Goal: Task Accomplishment & Management: Complete application form

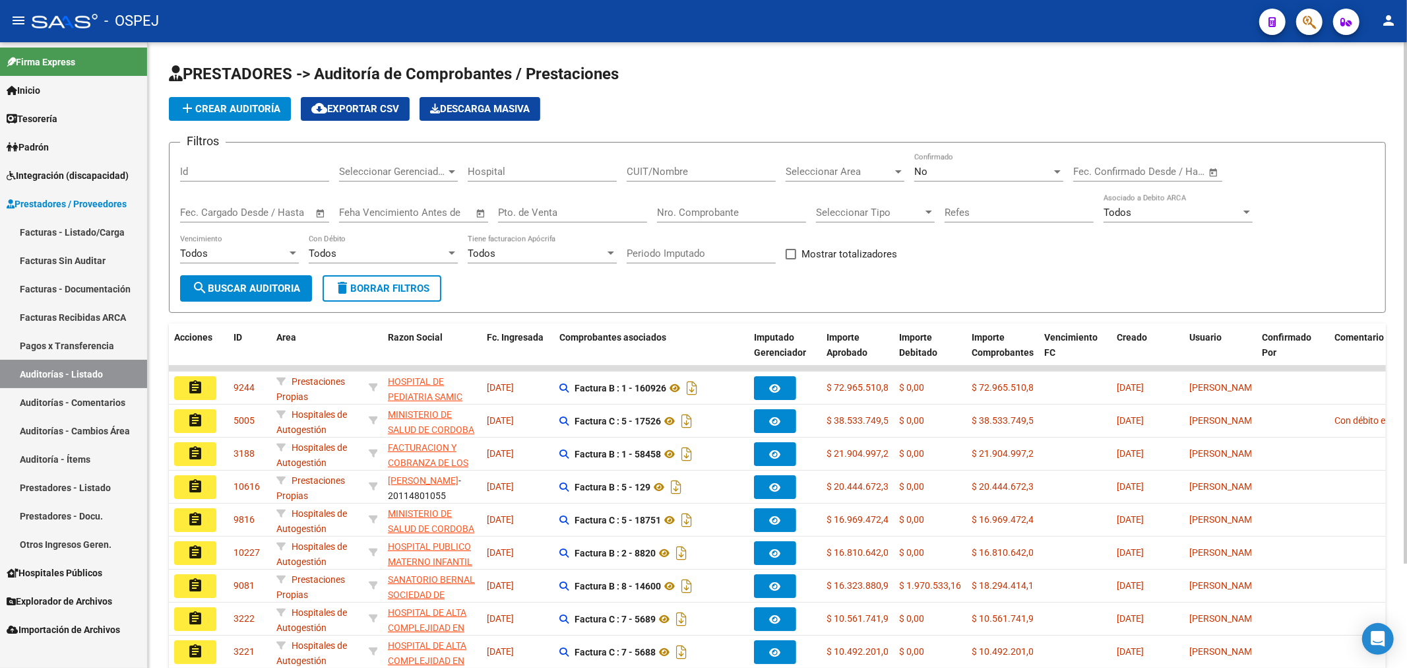
drag, startPoint x: 874, startPoint y: 358, endPoint x: 708, endPoint y: 103, distance: 304.2
click at [708, 103] on div "add Crear Auditoría cloud_download Exportar CSV Descarga Masiva" at bounding box center [777, 109] width 1217 height 24
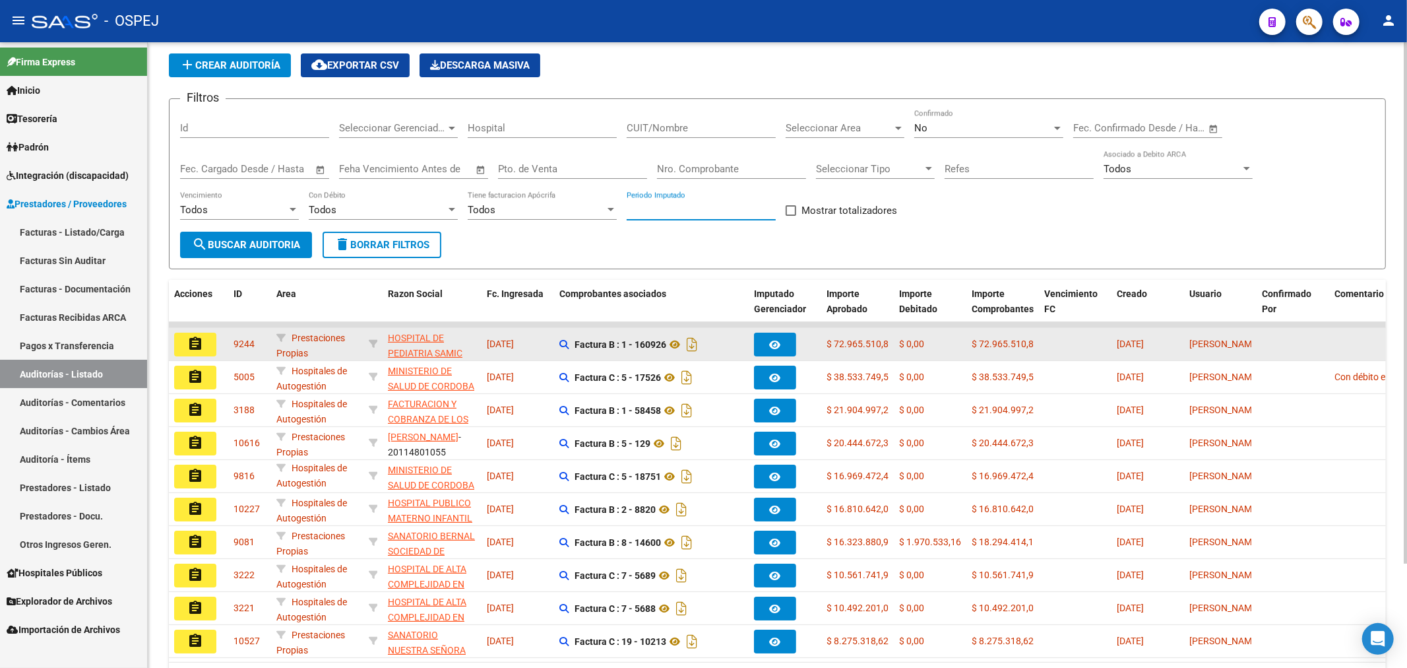
scroll to position [124, 0]
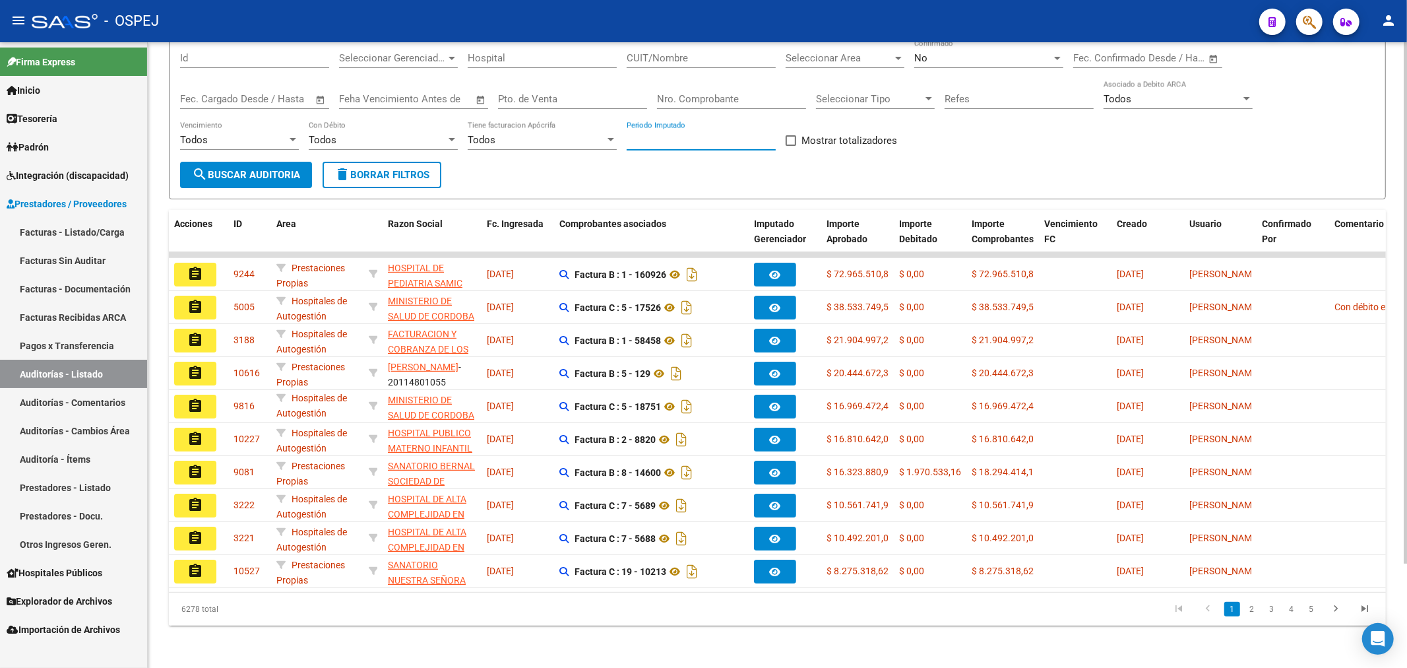
click at [1180, 155] on form "Filtros Id Seleccionar Gerenciador Seleccionar Gerenciador Hospital CUIT/Nombre…" at bounding box center [777, 113] width 1217 height 171
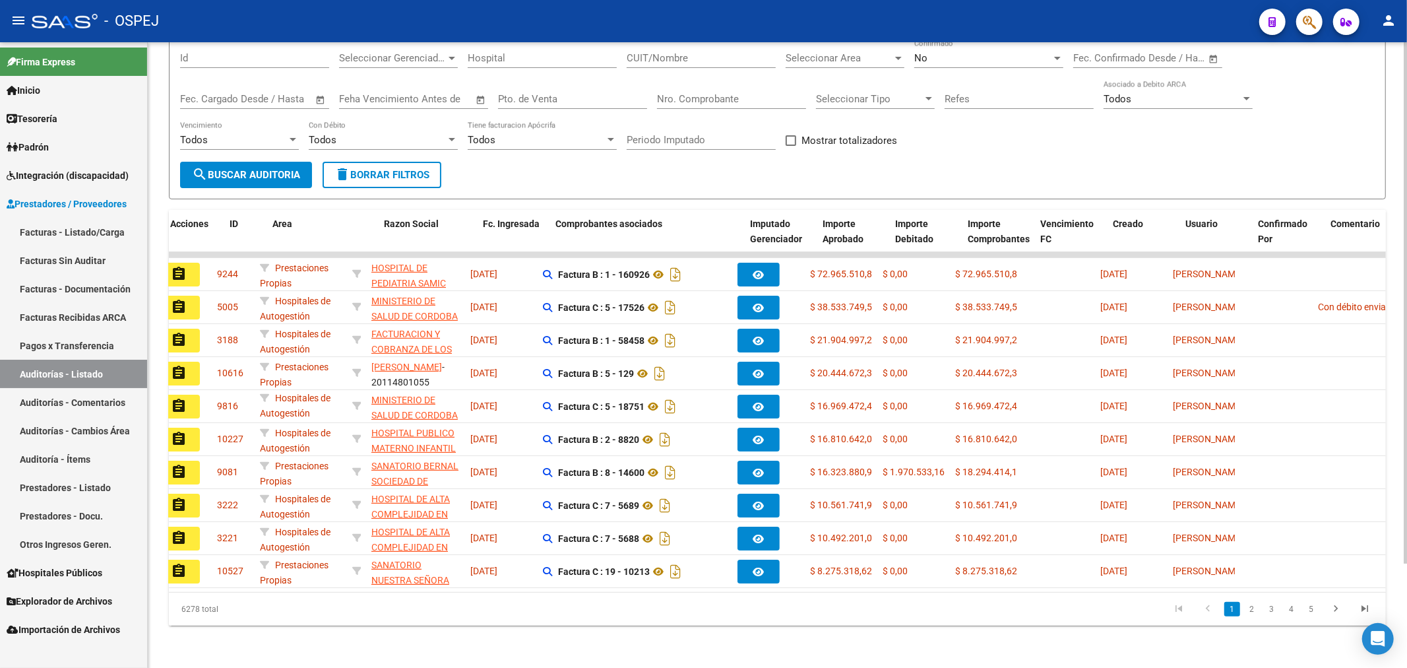
scroll to position [0, 0]
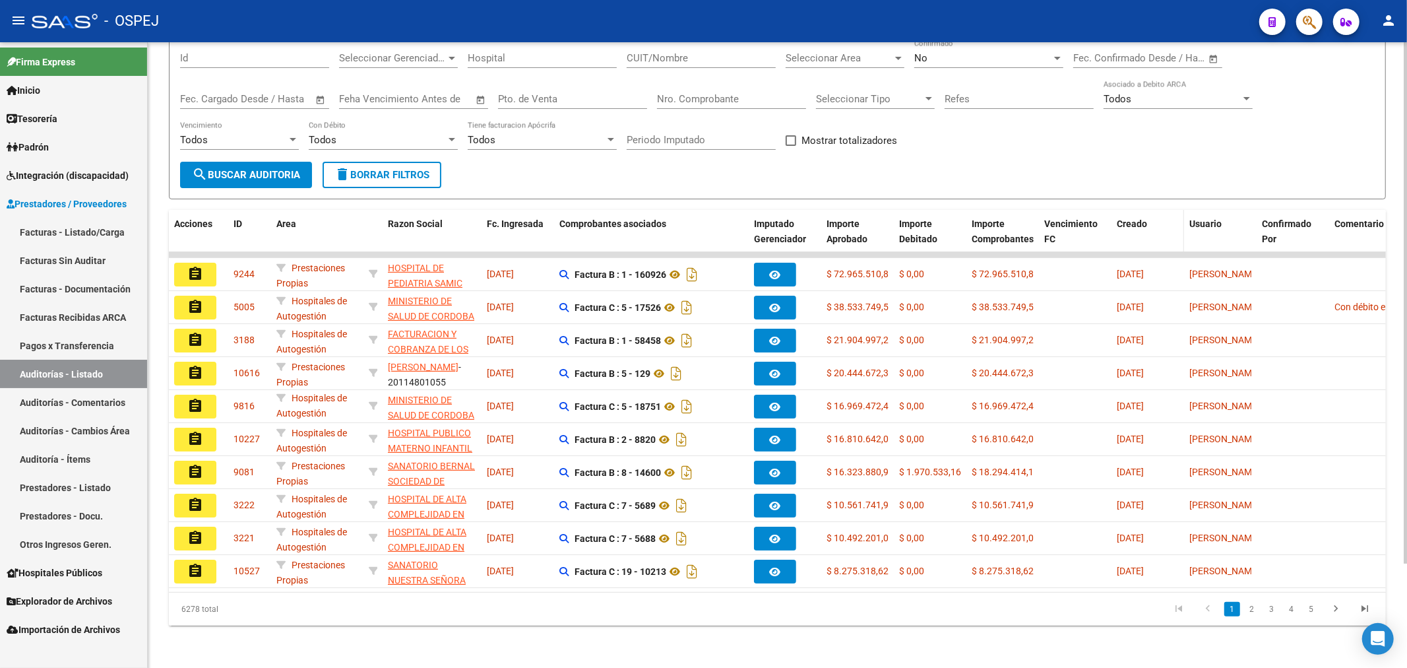
click at [1139, 230] on datatable-header-cell "Creado" at bounding box center [1148, 239] width 73 height 58
click at [1138, 218] on span "Creado" at bounding box center [1132, 223] width 30 height 11
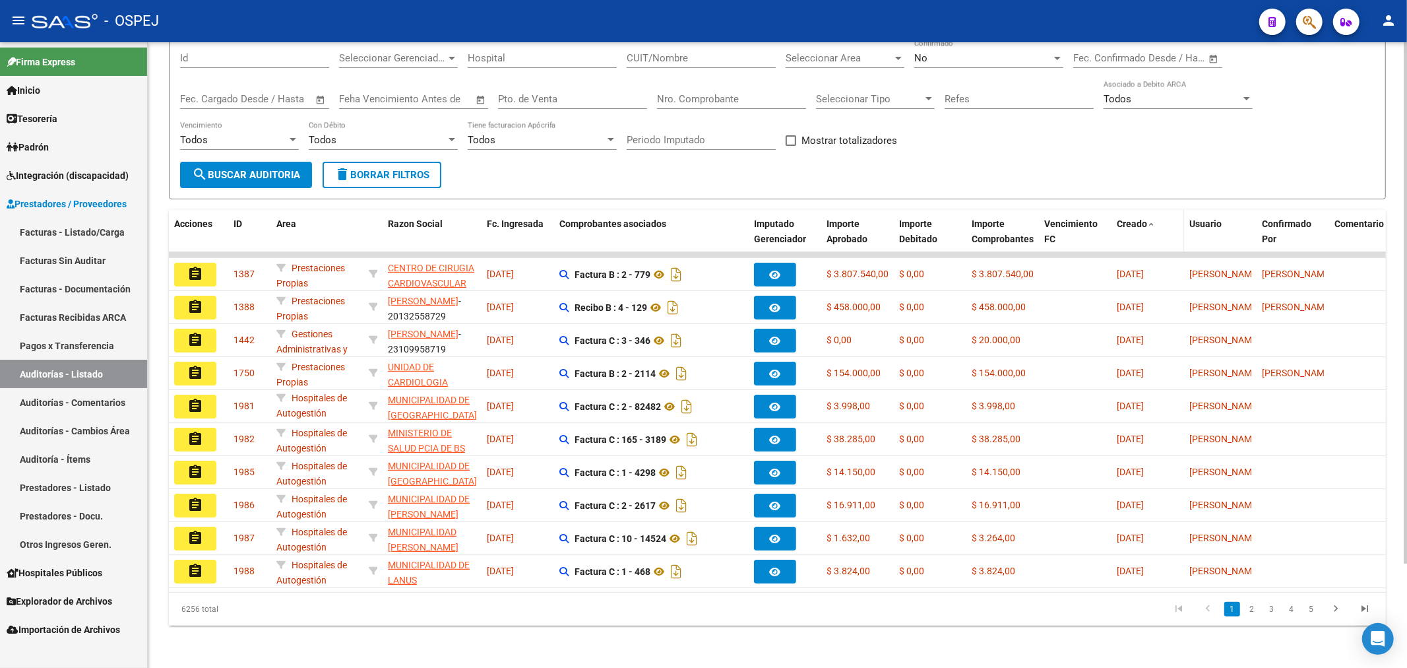
click at [1138, 218] on span "Creado" at bounding box center [1132, 223] width 30 height 11
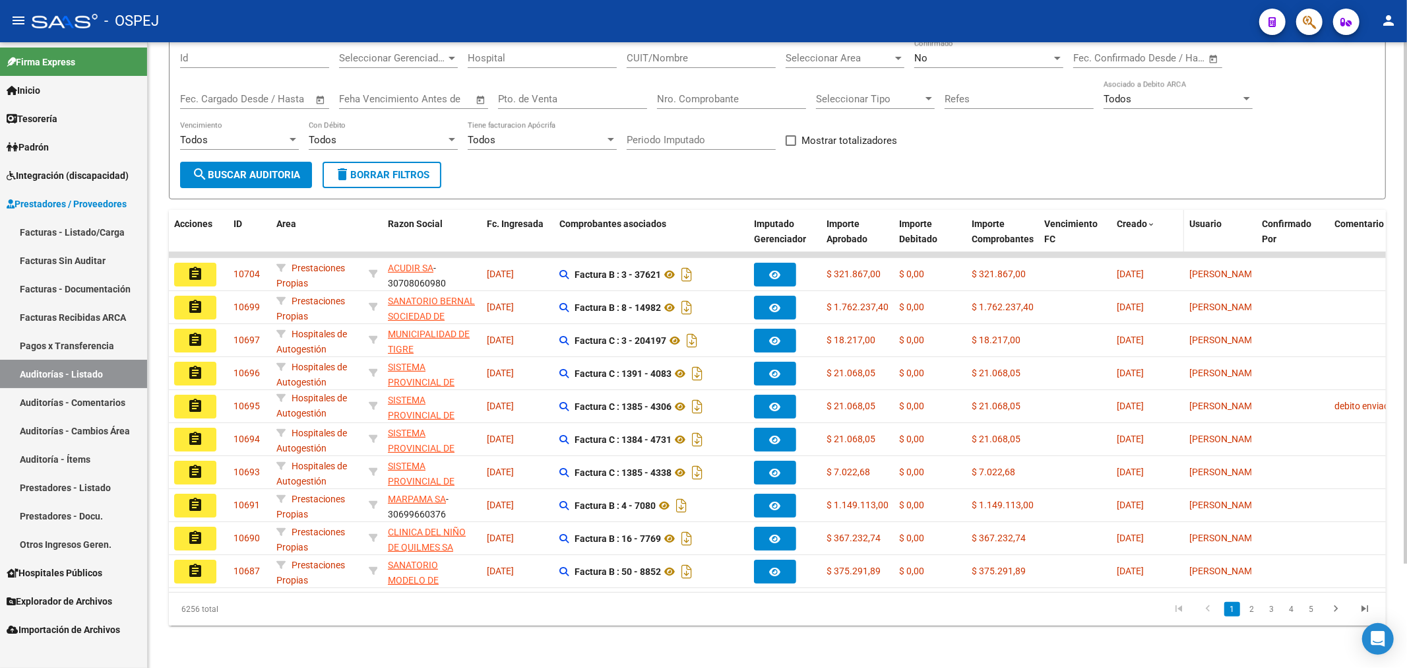
click at [1138, 218] on span "Creado" at bounding box center [1132, 223] width 30 height 11
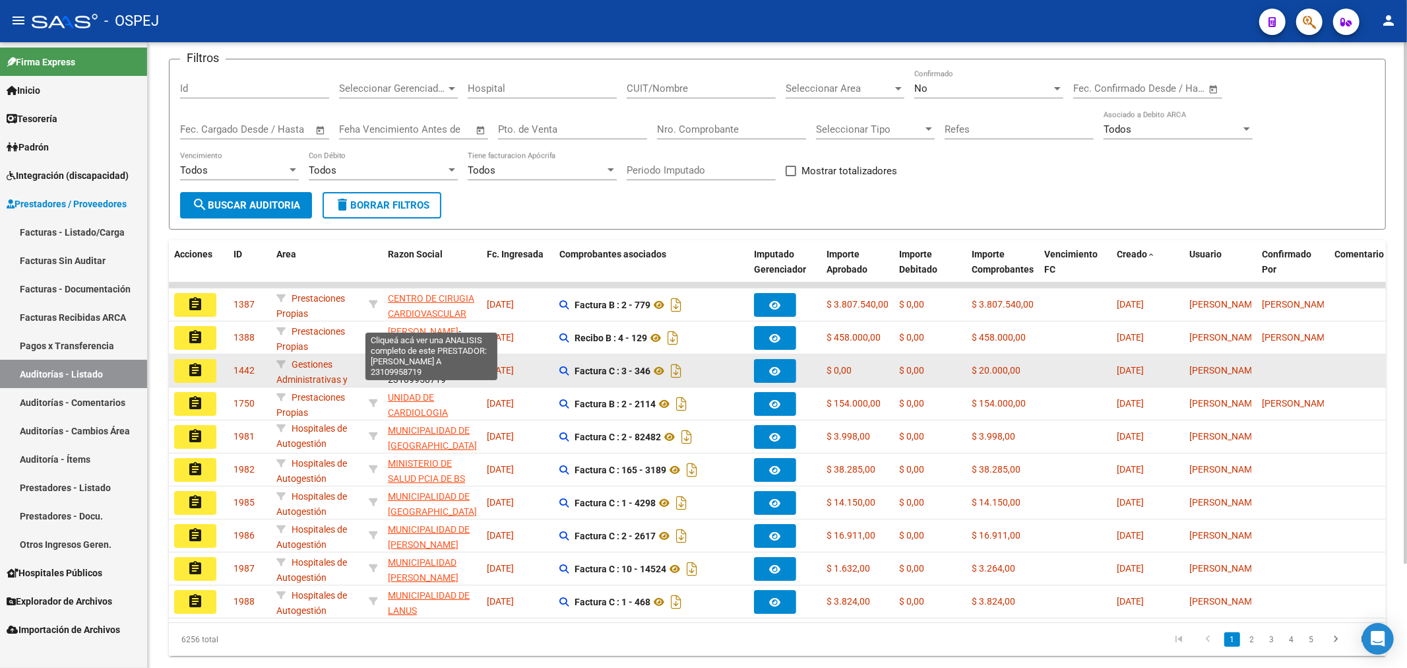
scroll to position [51, 0]
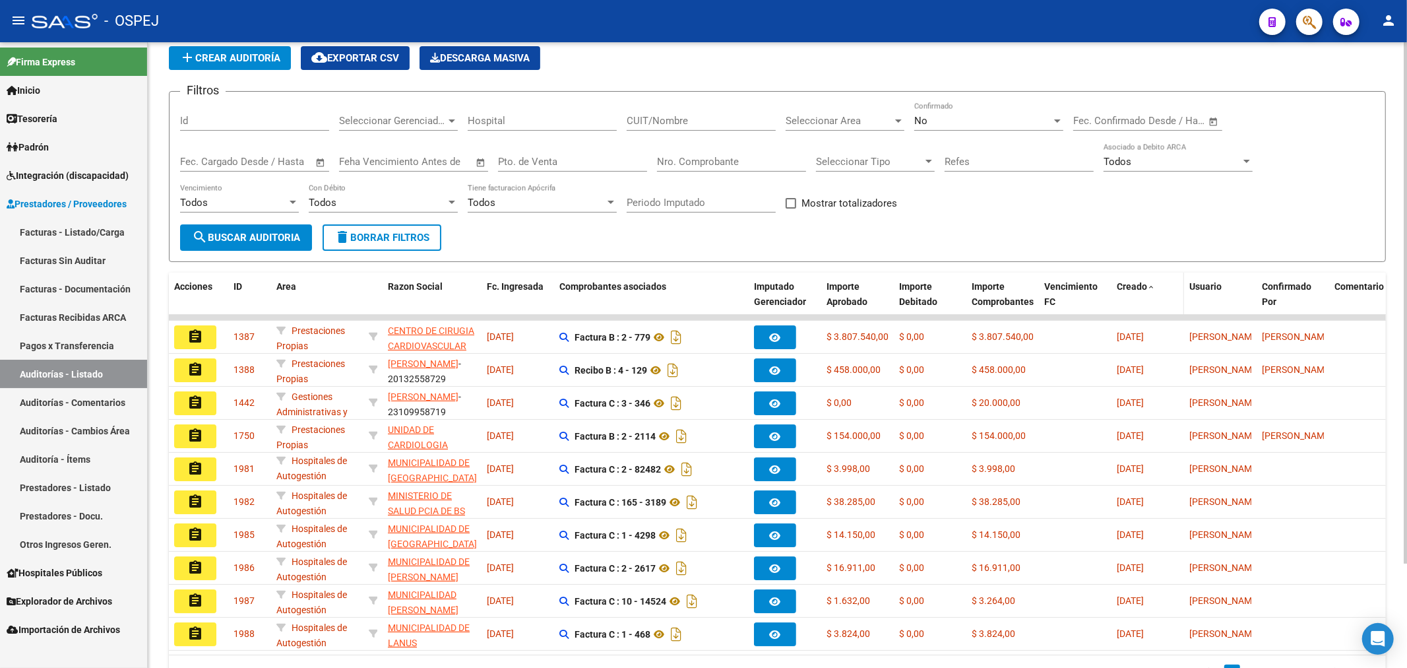
click at [1130, 278] on datatable-header-cell "Creado" at bounding box center [1148, 302] width 73 height 58
click at [1128, 286] on span "Creado" at bounding box center [1132, 286] width 30 height 11
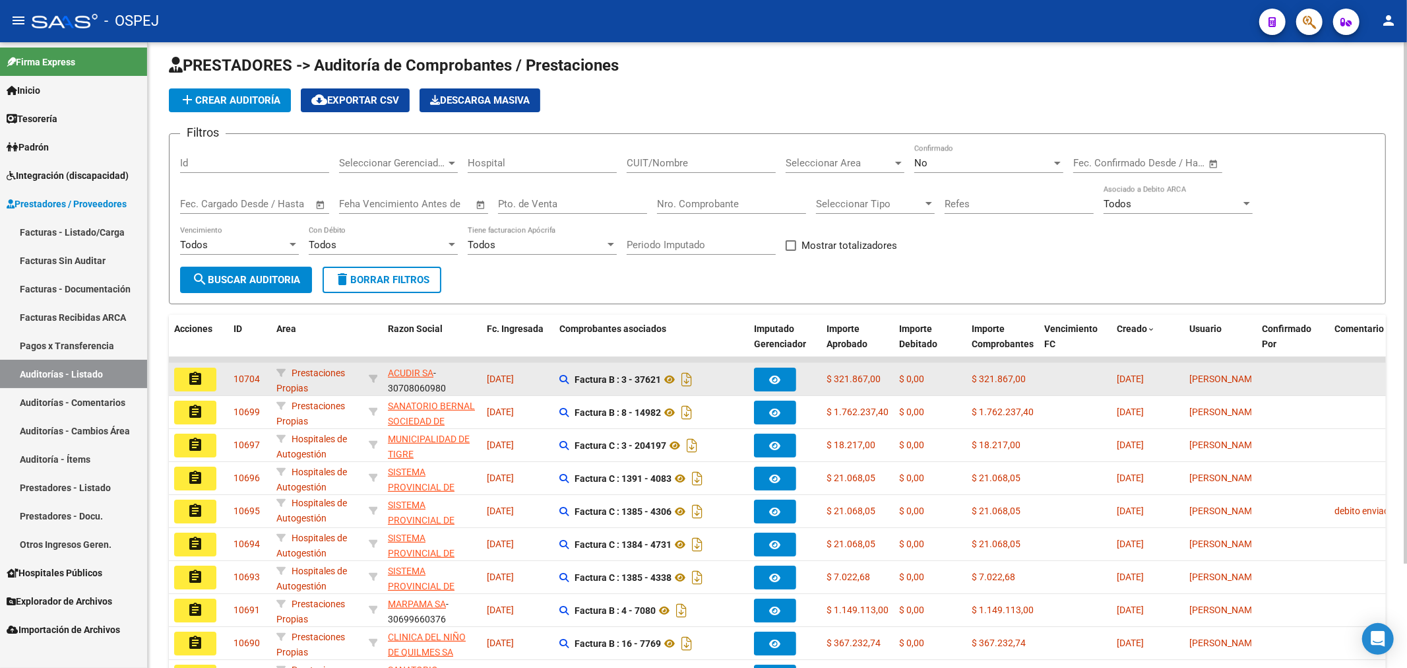
scroll to position [0, 0]
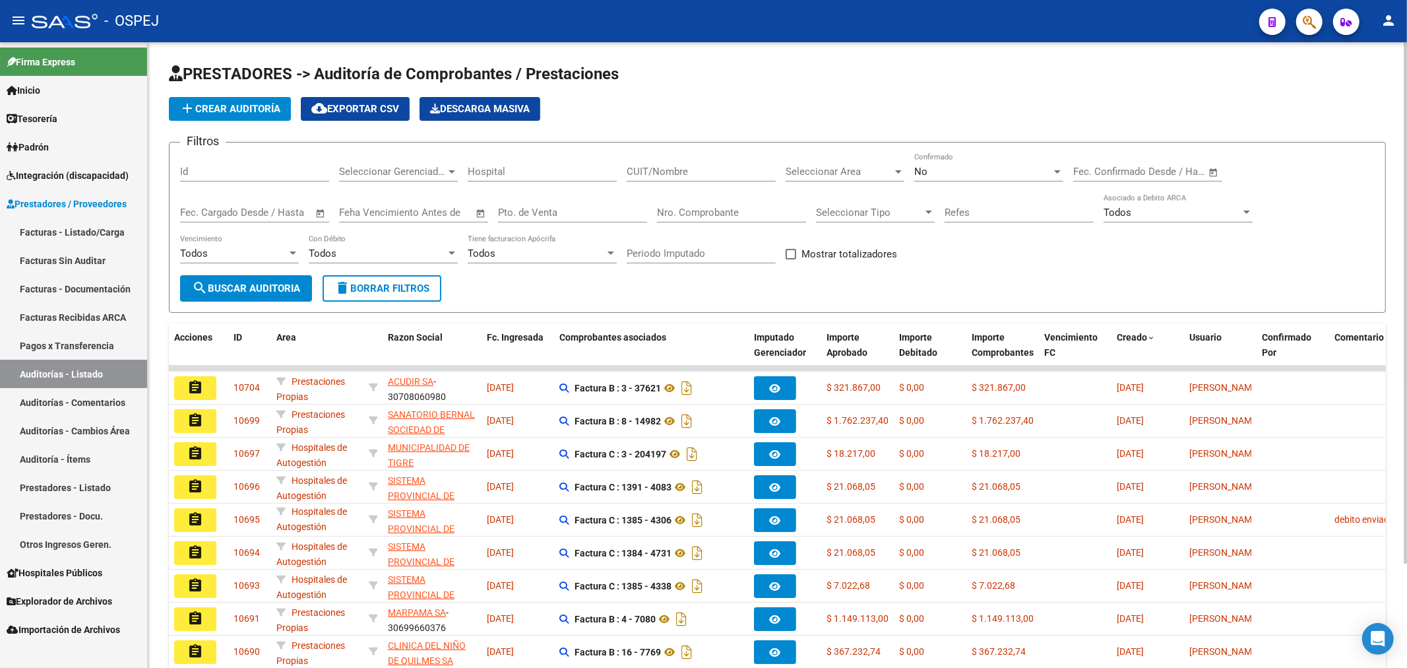
drag, startPoint x: 215, startPoint y: 70, endPoint x: 218, endPoint y: 97, distance: 27.2
click at [216, 94] on app-list-header "PRESTADORES -> Auditoría de Comprobantes / Prestaciones add Crear Auditoría clo…" at bounding box center [777, 187] width 1217 height 249
click at [231, 117] on button "add Crear Auditoría" at bounding box center [230, 109] width 122 height 24
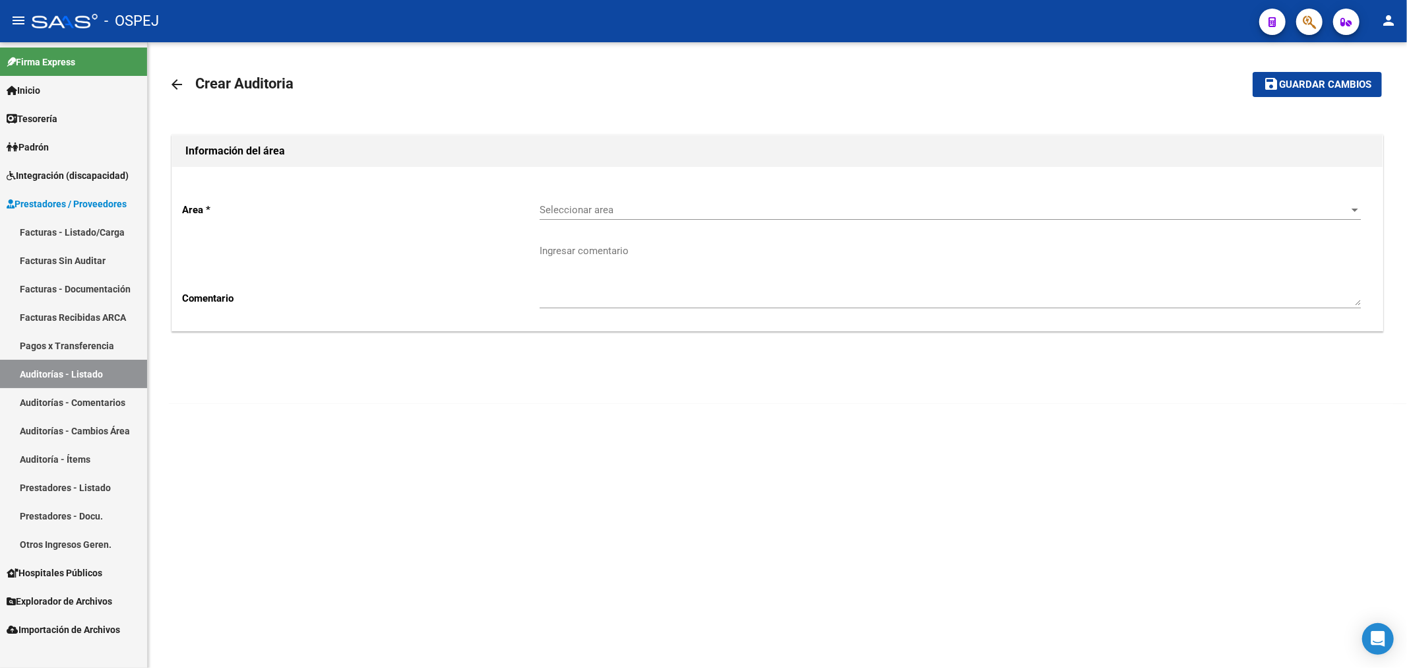
click at [606, 203] on div "Seleccionar area Seleccionar area" at bounding box center [950, 205] width 821 height 28
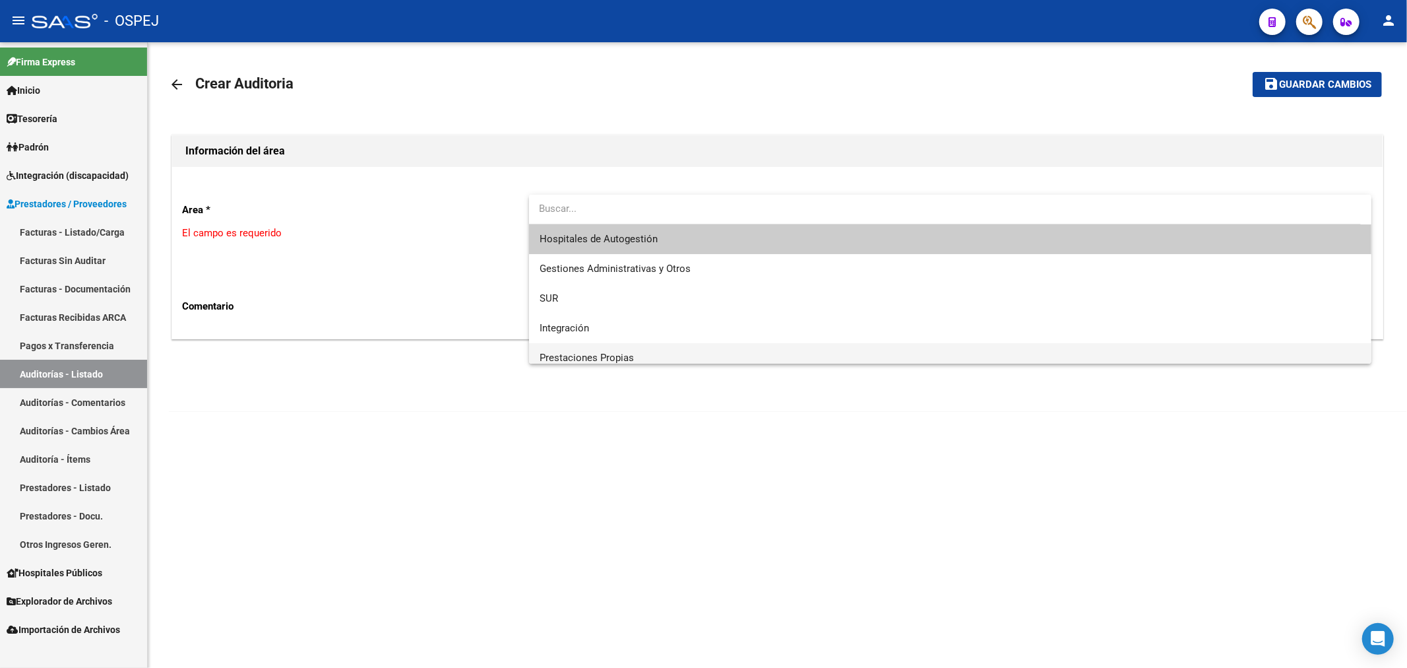
click at [632, 360] on span "Prestaciones Propias" at bounding box center [587, 358] width 94 height 12
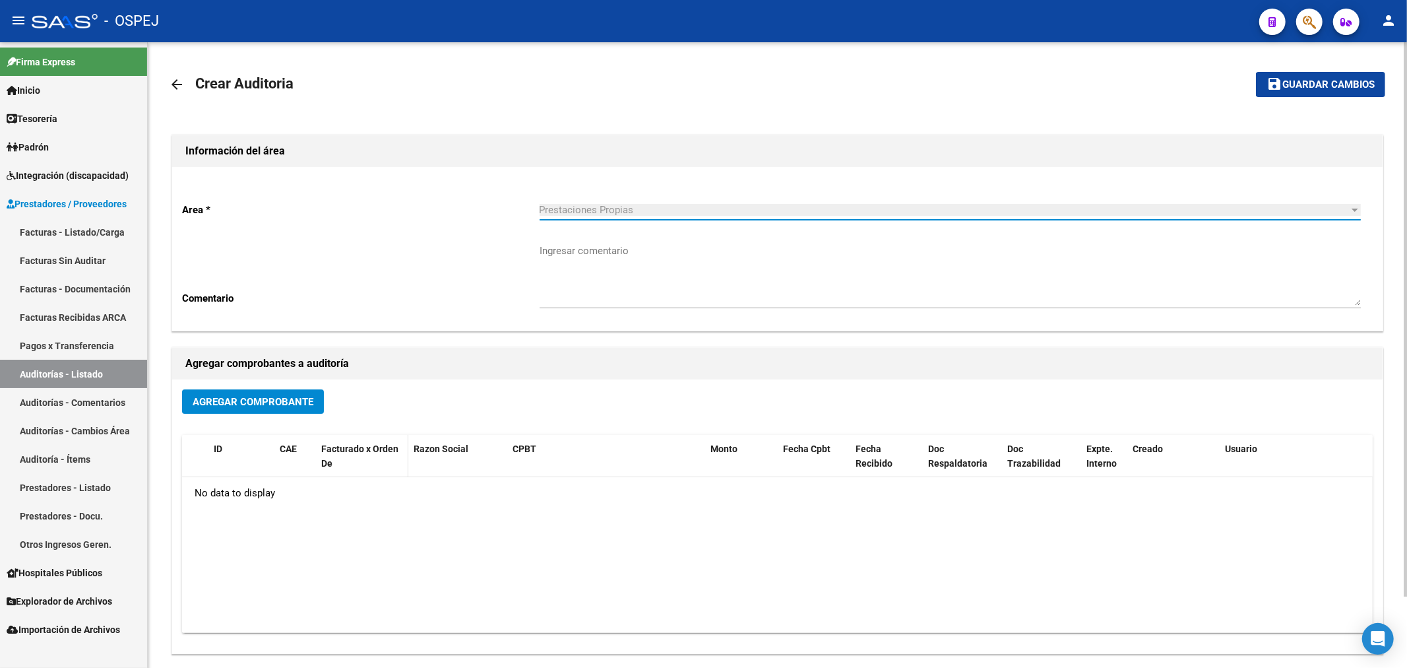
scroll to position [9, 0]
drag, startPoint x: 285, startPoint y: 378, endPoint x: 282, endPoint y: 385, distance: 8.0
click at [284, 378] on div "Agregar comprobantes a auditoría" at bounding box center [777, 364] width 1211 height 32
drag, startPoint x: 282, startPoint y: 385, endPoint x: 281, endPoint y: 405, distance: 19.8
click at [281, 385] on div "Agregar Comprobante ID CAE Facturado x Orden De Razon Social CPBT Monto Fecha C…" at bounding box center [777, 516] width 1211 height 274
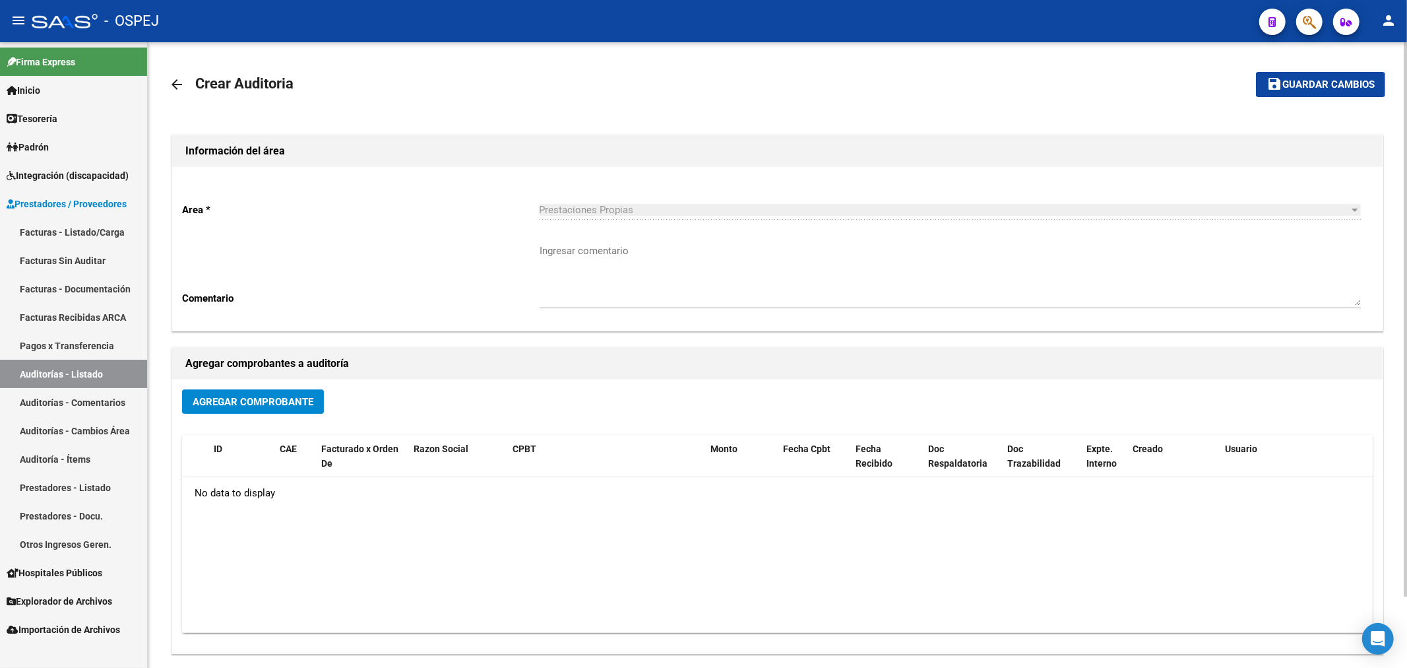
click at [282, 405] on span "Agregar Comprobante" at bounding box center [253, 402] width 121 height 12
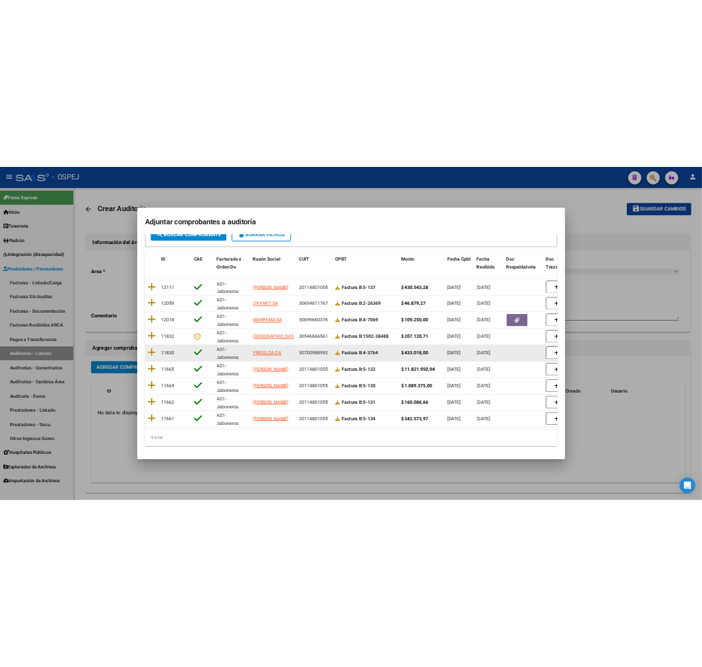
scroll to position [108, 0]
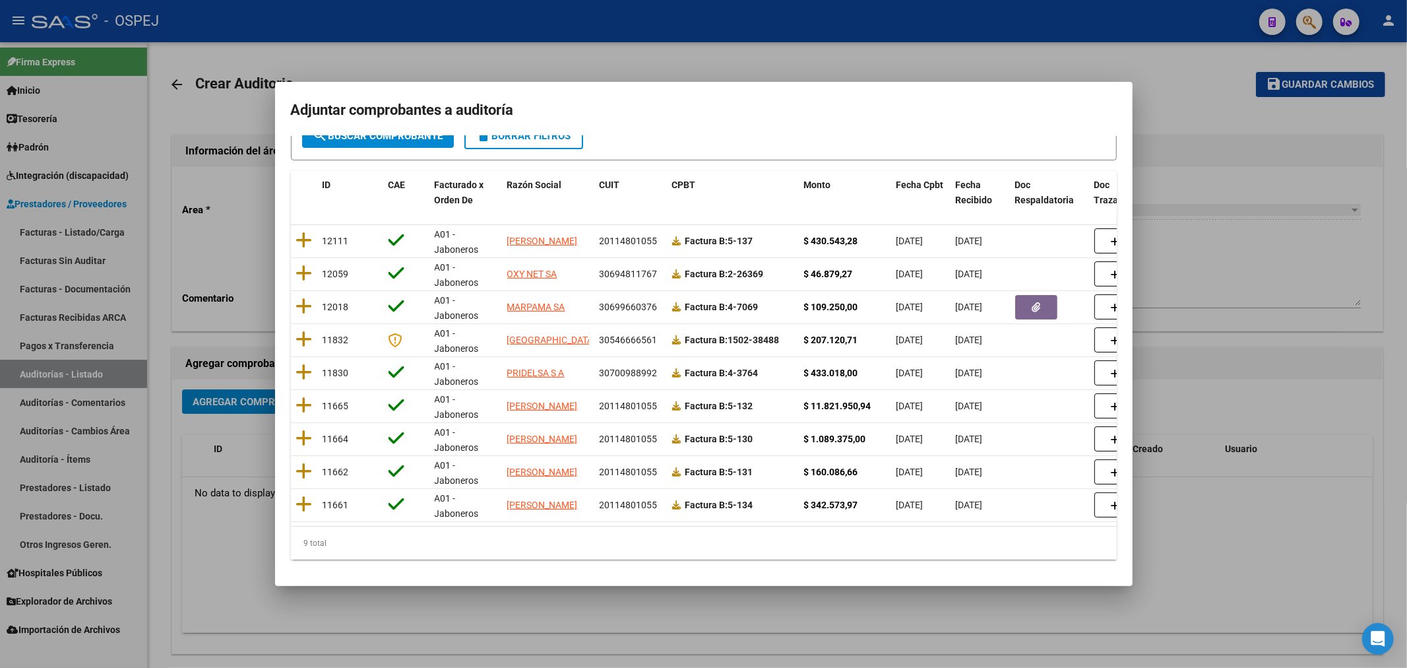
click at [610, 525] on div "ID CAE Facturado x Orden De Razón Social CUIT CPBT Monto Fecha Cpbt Fecha Recib…" at bounding box center [704, 365] width 826 height 389
click at [595, 564] on mat-dialog-content "Filtros id CUIT / Razon Social Pto. Venta Nro. Comprobante Seleccionar Gerencia…" at bounding box center [704, 353] width 858 height 434
click at [292, 542] on div "9 total" at bounding box center [704, 543] width 826 height 33
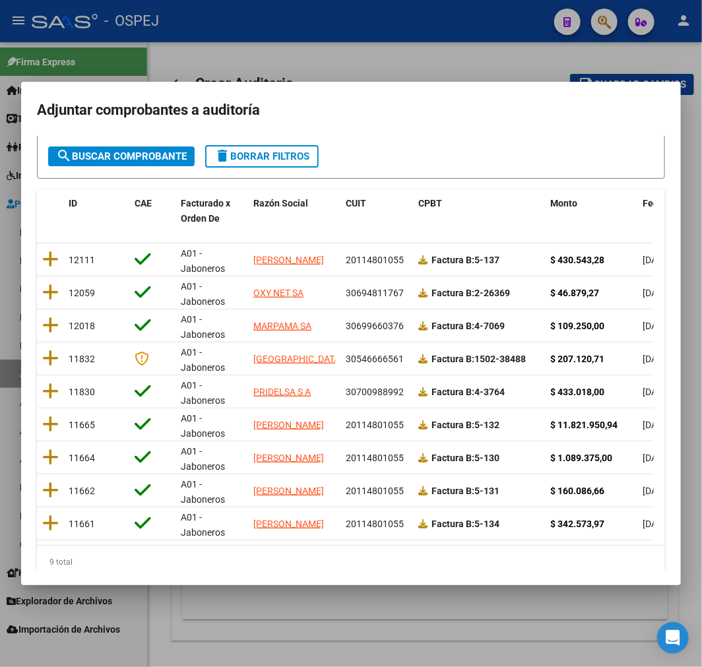
click at [361, 34] on div at bounding box center [351, 333] width 702 height 667
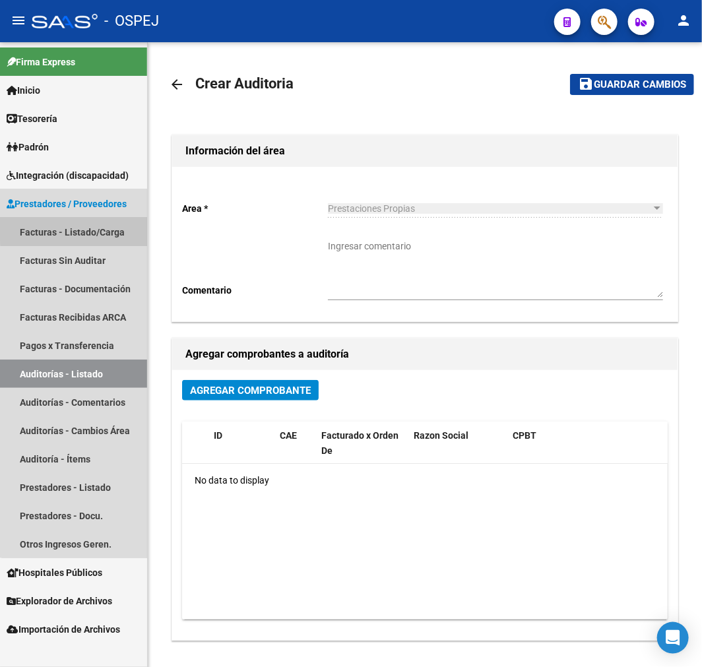
click at [101, 220] on link "Facturas - Listado/Carga" at bounding box center [73, 232] width 147 height 28
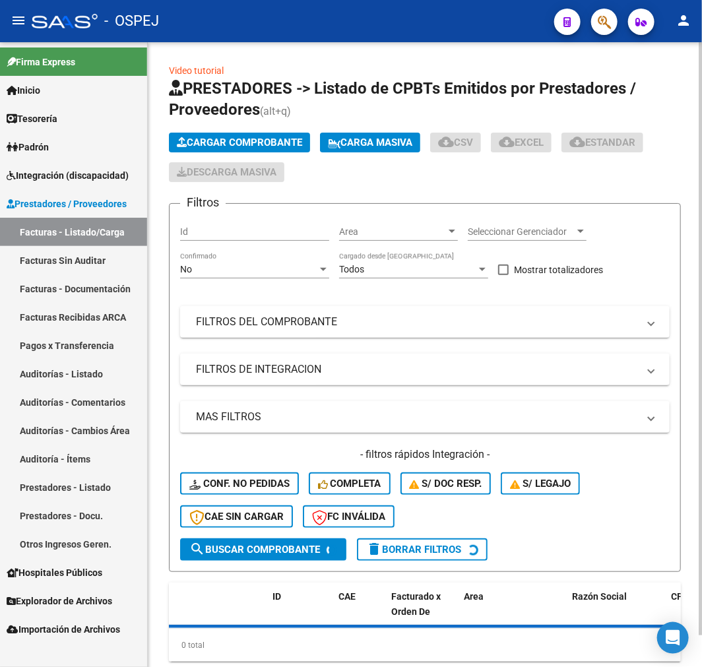
drag, startPoint x: 186, startPoint y: 110, endPoint x: 187, endPoint y: 121, distance: 10.6
click at [186, 112] on span "PRESTADORES -> Listado de CPBTs Emitidos por Prestadores / Proveedores" at bounding box center [402, 99] width 467 height 40
click at [192, 148] on span "Cargar Comprobante" at bounding box center [239, 143] width 125 height 12
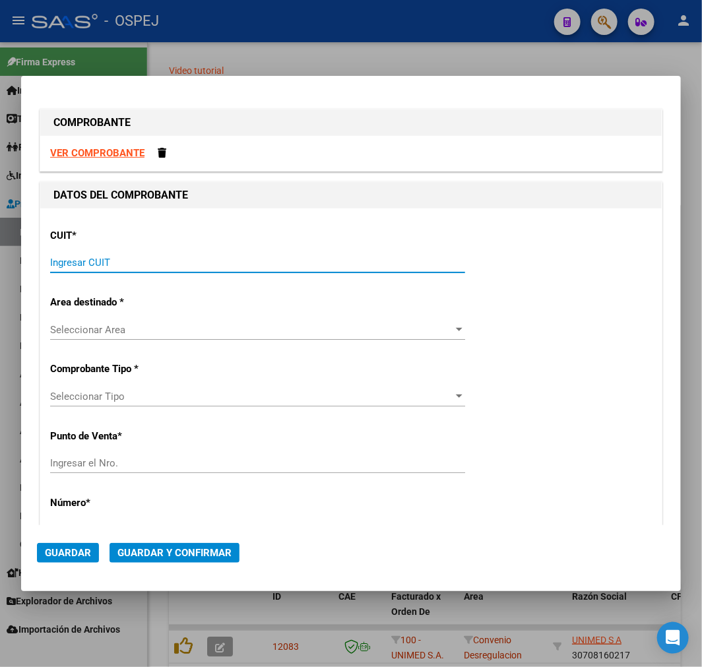
click at [160, 263] on input "Ingresar CUIT" at bounding box center [257, 263] width 415 height 12
paste input "30-61932955-0"
type input "30-61932955-0"
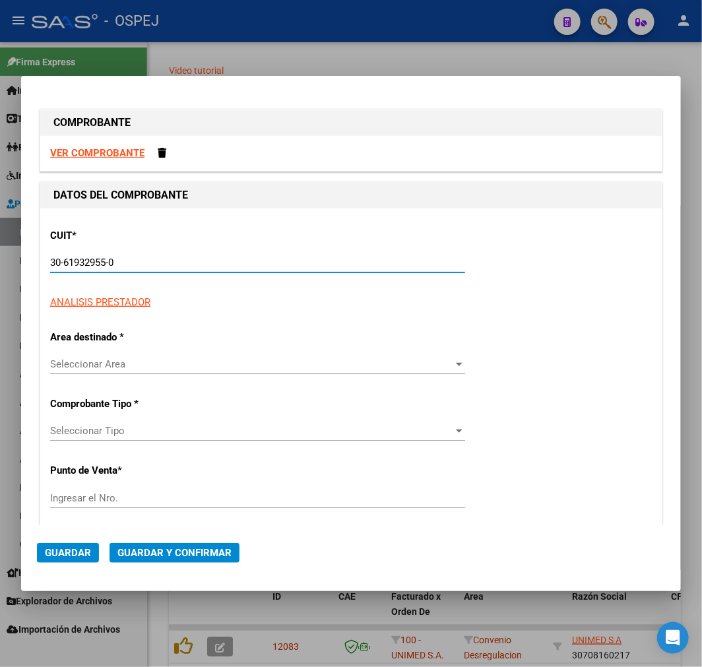
type input "33"
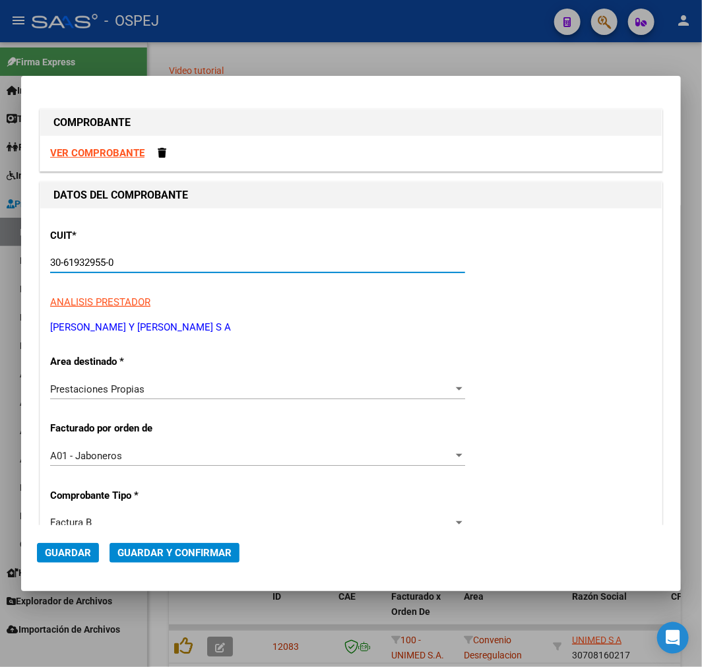
type input "30-61932955-0"
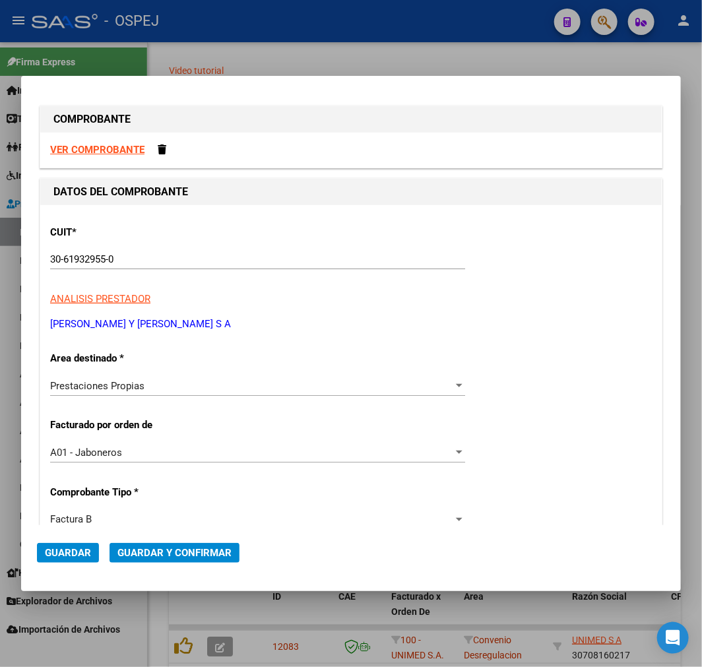
scroll to position [280, 0]
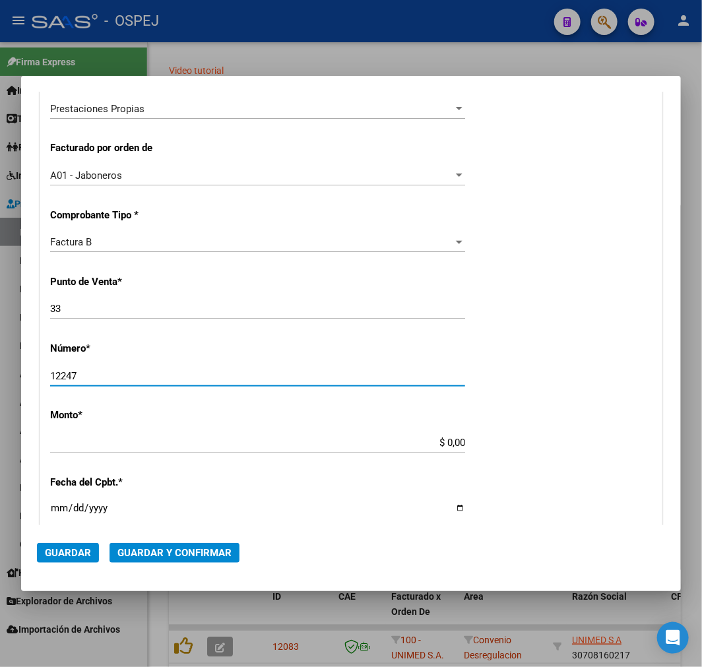
type input "12247"
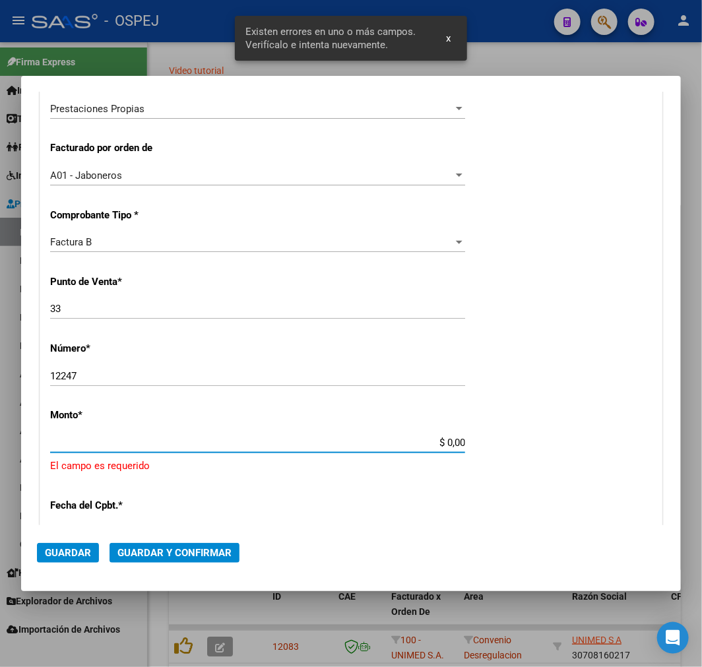
scroll to position [408, 0]
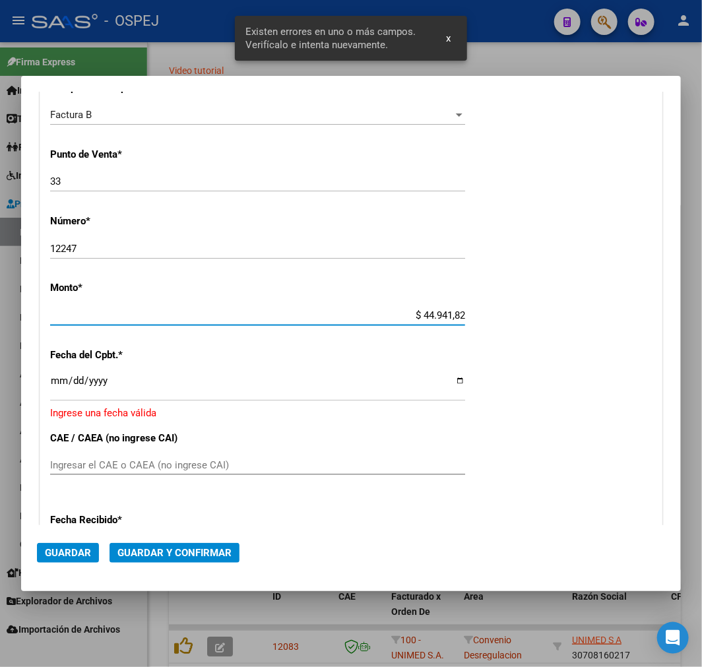
type input "$ 449.418,28"
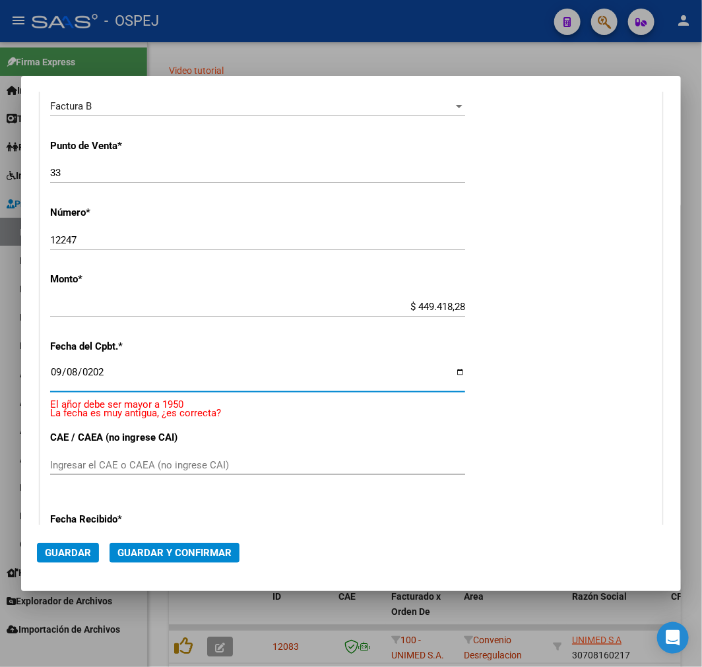
type input "[DATE]"
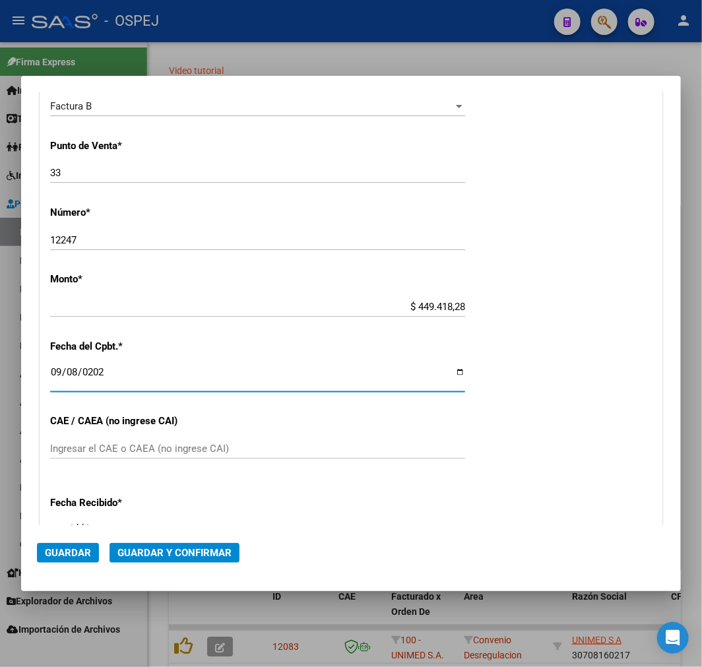
scroll to position [400, 0]
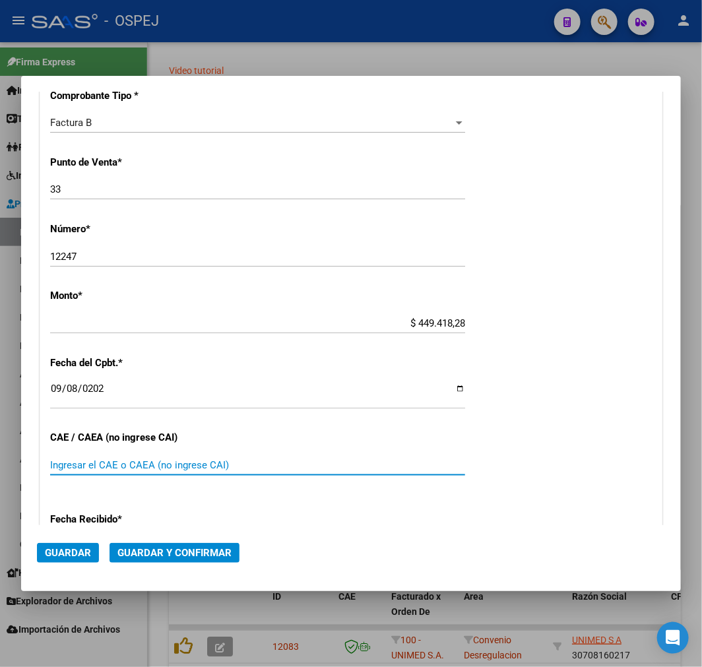
click at [142, 466] on input "Ingresar el CAE o CAEA (no ingrese CAI)" at bounding box center [257, 465] width 415 height 12
paste input "75360316588813"
type input "75360316588813"
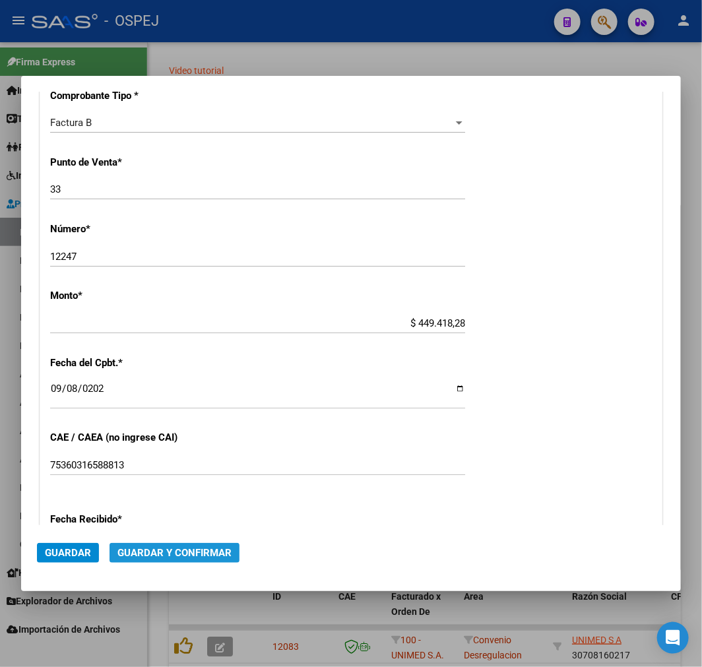
click at [197, 544] on button "Guardar y Confirmar" at bounding box center [175, 553] width 130 height 20
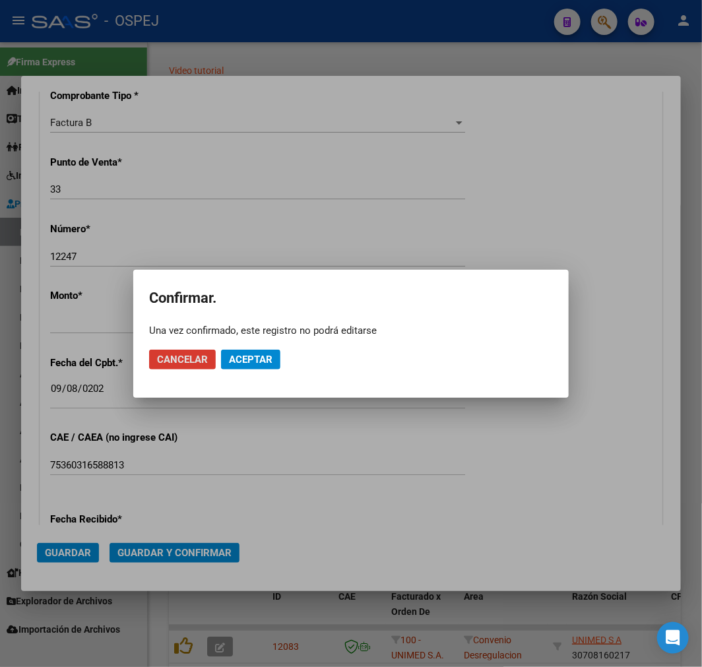
click at [230, 358] on span "Aceptar" at bounding box center [251, 360] width 44 height 12
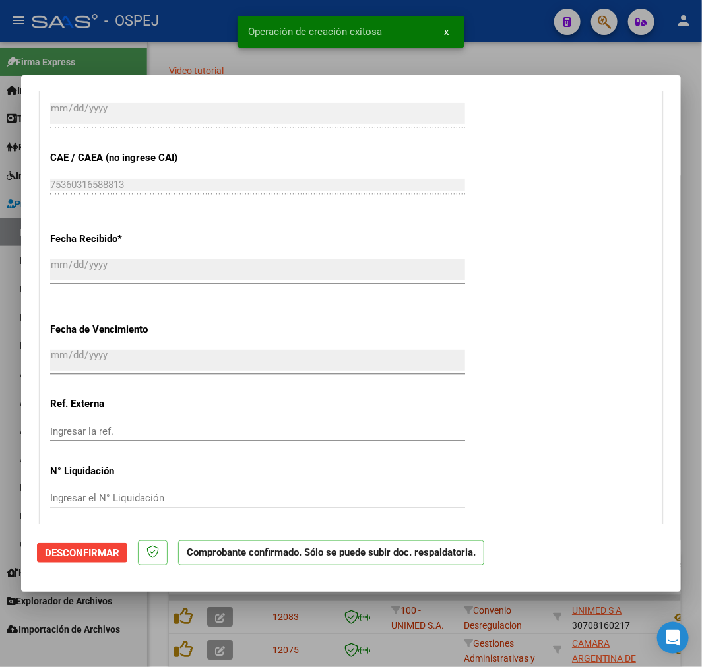
scroll to position [1099, 0]
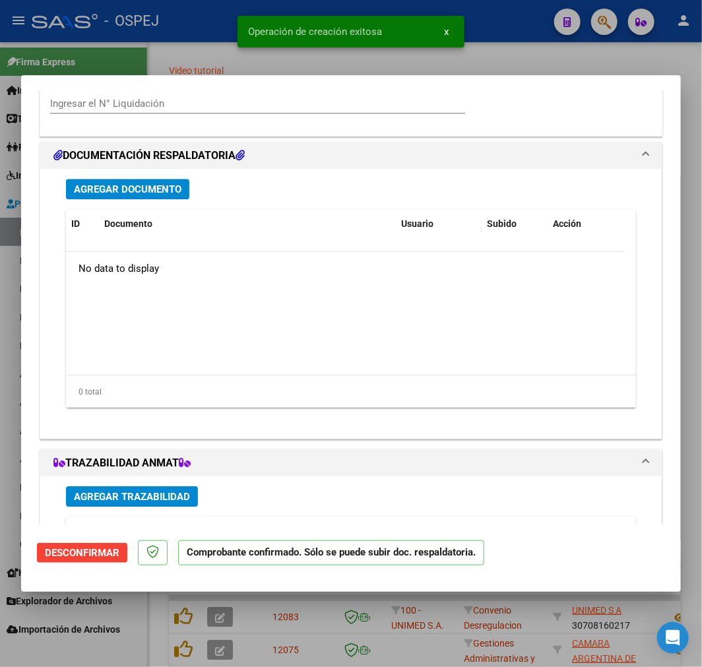
click at [135, 193] on span "Agregar Documento" at bounding box center [128, 189] width 108 height 12
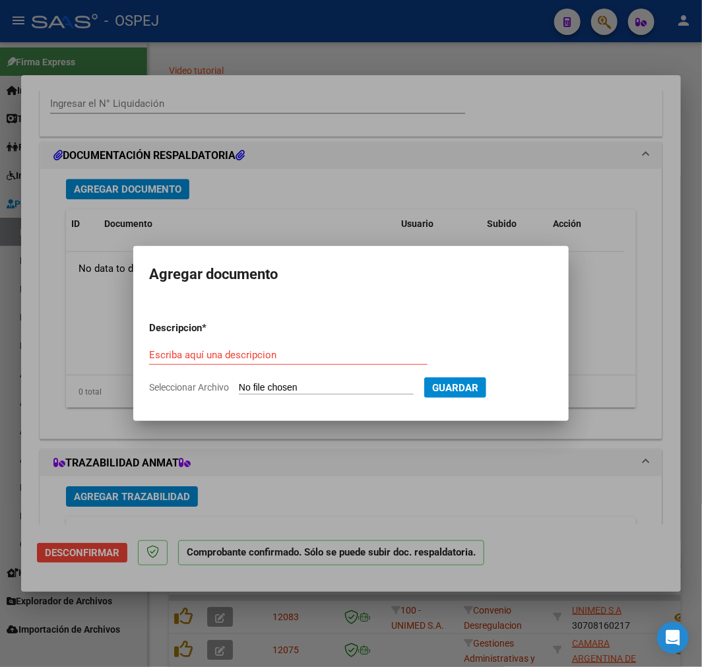
type input "C:\fakepath\DOCUMENTOS RESPALDATORIOS JABONEROS 08-25.pdf"
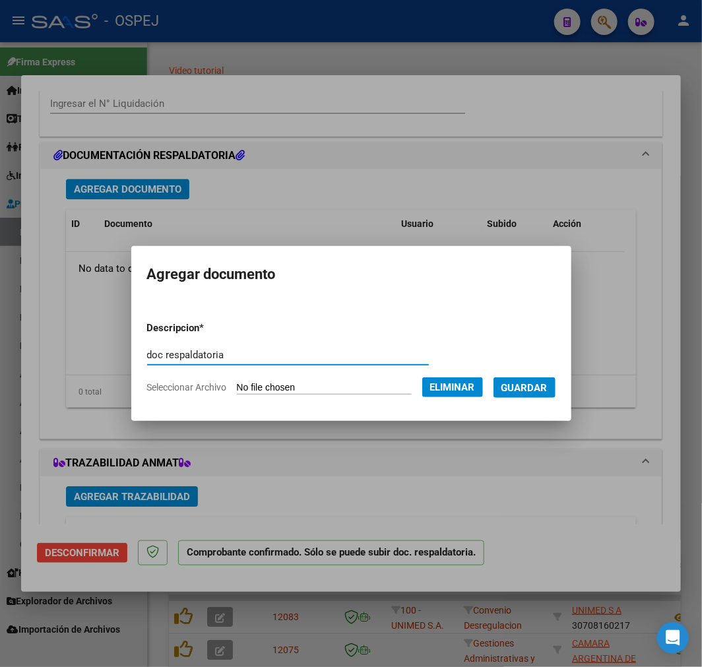
type input "doc respaldatoria"
click at [543, 383] on span "Guardar" at bounding box center [524, 388] width 46 height 12
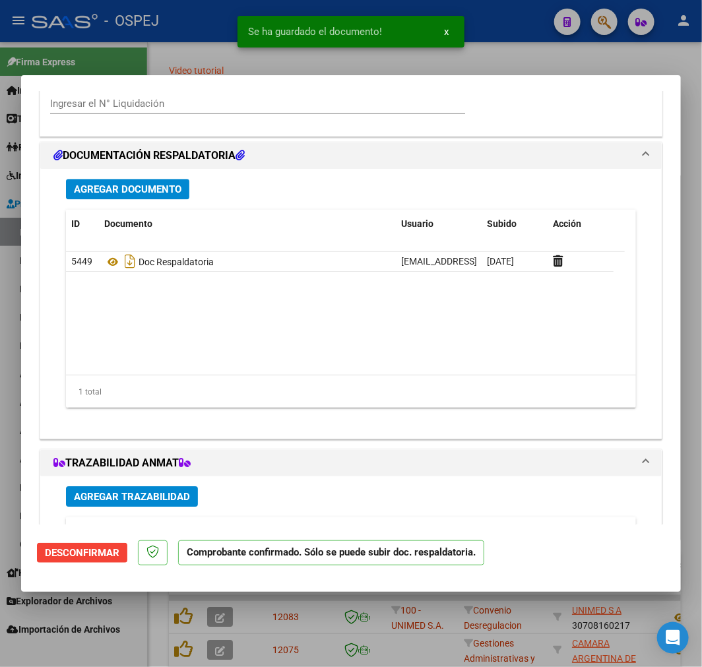
click at [126, 187] on span "Agregar Documento" at bounding box center [128, 189] width 108 height 12
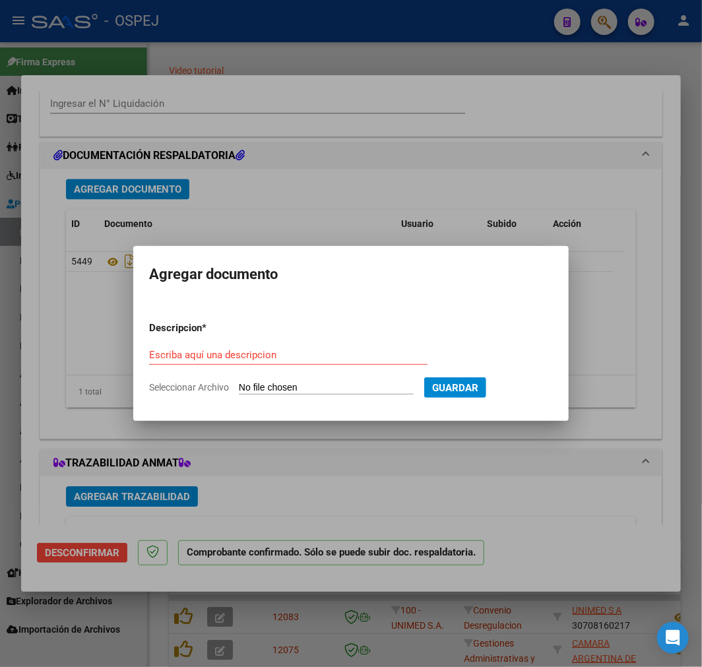
type input "C:\fakepath\INFORMES DE IMAGENES 08-25 JABONEROS.pdf"
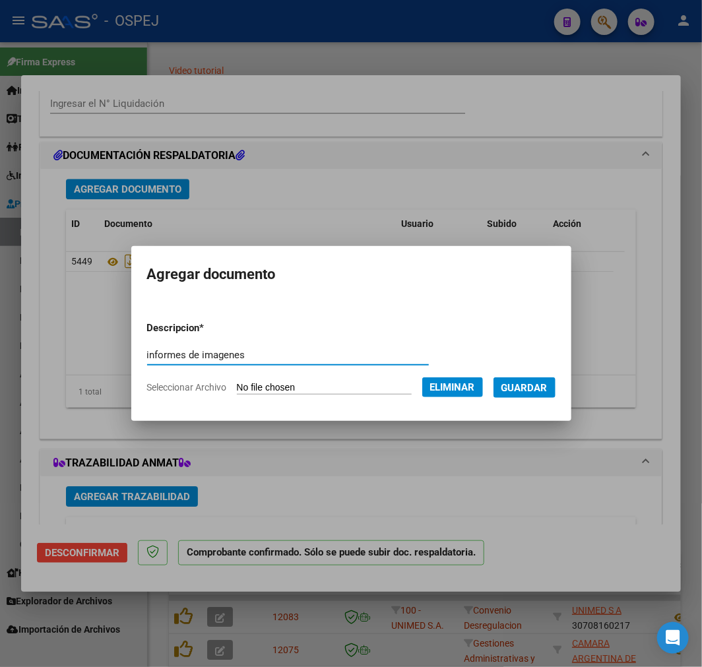
type input "informes de imagenes"
click at [542, 385] on span "Guardar" at bounding box center [524, 388] width 46 height 12
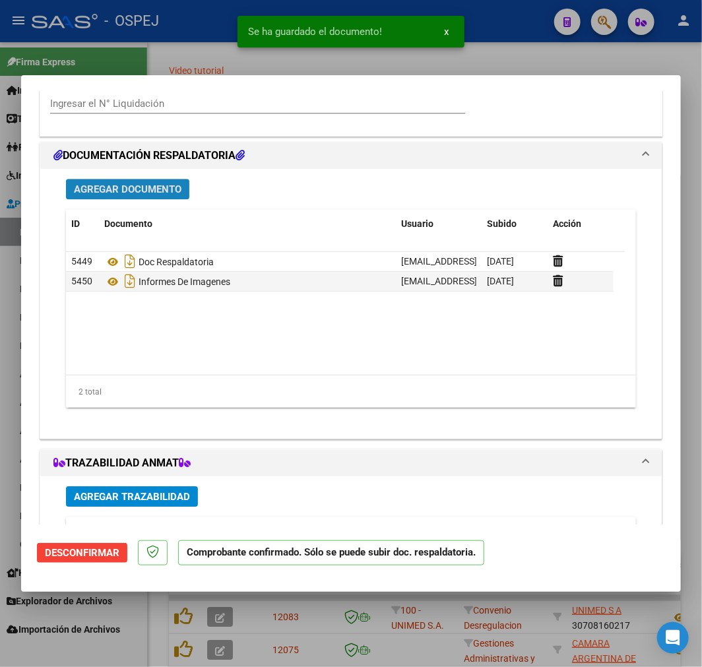
click at [167, 192] on span "Agregar Documento" at bounding box center [128, 189] width 108 height 12
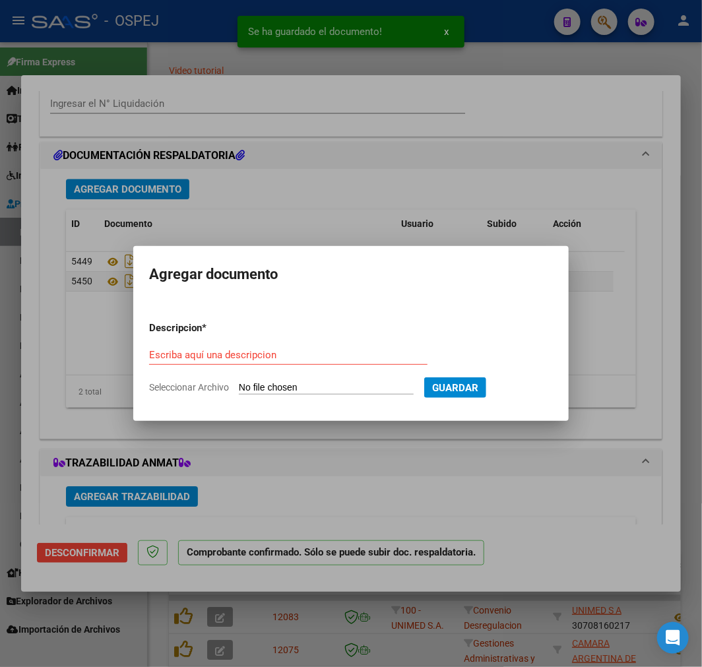
type input "C:\fakepath\INFORMES DE LABORATORIO 08-25 JABONEROS.pdf"
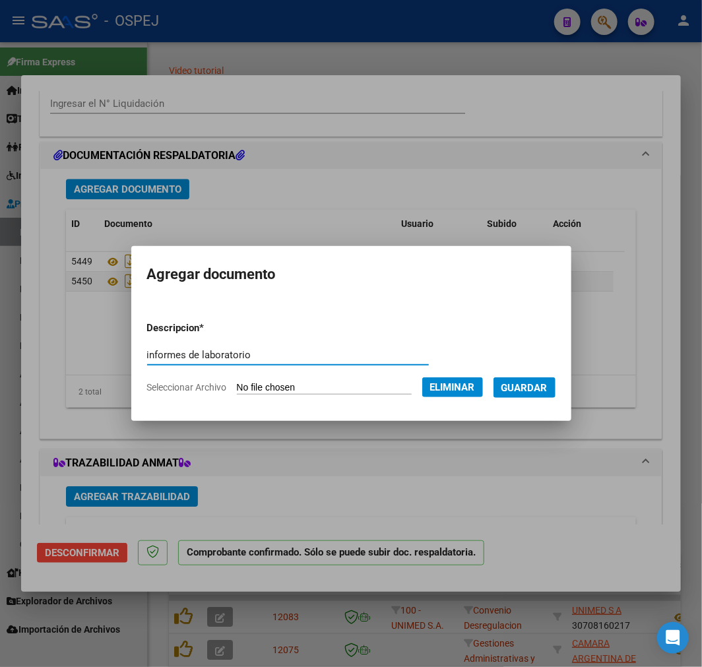
type input "informes de laboratorio"
click at [544, 392] on span "Guardar" at bounding box center [524, 388] width 46 height 12
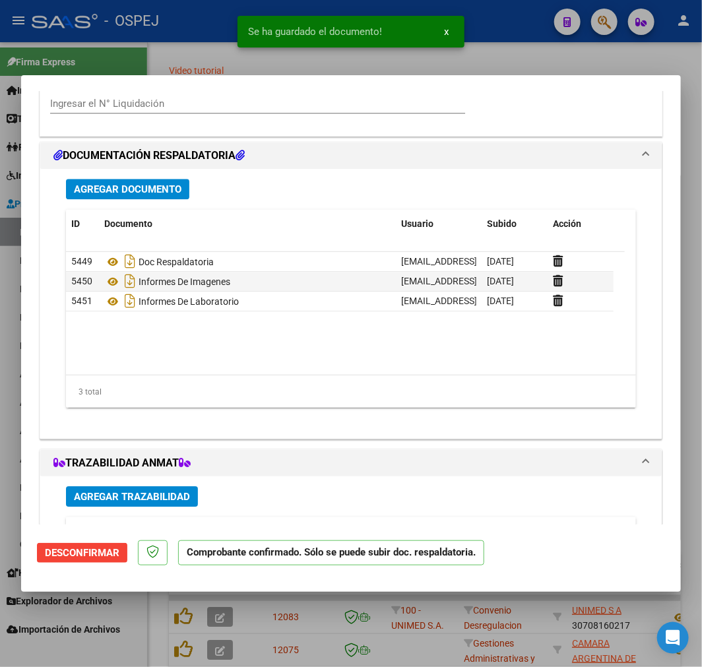
click at [155, 177] on div "Agregar Documento ID Documento Usuario Subido Acción 5449 Doc Respaldatoria [EM…" at bounding box center [351, 298] width 590 height 259
click at [142, 188] on span "Agregar Documento" at bounding box center [128, 189] width 108 height 12
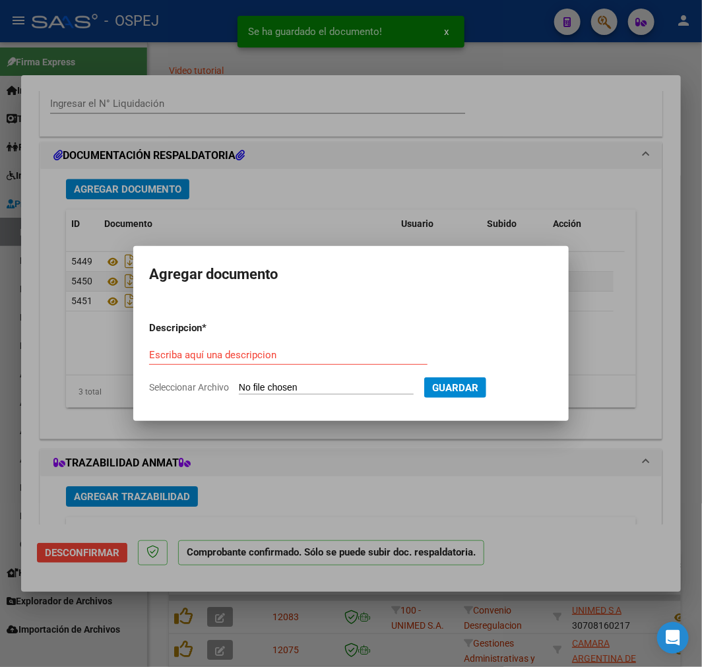
type input "C:\fakepath\JABONEROS 08-25.pdf"
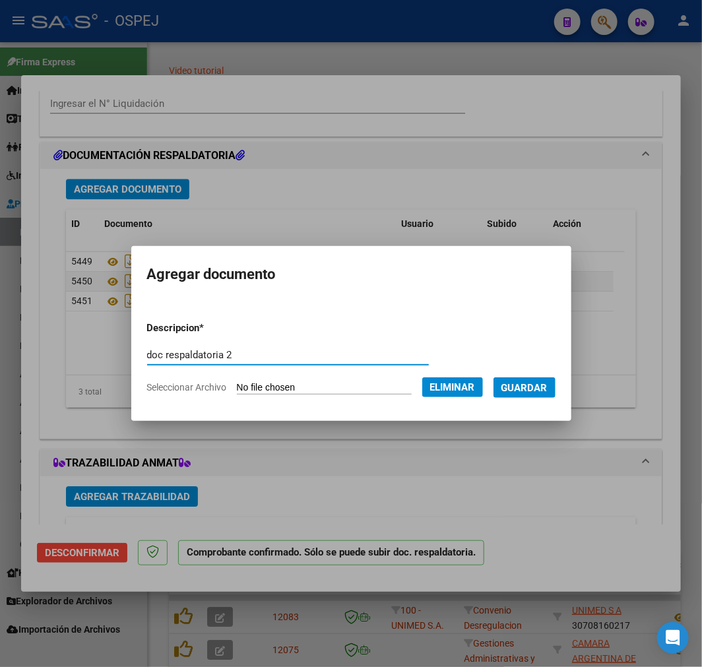
type input "doc respaldatoria 2"
click at [534, 376] on form "Descripcion * doc respaldatoria 2 Escriba aquí una descripcion Seleccionar Arch…" at bounding box center [351, 358] width 408 height 94
drag, startPoint x: 538, startPoint y: 385, endPoint x: 524, endPoint y: 385, distance: 14.5
click at [524, 385] on span "Guardar" at bounding box center [524, 388] width 46 height 12
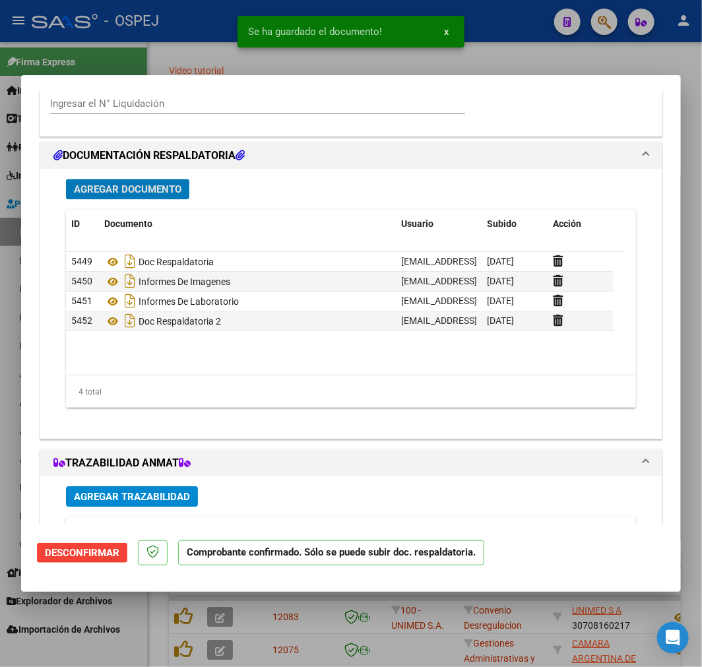
click at [561, 652] on div at bounding box center [351, 333] width 702 height 667
type input "$ 0,00"
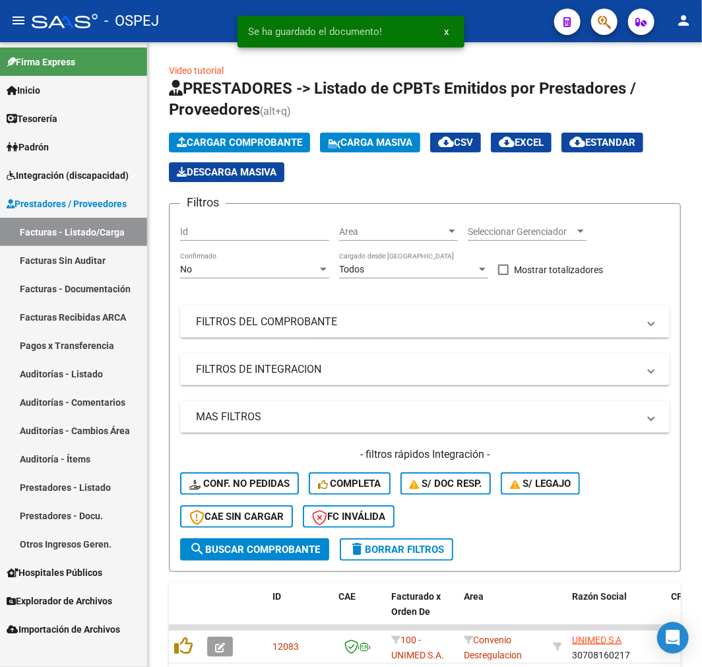
click at [58, 364] on link "Auditorías - Listado" at bounding box center [73, 374] width 147 height 28
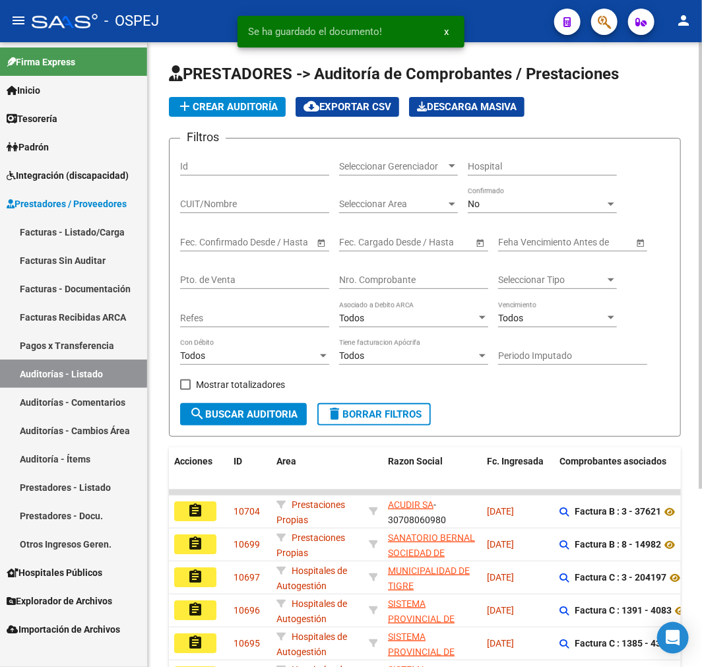
click at [235, 110] on span "add Crear Auditoría" at bounding box center [227, 107] width 101 height 12
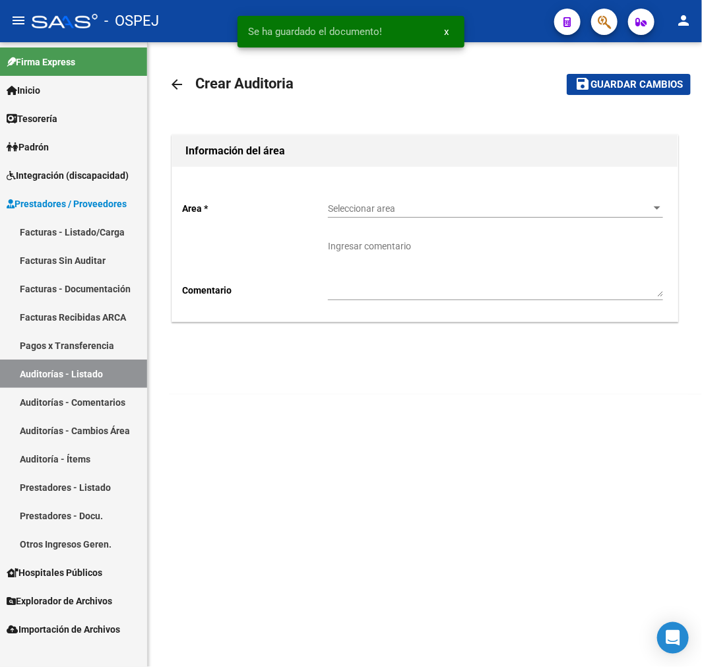
click at [403, 196] on div "Seleccionar area Seleccionar area" at bounding box center [495, 204] width 335 height 26
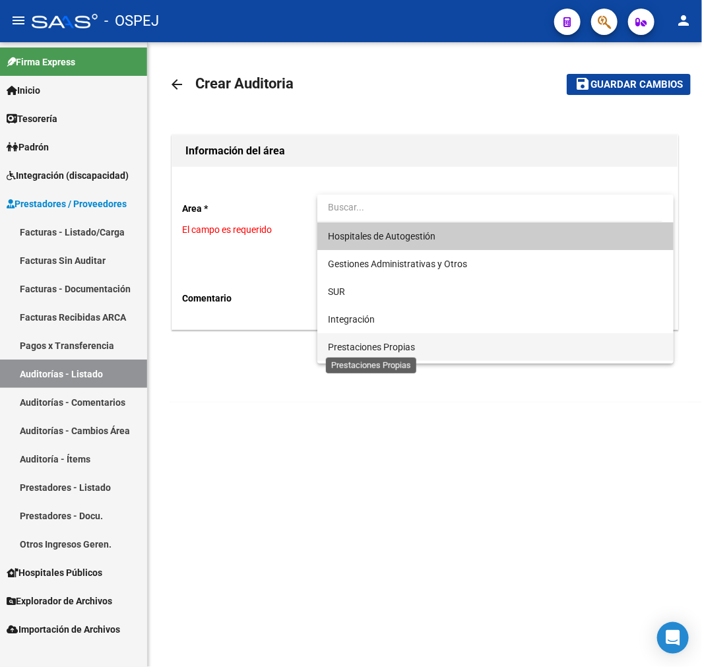
click at [406, 343] on span "Prestaciones Propias" at bounding box center [371, 347] width 87 height 11
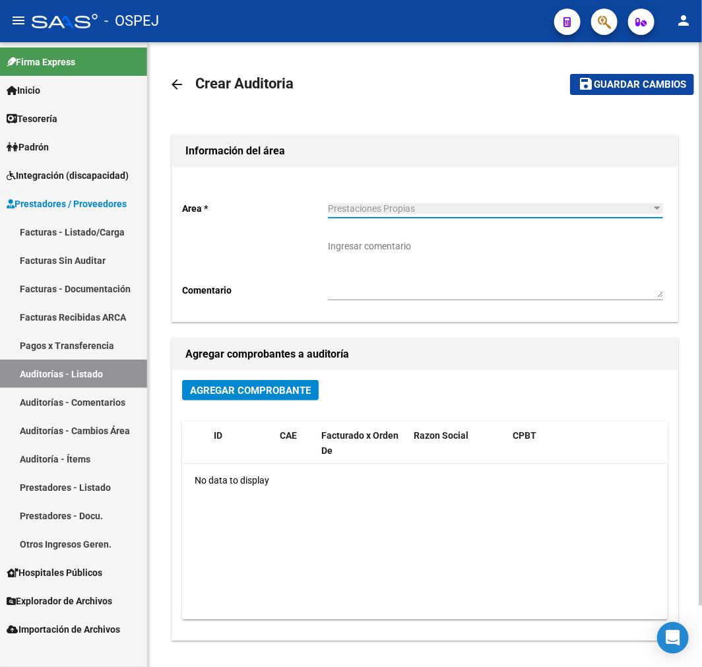
click at [291, 394] on span "Agregar Comprobante" at bounding box center [250, 391] width 121 height 12
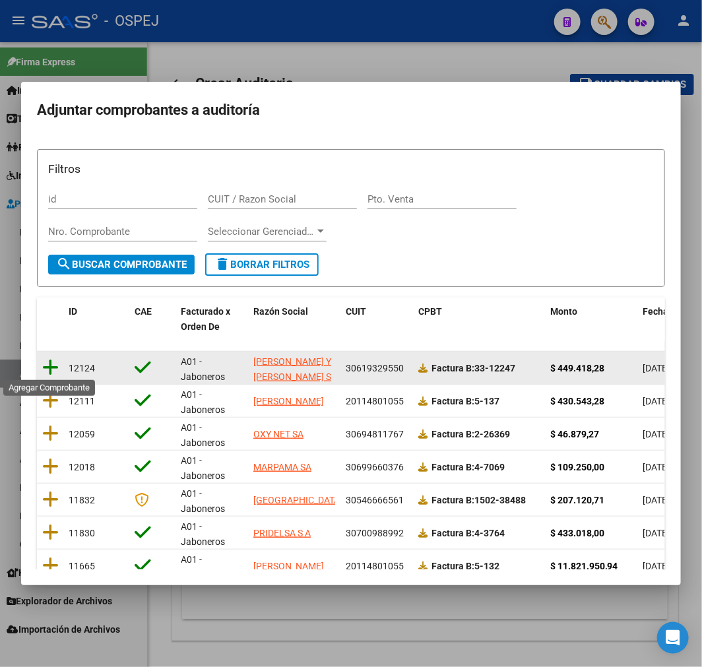
drag, startPoint x: 56, startPoint y: 357, endPoint x: 62, endPoint y: 352, distance: 7.5
click at [57, 358] on icon at bounding box center [50, 367] width 16 height 18
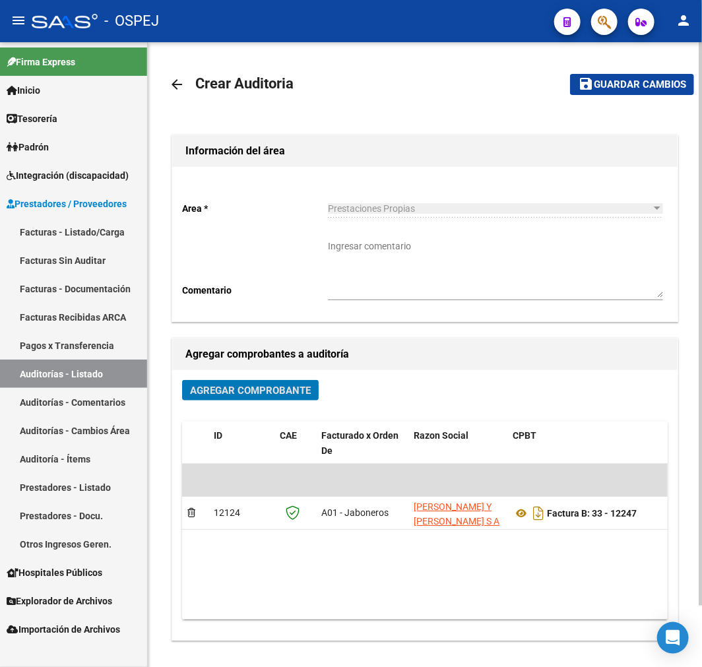
click at [630, 89] on span "Guardar cambios" at bounding box center [640, 85] width 92 height 12
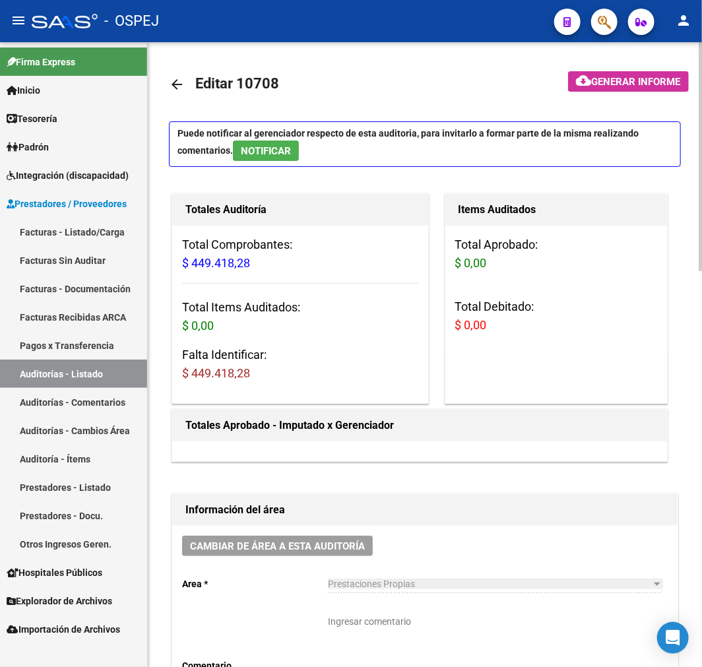
click at [437, 564] on div "Cambiar de área a esta auditoría Area * Prestaciones Propias Seleccionar area C…" at bounding box center [424, 621] width 505 height 191
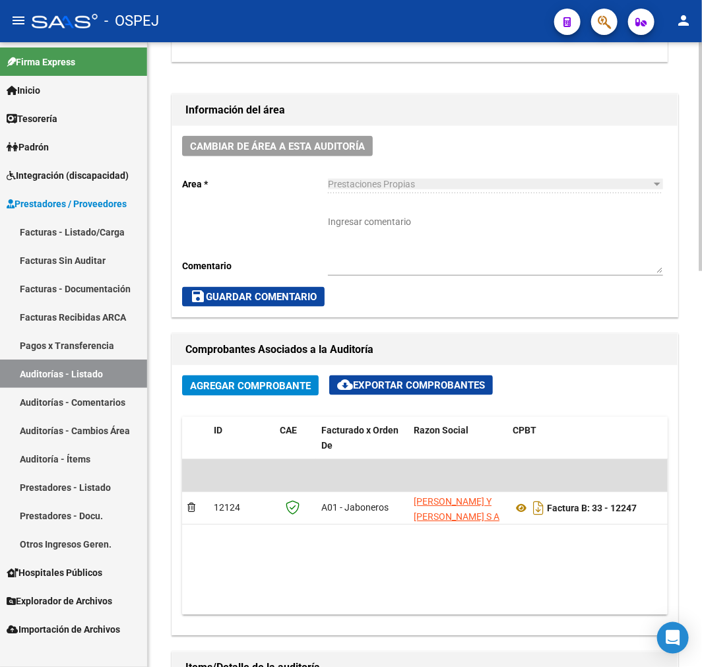
scroll to position [439, 0]
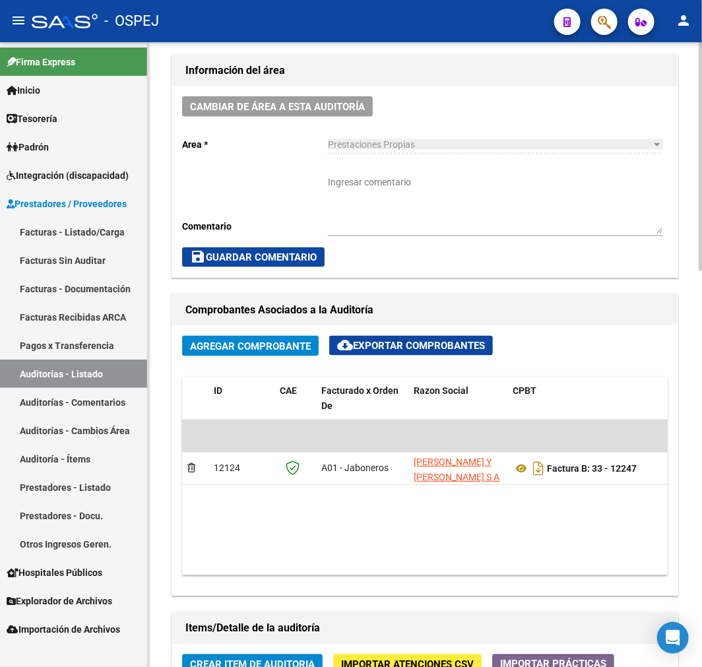
click at [383, 657] on button "Importar Atenciones CSV" at bounding box center [407, 665] width 148 height 20
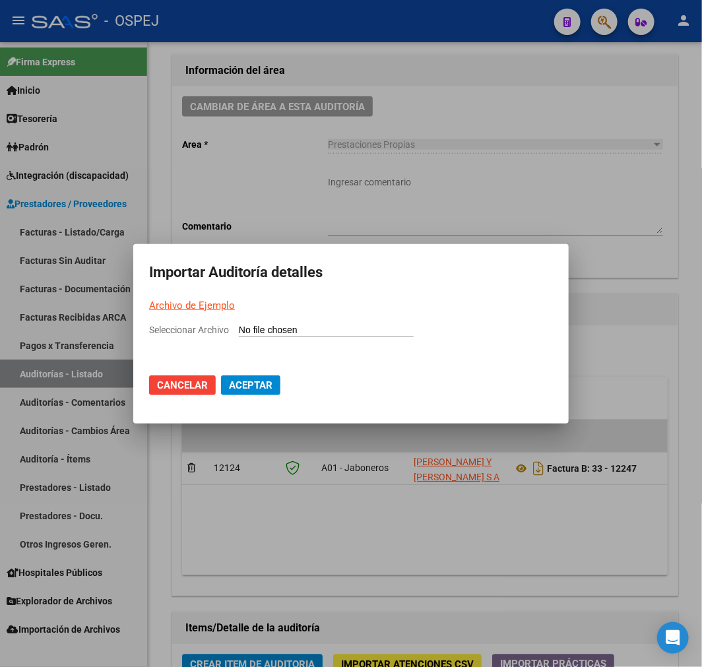
click at [344, 331] on input "Seleccionar Archivo" at bounding box center [326, 331] width 175 height 13
type input "C:\fakepath\Auditoria-demo-[PERSON_NAME] y [PERSON_NAME] fb 33-12247.csv"
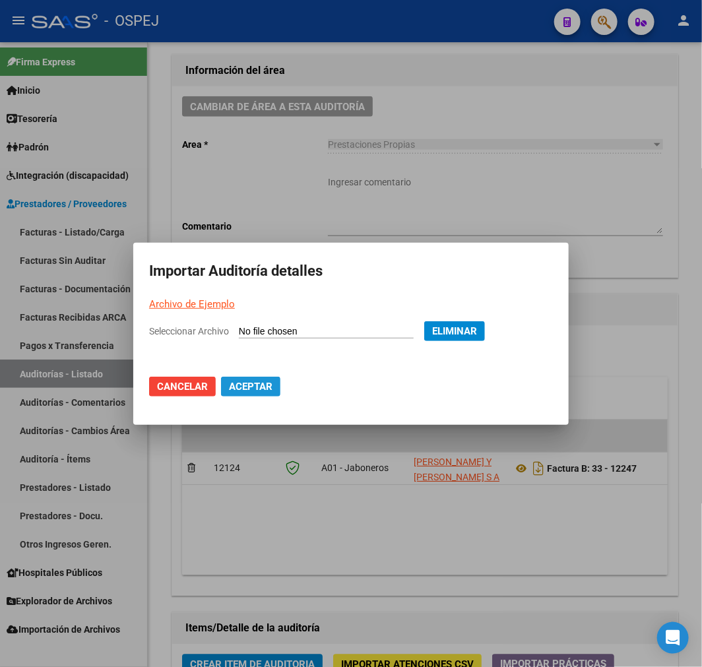
click at [269, 381] on button "Aceptar" at bounding box center [250, 387] width 59 height 20
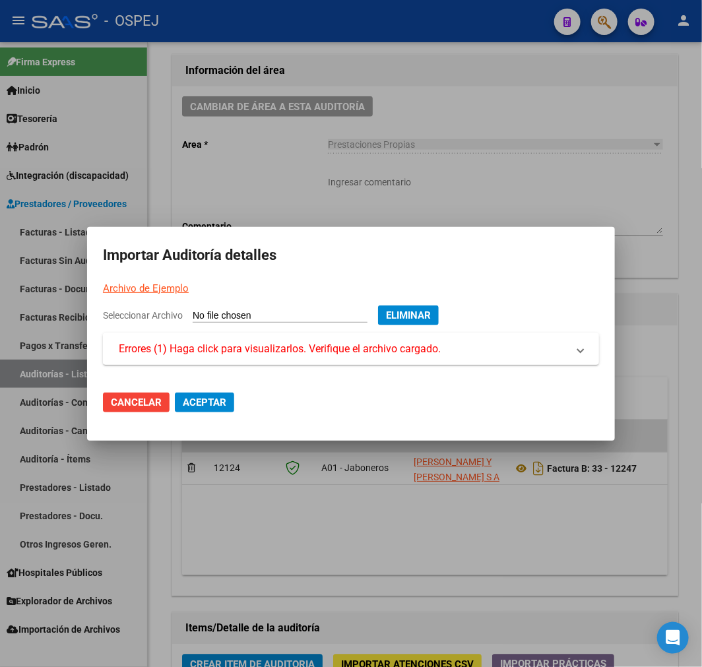
click at [269, 348] on span "Errores (1) Haga click para visualizarlos. Verifique el archivo cargado." at bounding box center [280, 349] width 322 height 16
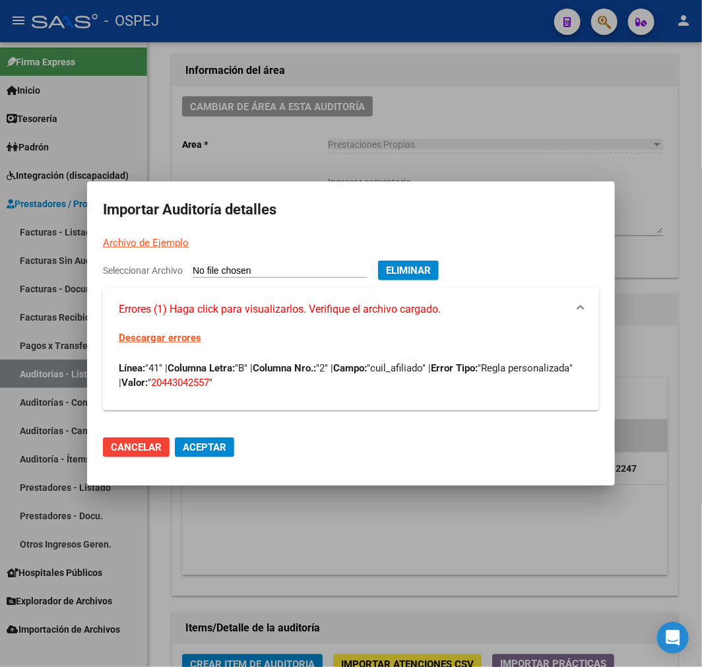
click at [209, 387] on span "20443042557" at bounding box center [180, 383] width 58 height 12
copy span "20443042557"
click at [588, 61] on div at bounding box center [351, 333] width 702 height 667
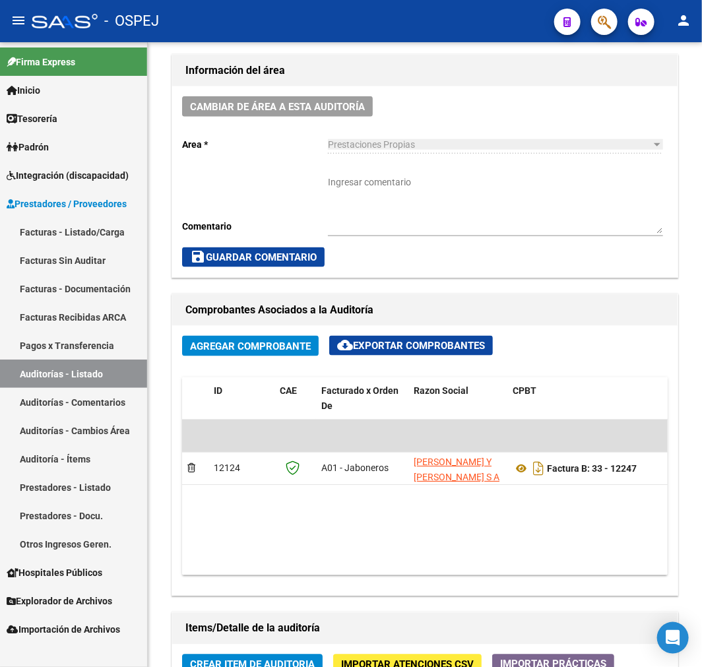
scroll to position [449, 0]
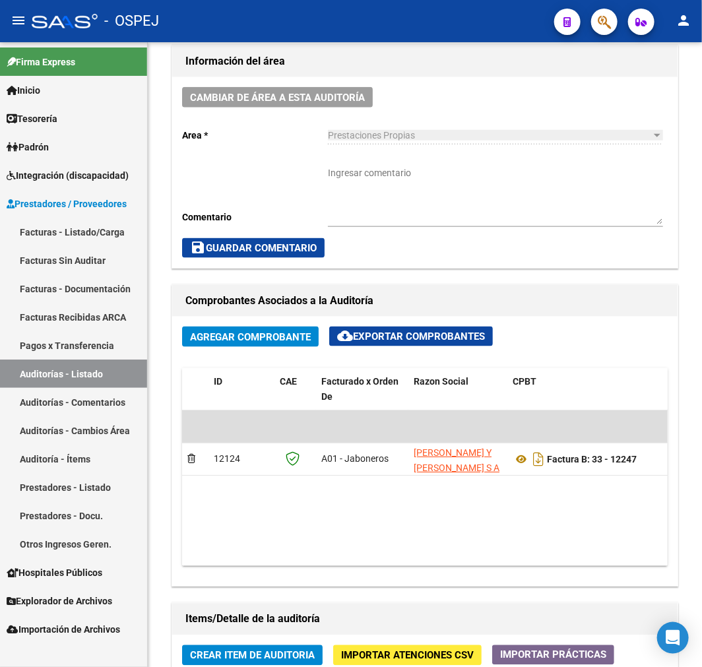
click at [599, 22] on icon "button" at bounding box center [604, 22] width 13 height 15
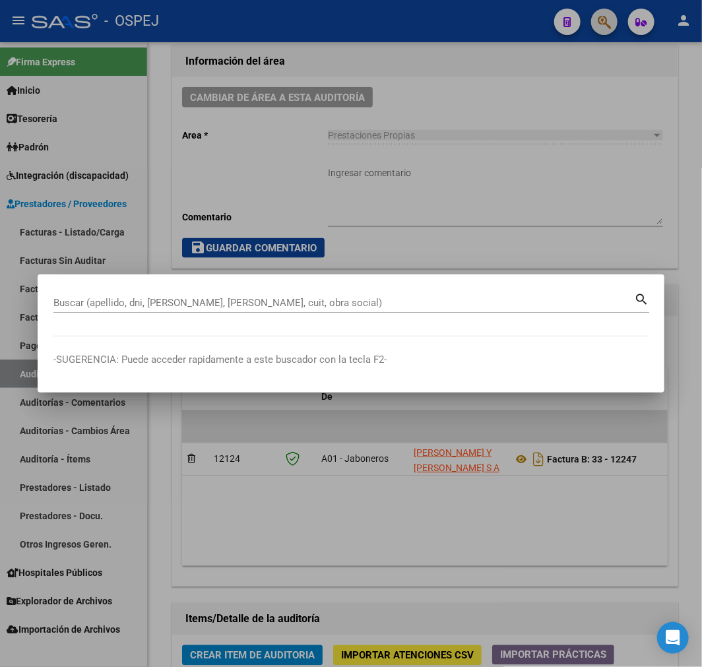
paste input "20443042557"
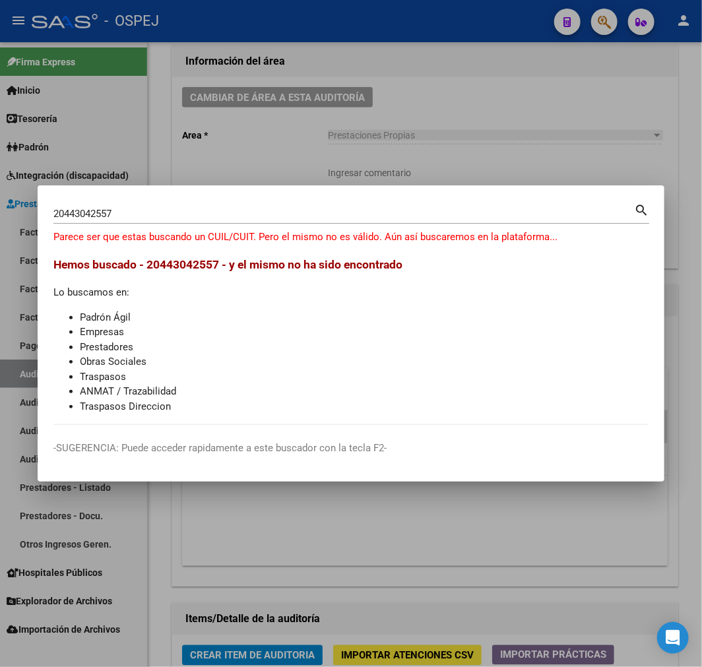
click at [143, 220] on div "20443042557 Buscar (apellido, dni, [PERSON_NAME], [PERSON_NAME], cuit, obra soc…" at bounding box center [343, 214] width 581 height 20
click at [140, 218] on input "20443042557" at bounding box center [343, 214] width 581 height 12
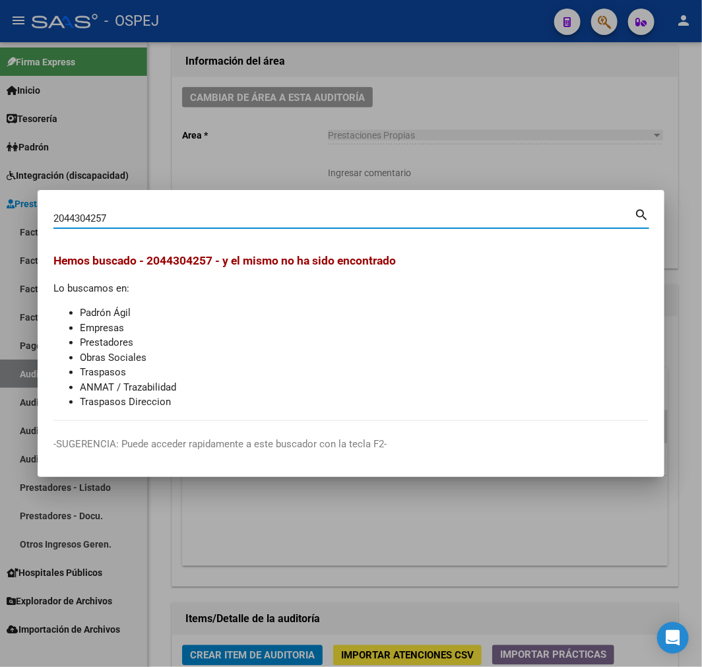
click at [88, 212] on input "2044304257" at bounding box center [343, 218] width 581 height 12
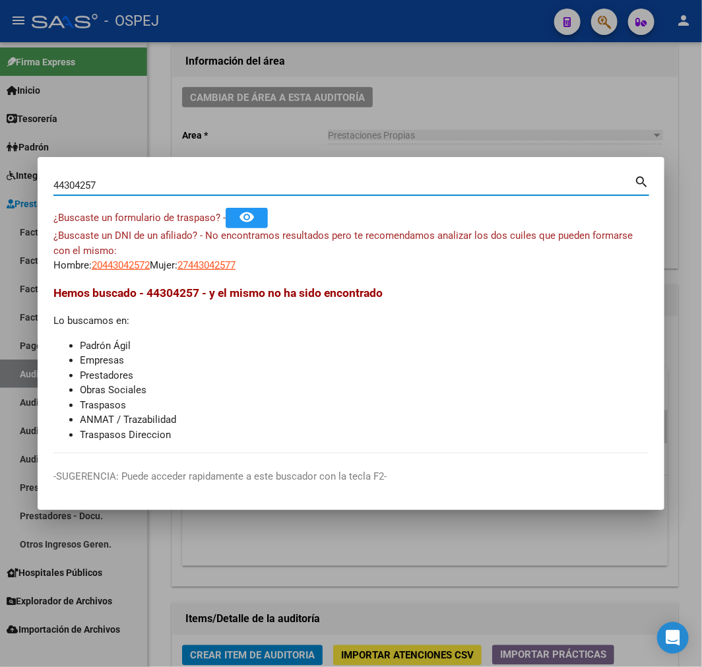
click at [143, 189] on input "44304257" at bounding box center [343, 185] width 581 height 12
type input "[PERSON_NAME]"
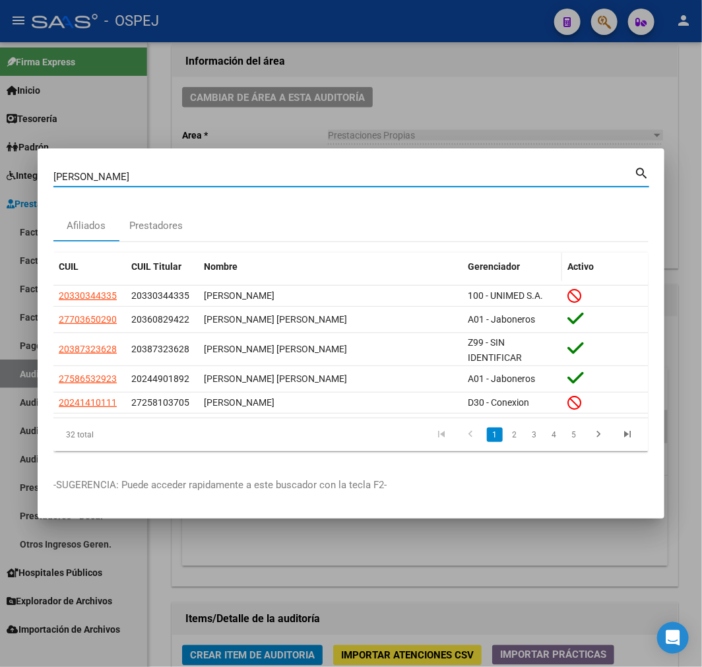
drag, startPoint x: 505, startPoint y: 252, endPoint x: 507, endPoint y: 267, distance: 14.6
click at [506, 256] on datatable-header-cell "Gerenciador" at bounding box center [513, 267] width 100 height 28
click at [508, 262] on span "Gerenciador" at bounding box center [494, 266] width 52 height 11
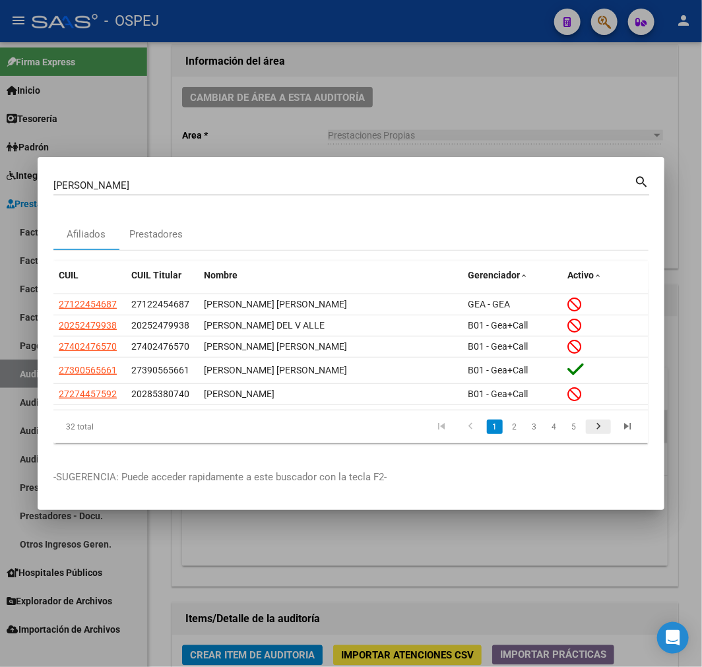
click at [596, 426] on icon "go to next page" at bounding box center [598, 428] width 17 height 16
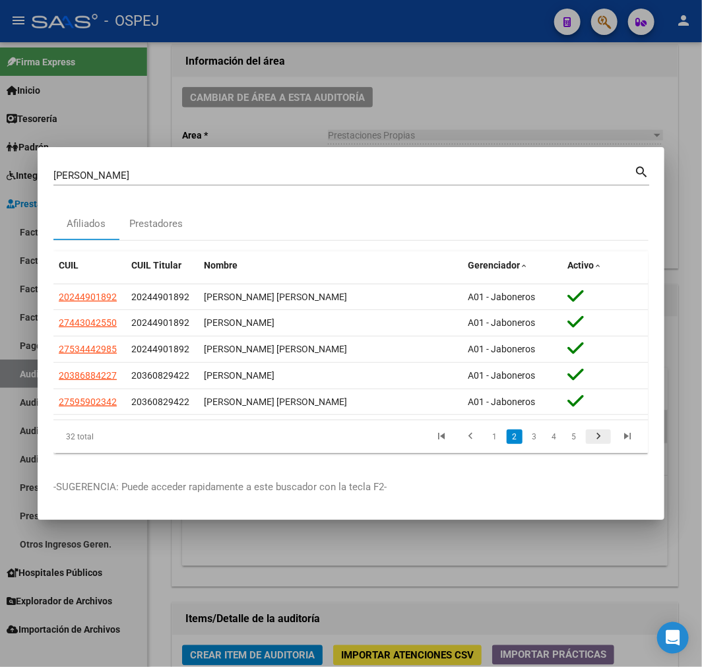
click at [596, 426] on li at bounding box center [598, 437] width 29 height 22
click at [596, 437] on icon "go to next page" at bounding box center [598, 438] width 17 height 16
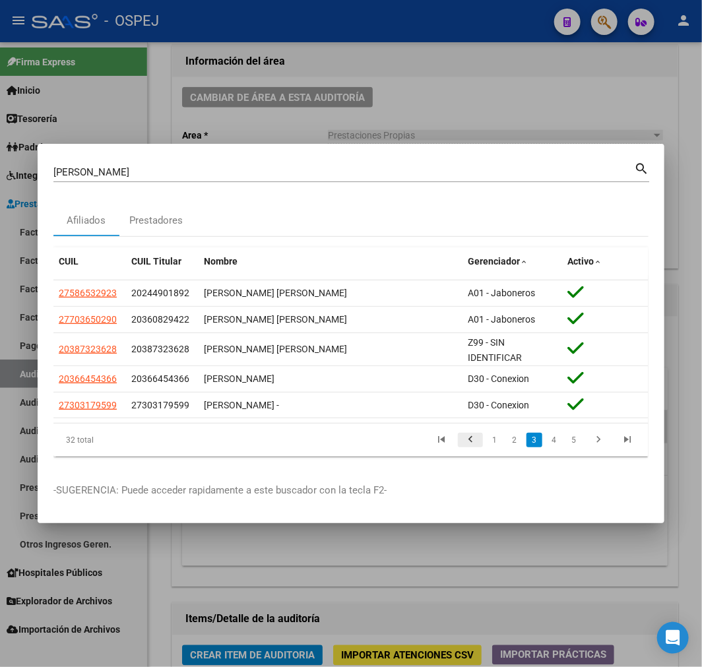
click at [477, 438] on icon "go to previous page" at bounding box center [470, 442] width 17 height 16
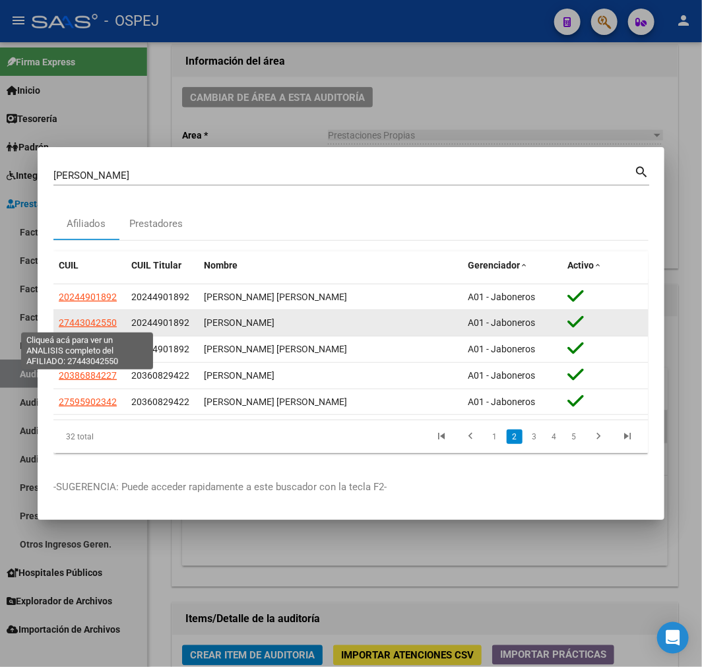
click at [95, 326] on span "27443042550" at bounding box center [88, 322] width 58 height 11
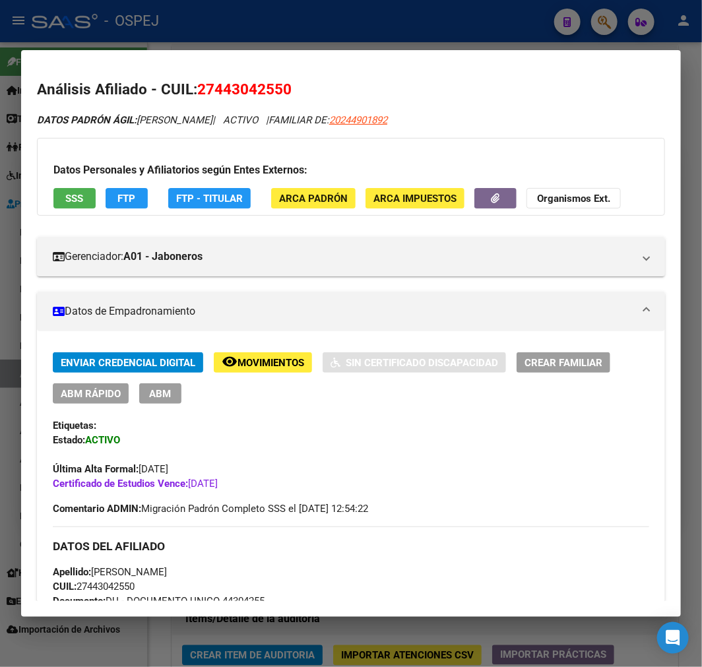
click at [577, 637] on div at bounding box center [351, 333] width 702 height 667
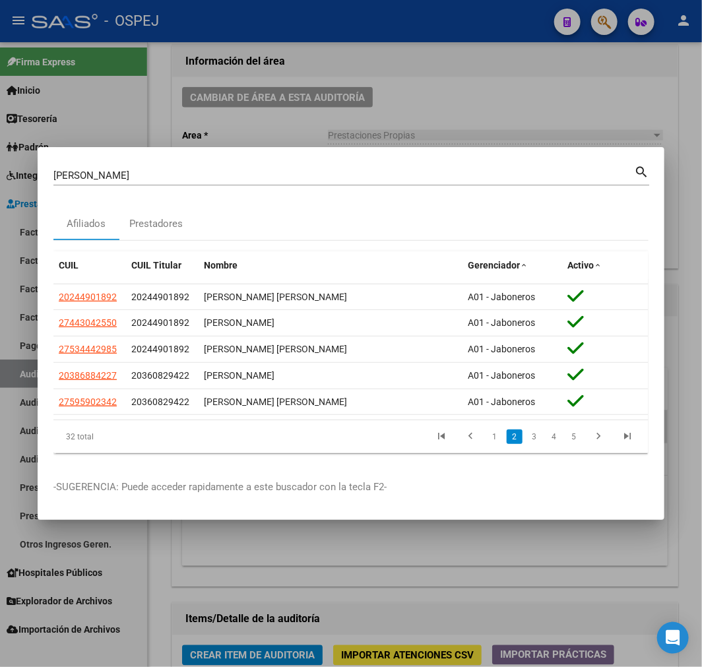
click at [562, 591] on div at bounding box center [351, 333] width 702 height 667
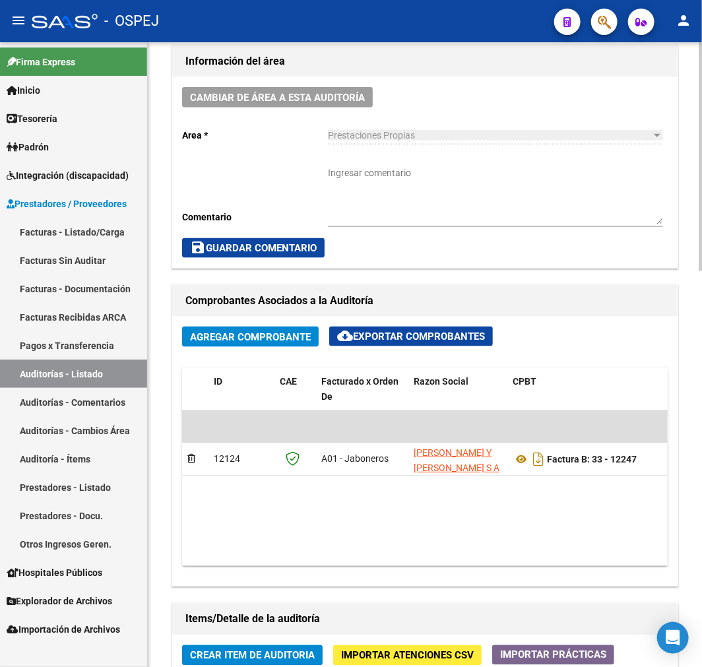
click at [410, 649] on button "Importar Atenciones CSV" at bounding box center [407, 655] width 148 height 20
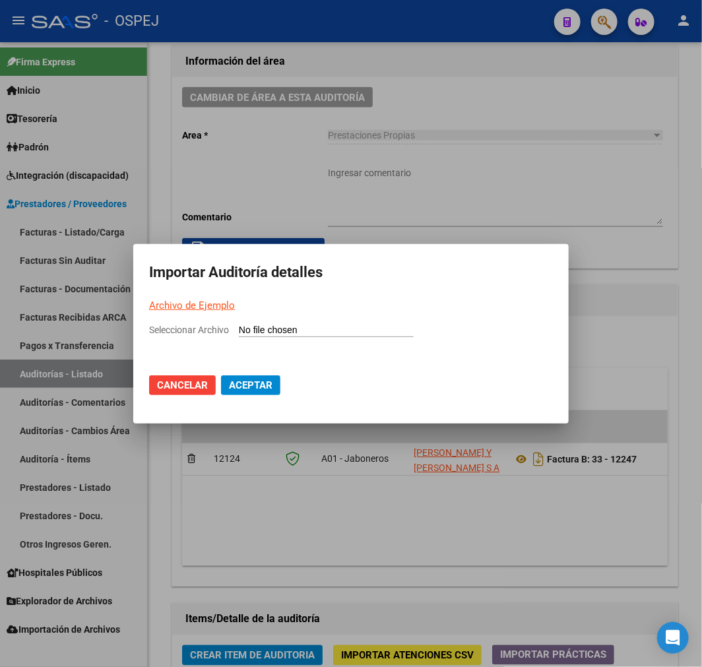
click at [337, 333] on input "Seleccionar Archivo" at bounding box center [326, 331] width 175 height 13
type input "C:\fakepath\Auditoria-demo-[PERSON_NAME] y [PERSON_NAME] fb 33-12247.csv"
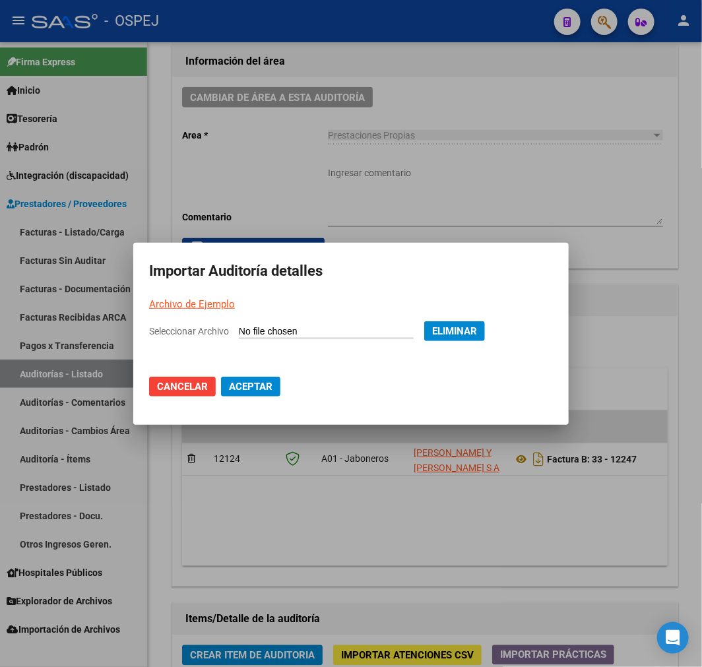
click at [265, 384] on span "Aceptar" at bounding box center [251, 387] width 44 height 12
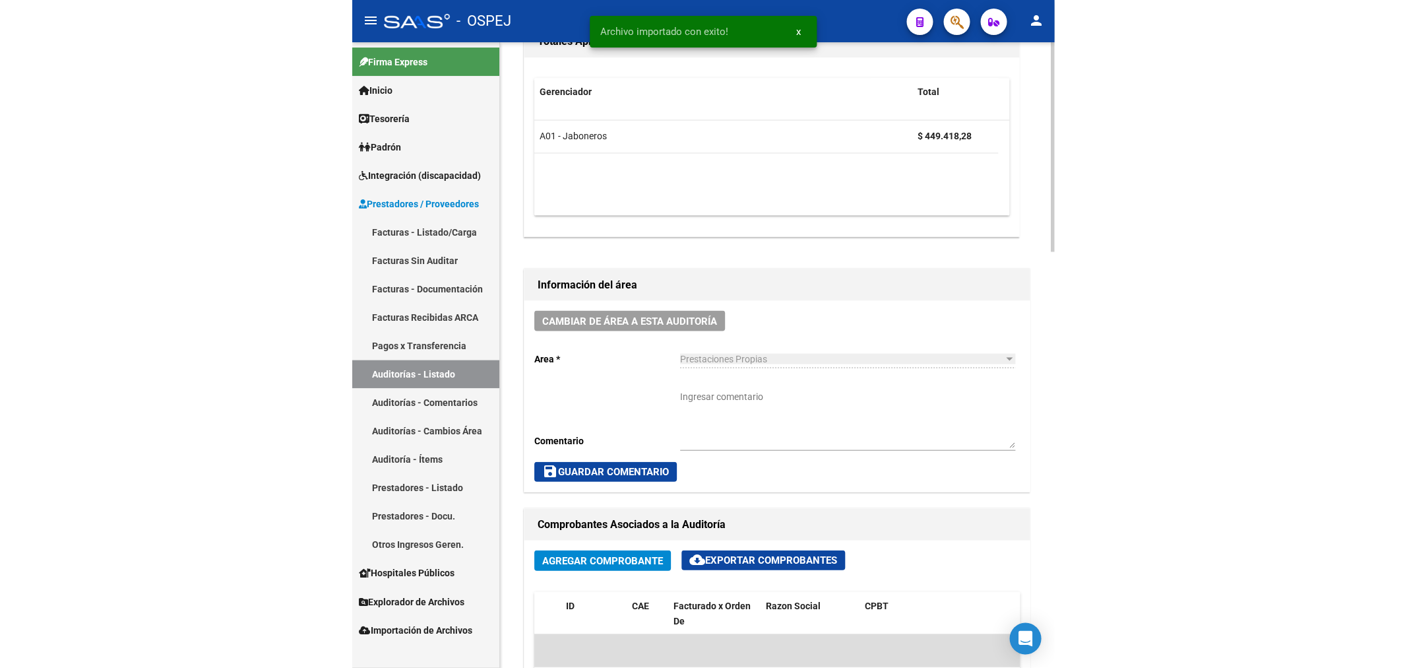
scroll to position [0, 0]
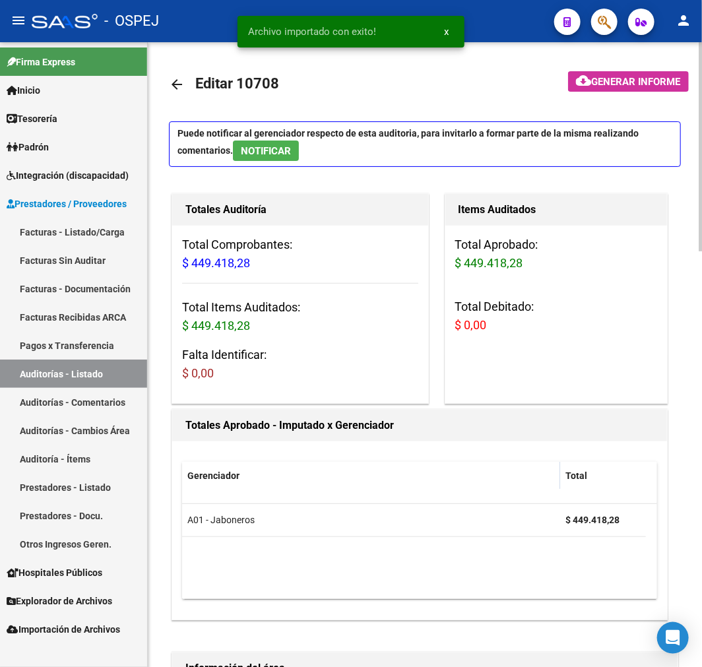
click at [183, 83] on mat-icon "arrow_back" at bounding box center [177, 85] width 16 height 16
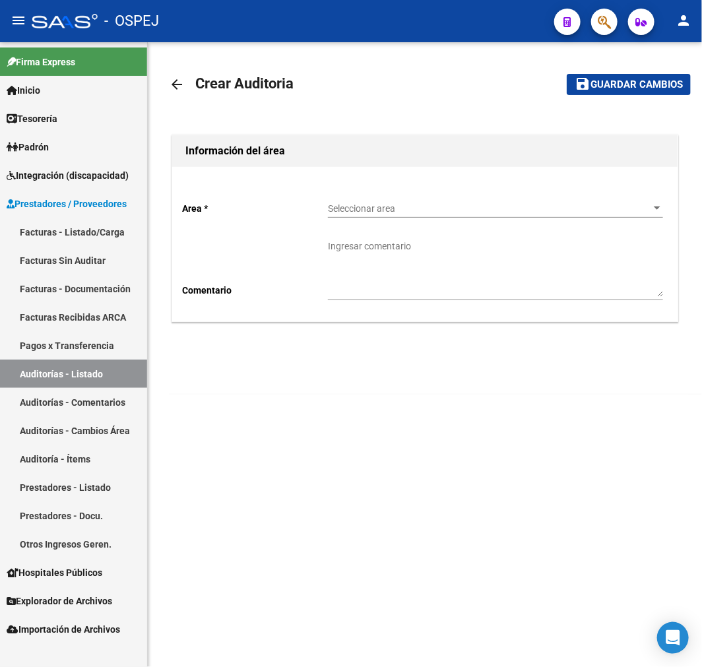
click at [406, 205] on span "Seleccionar area" at bounding box center [489, 208] width 323 height 11
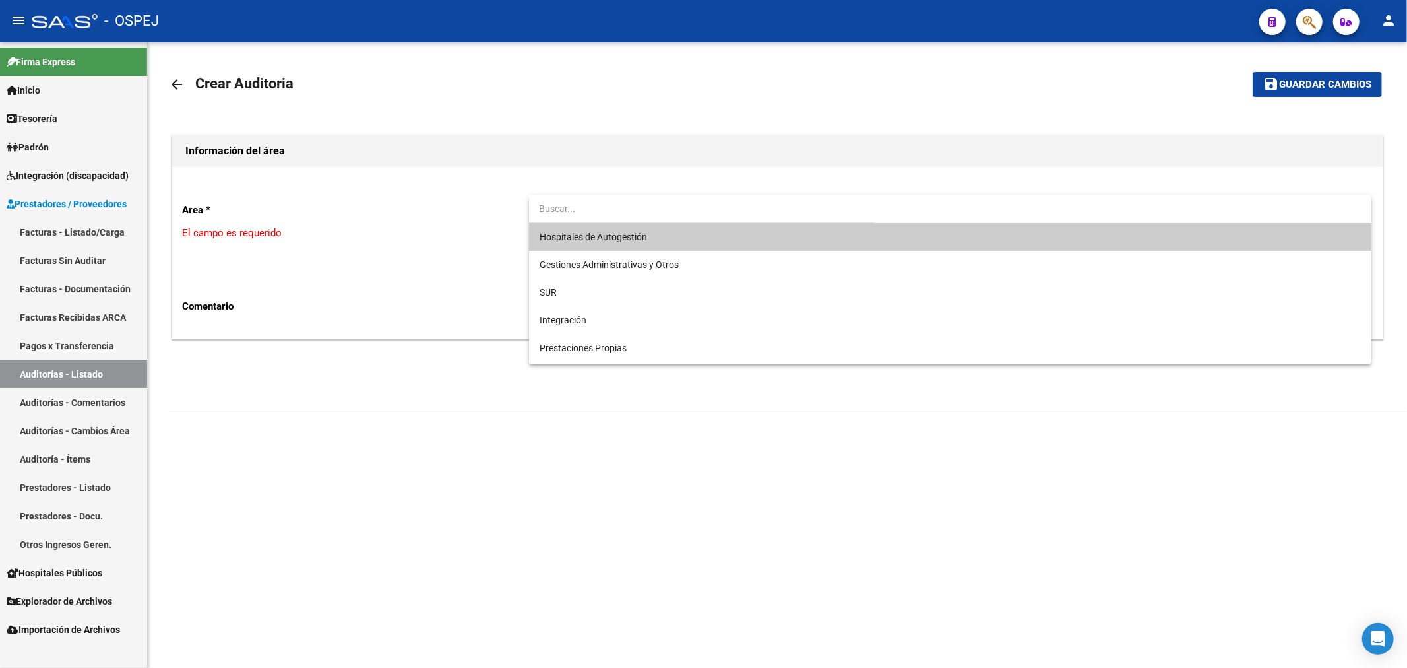
drag, startPoint x: 120, startPoint y: 356, endPoint x: 108, endPoint y: 379, distance: 26.3
click at [114, 366] on div at bounding box center [703, 334] width 1407 height 668
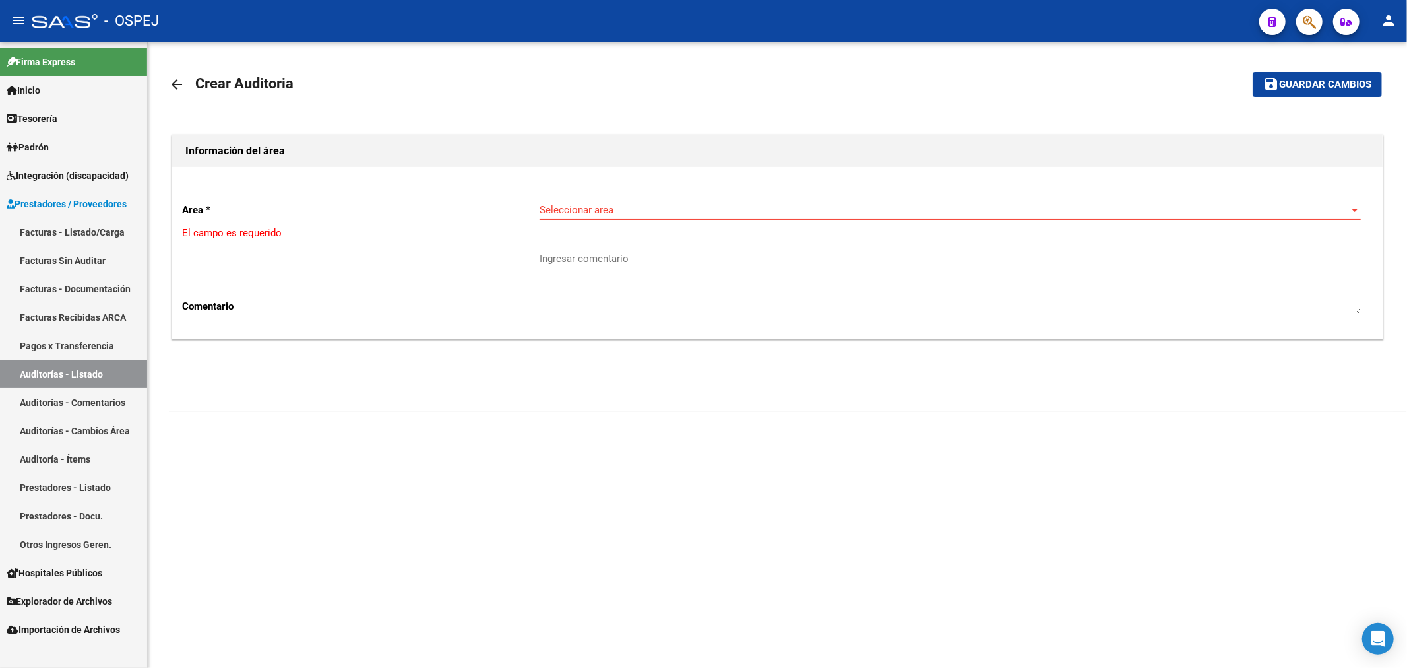
click at [108, 375] on link "Auditorías - Listado" at bounding box center [73, 374] width 147 height 28
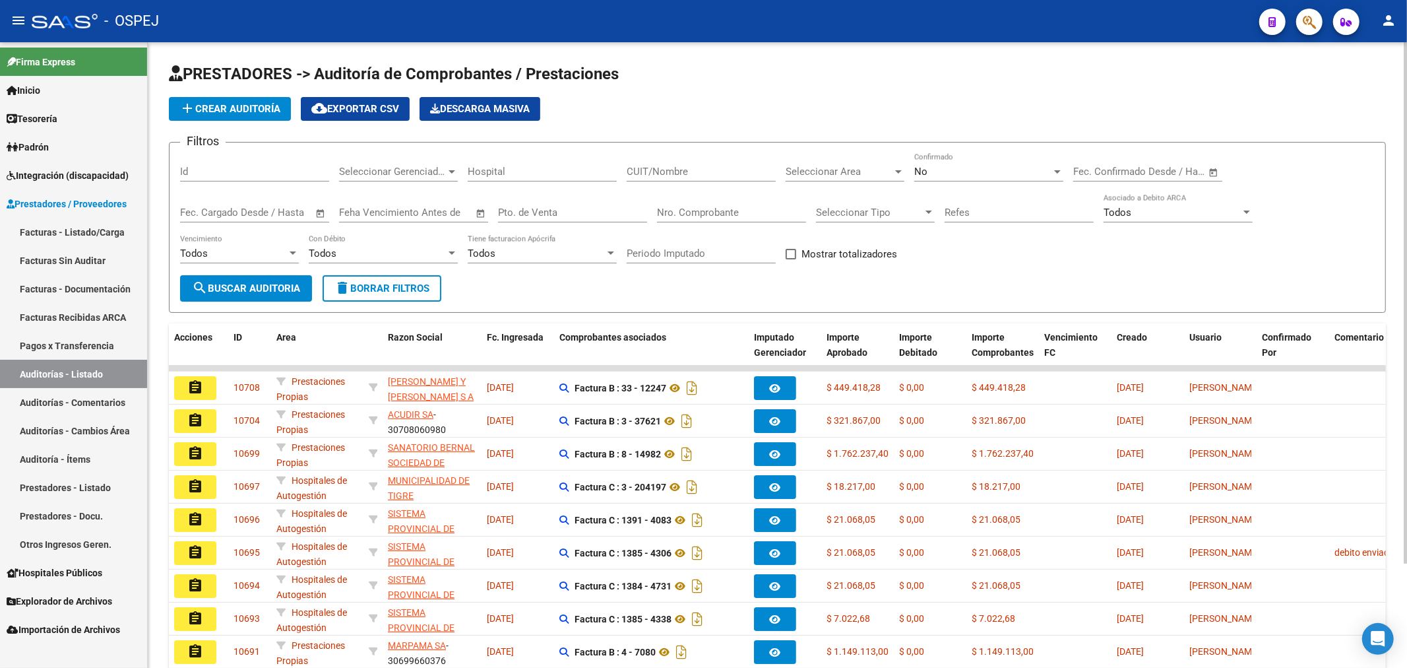
drag, startPoint x: 1008, startPoint y: 148, endPoint x: 1012, endPoint y: 157, distance: 9.2
click at [1011, 155] on form "Filtros Id Seleccionar Gerenciador Seleccionar Gerenciador Hospital CUIT/Nombre…" at bounding box center [777, 227] width 1217 height 171
click at [1008, 160] on div "No Confirmado" at bounding box center [989, 167] width 149 height 28
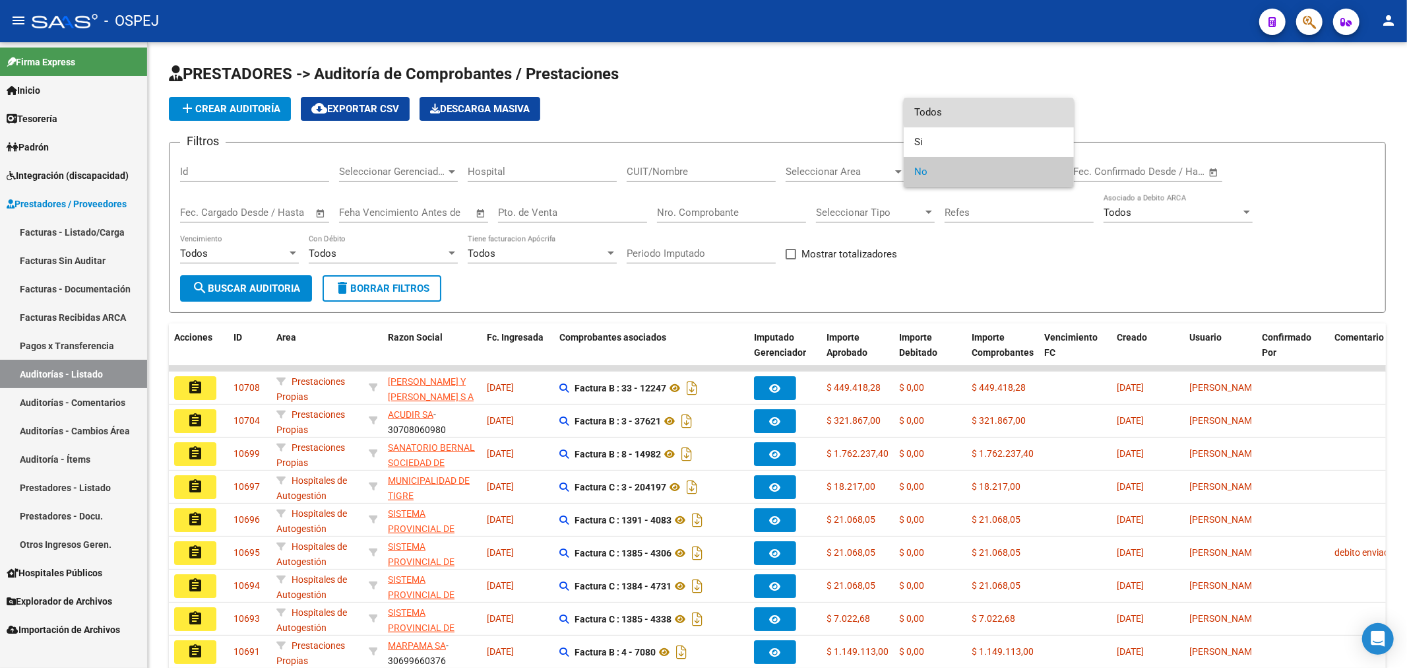
click at [1003, 102] on span "Todos" at bounding box center [989, 113] width 149 height 30
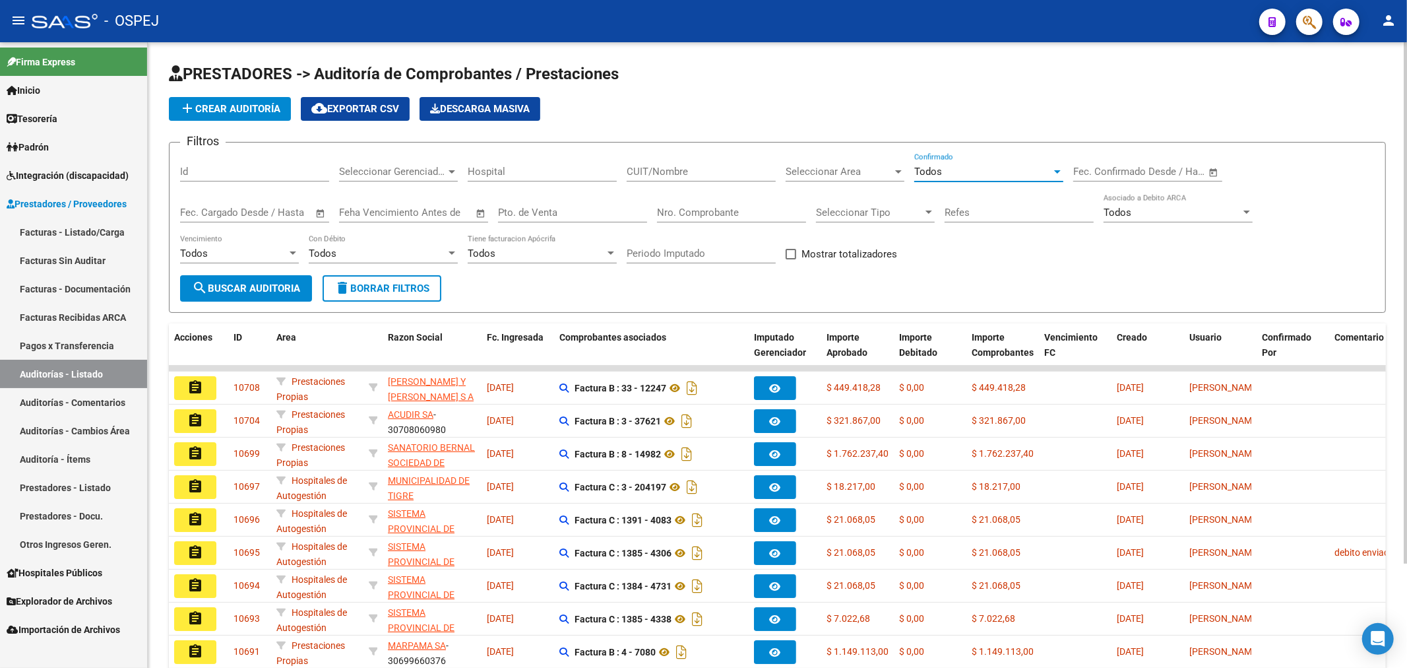
click at [701, 208] on input "Nro. Comprobante" at bounding box center [731, 213] width 149 height 12
click at [108, 383] on link "Auditorías - Listado" at bounding box center [73, 374] width 147 height 28
click at [126, 361] on link "Auditorías - Listado" at bounding box center [73, 374] width 147 height 28
click at [205, 121] on app-list-header "PRESTADORES -> Auditoría de Comprobantes / Prestaciones add Crear Auditoría clo…" at bounding box center [777, 187] width 1217 height 249
click at [240, 129] on app-list-header "PRESTADORES -> Auditoría de Comprobantes / Prestaciones add Crear Auditoría clo…" at bounding box center [777, 187] width 1217 height 249
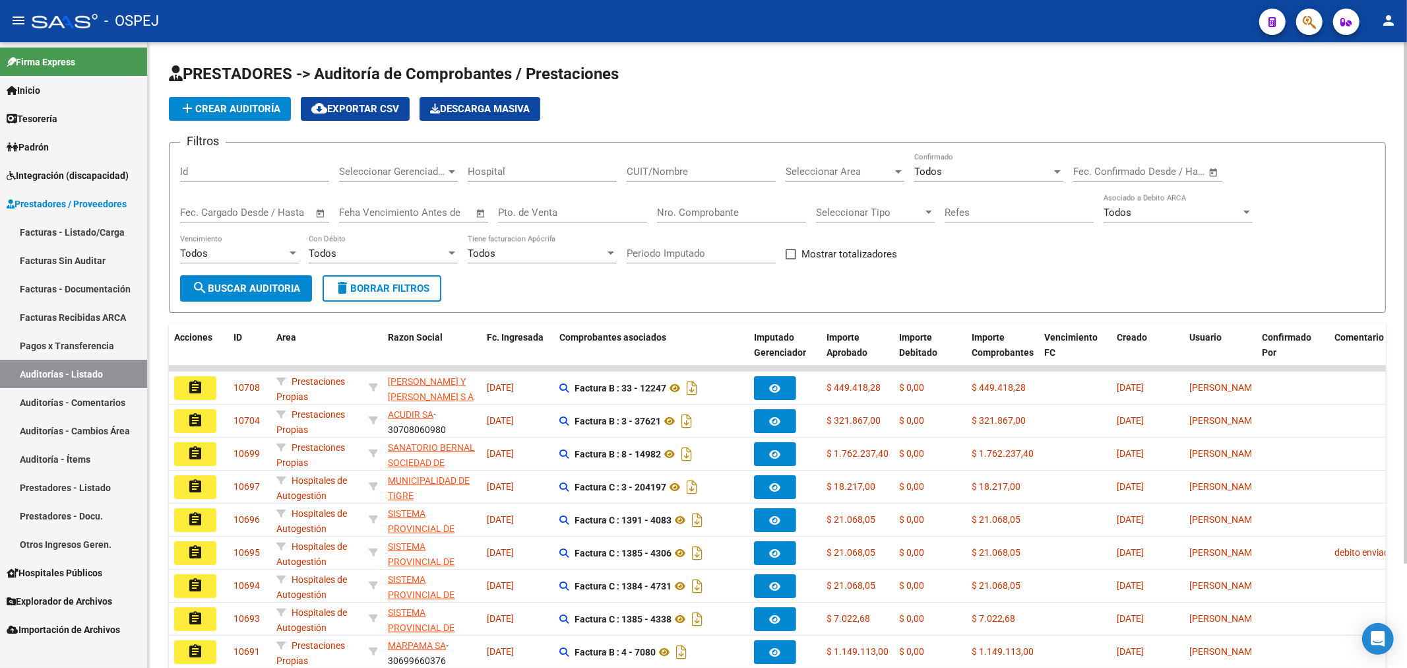
click at [247, 119] on button "add Crear Auditoría" at bounding box center [230, 109] width 122 height 24
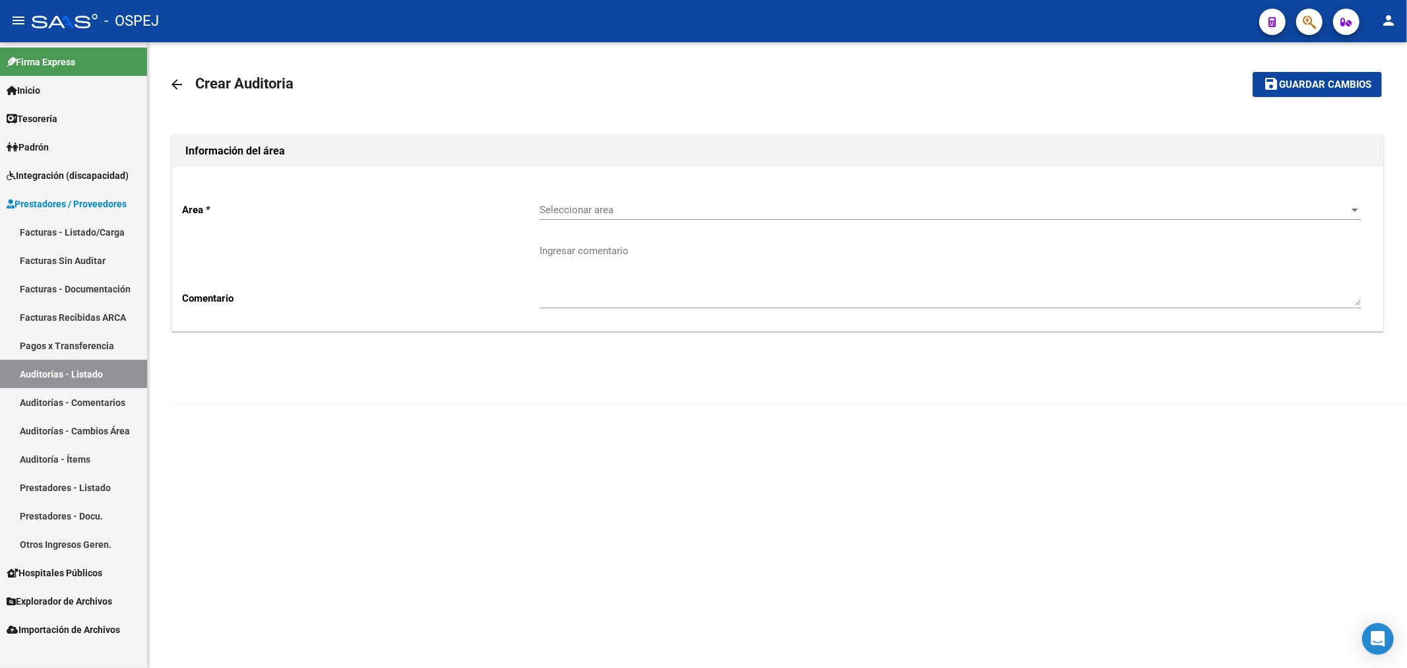
drag, startPoint x: 532, startPoint y: 208, endPoint x: 544, endPoint y: 206, distance: 12.0
click at [532, 209] on p "Area *" at bounding box center [361, 210] width 358 height 15
click at [583, 203] on div "Seleccionar area Seleccionar area" at bounding box center [950, 205] width 821 height 28
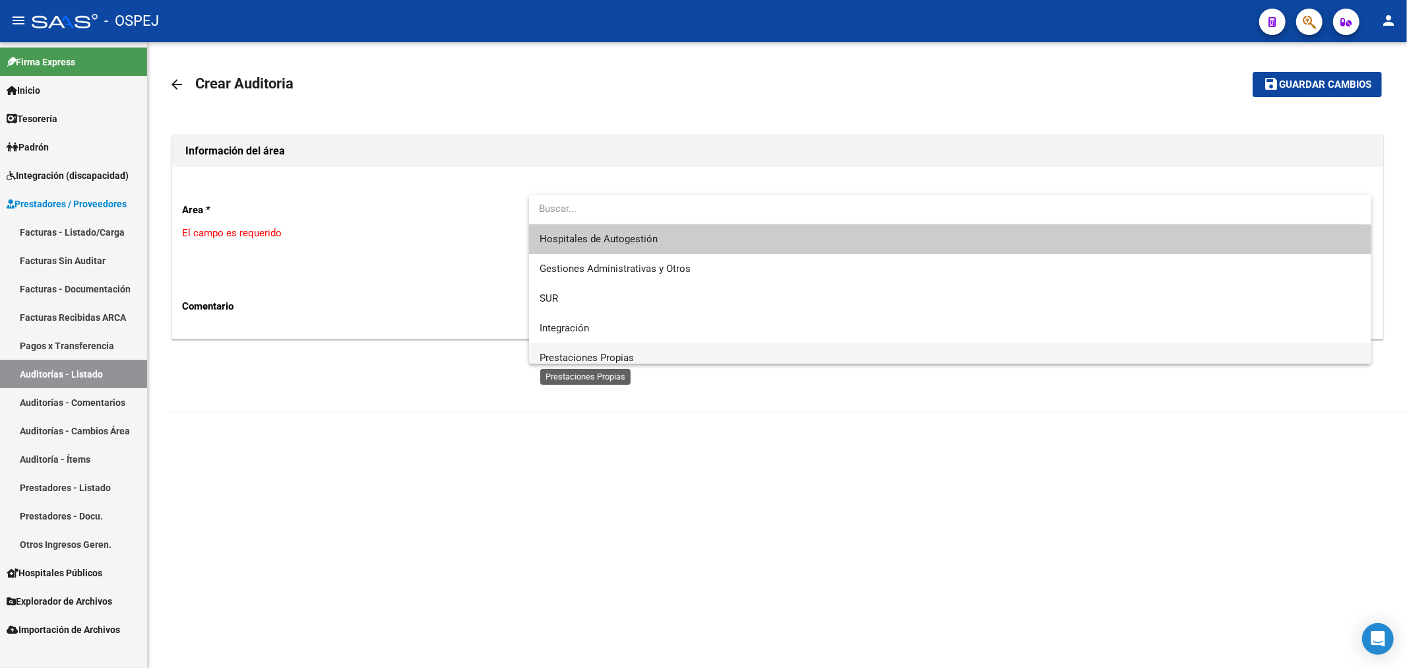
click at [585, 352] on span "Prestaciones Propias" at bounding box center [587, 358] width 94 height 12
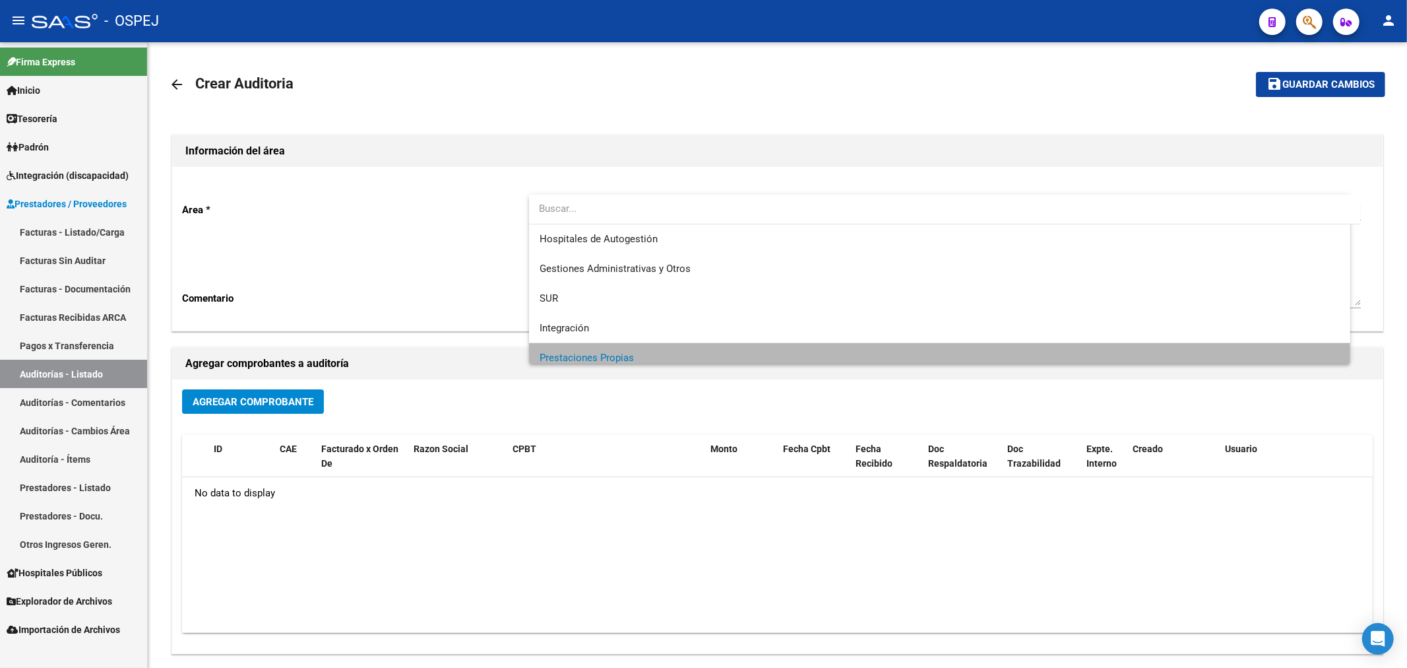
scroll to position [9, 0]
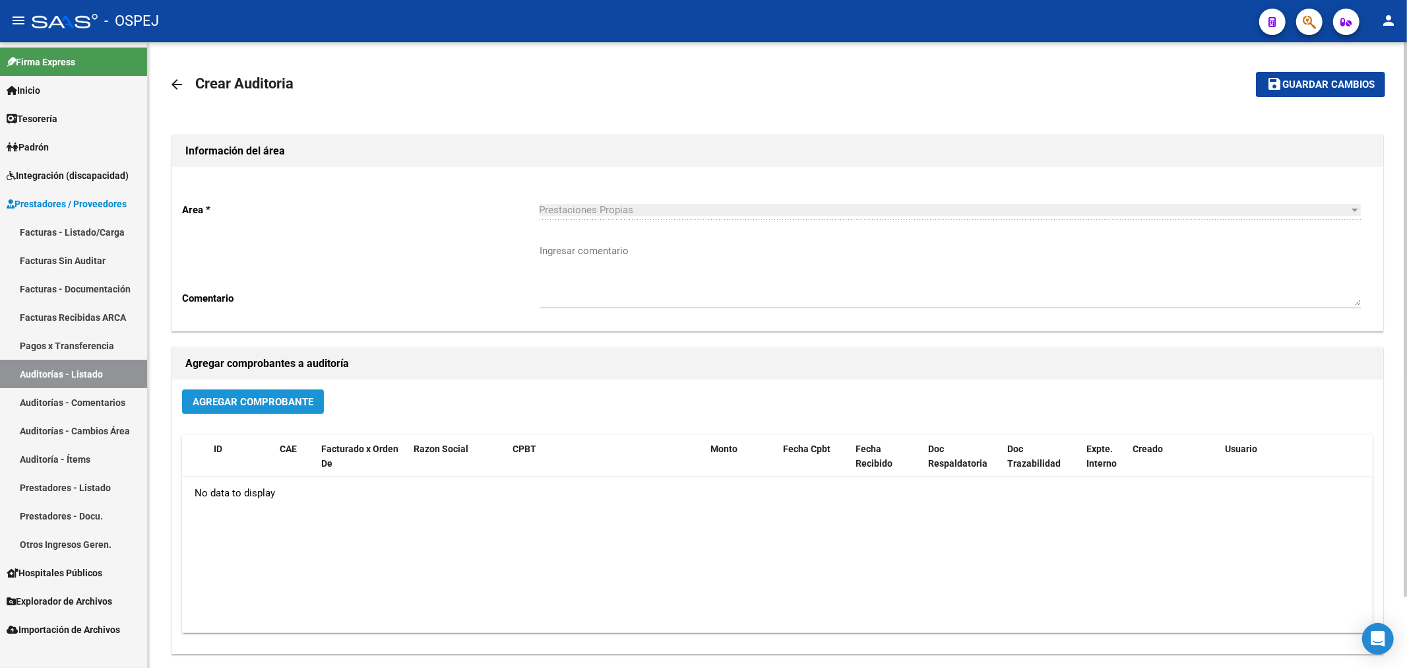
drag, startPoint x: 286, startPoint y: 395, endPoint x: 278, endPoint y: 405, distance: 13.2
click at [278, 405] on span "Agregar Comprobante" at bounding box center [253, 401] width 121 height 12
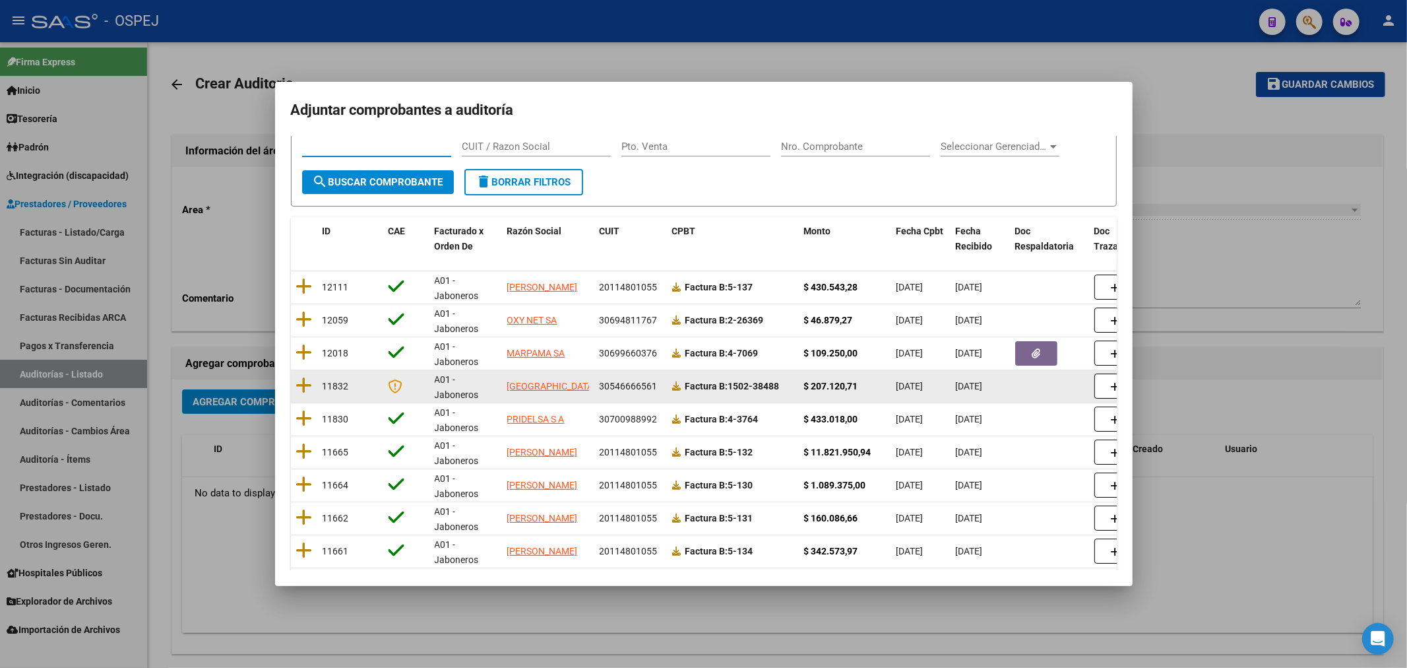
scroll to position [108, 0]
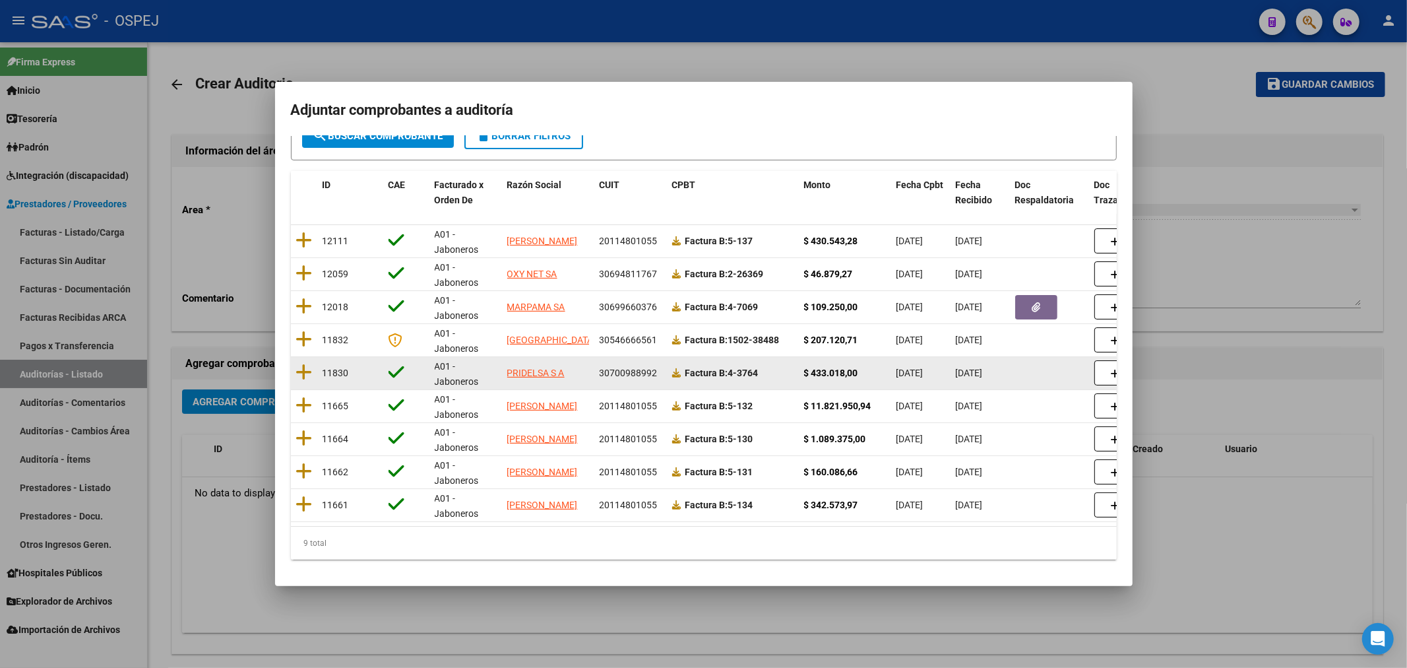
click at [913, 368] on span "[DATE]" at bounding box center [910, 373] width 27 height 11
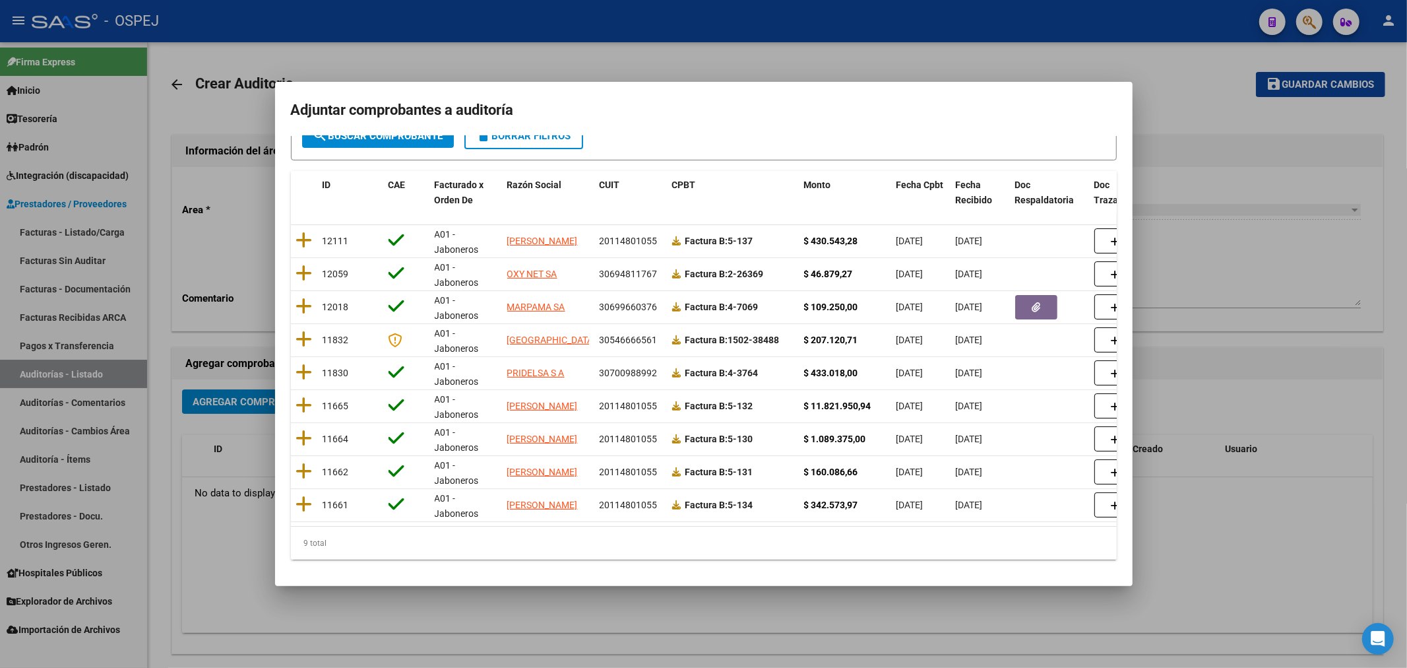
click at [616, 120] on h2 "Adjuntar comprobantes a auditoría" at bounding box center [704, 110] width 826 height 25
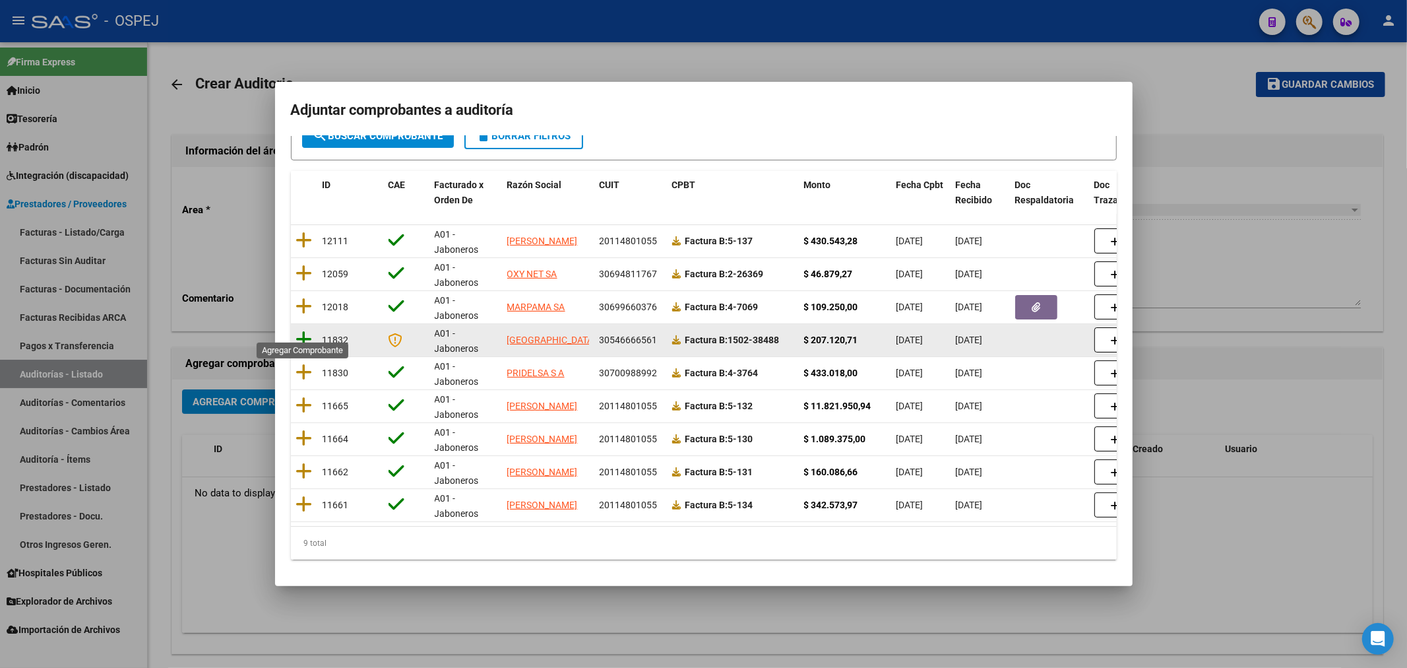
click at [304, 330] on icon at bounding box center [304, 339] width 16 height 18
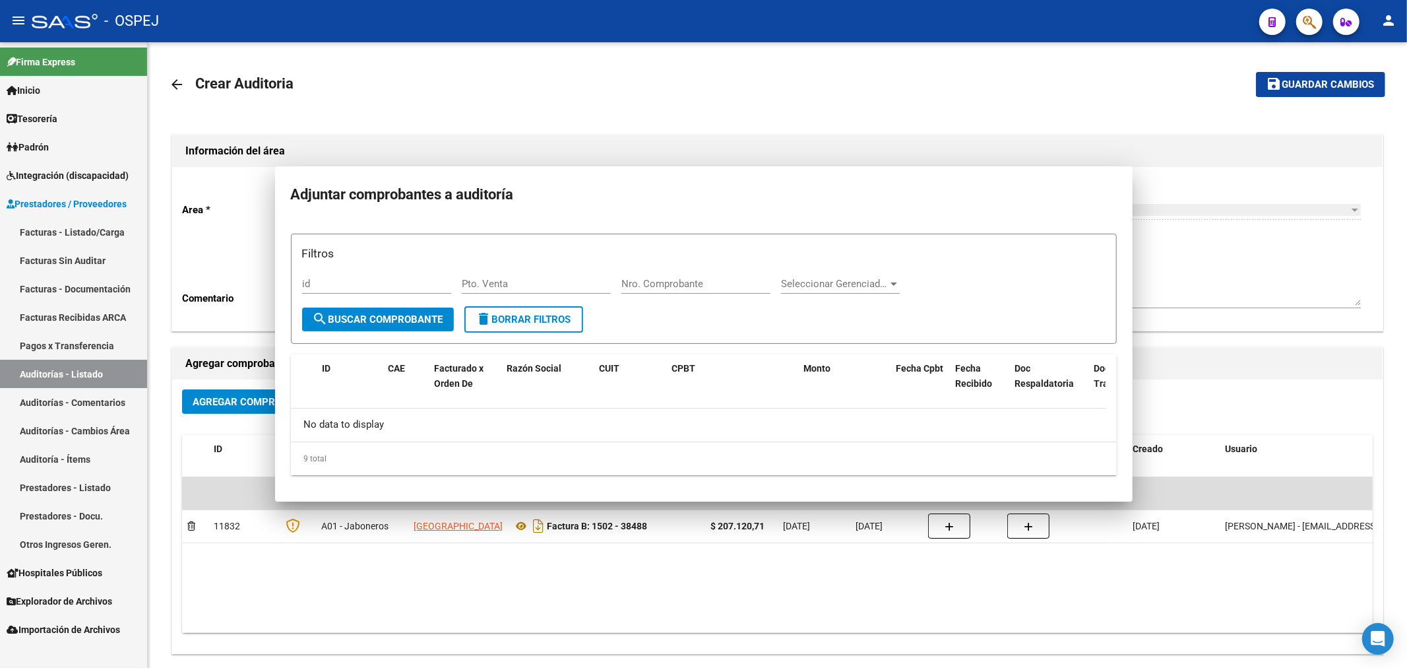
scroll to position [0, 0]
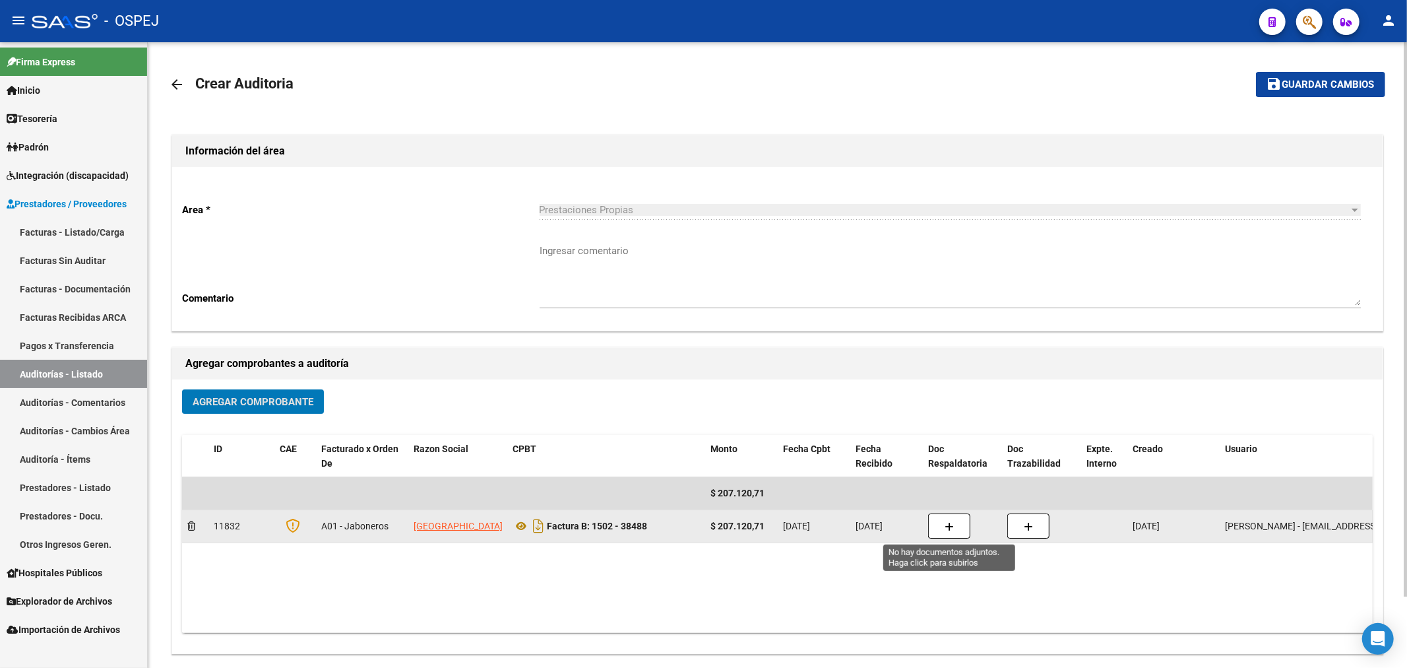
click at [961, 522] on button "button" at bounding box center [949, 525] width 42 height 25
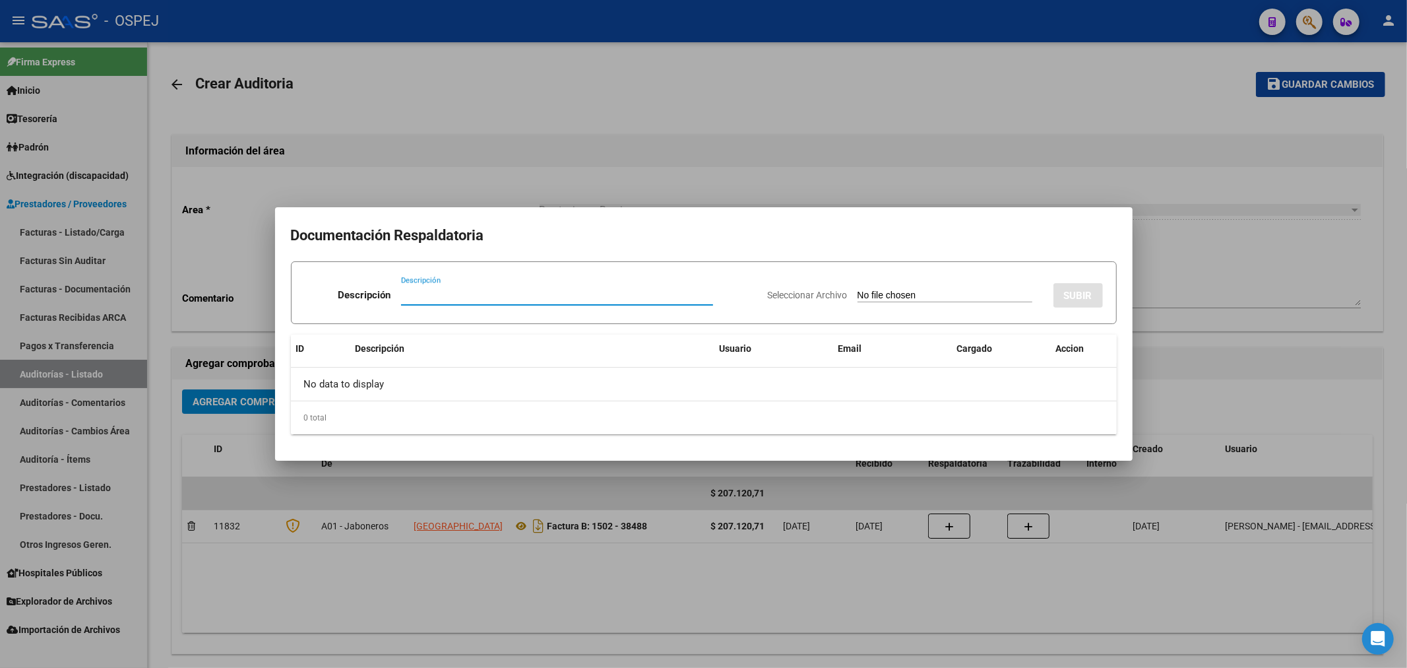
click at [858, 292] on input "Seleccionar Archivo" at bounding box center [945, 296] width 175 height 13
type input "C:\fakepath\uba 1502-38488.pdf"
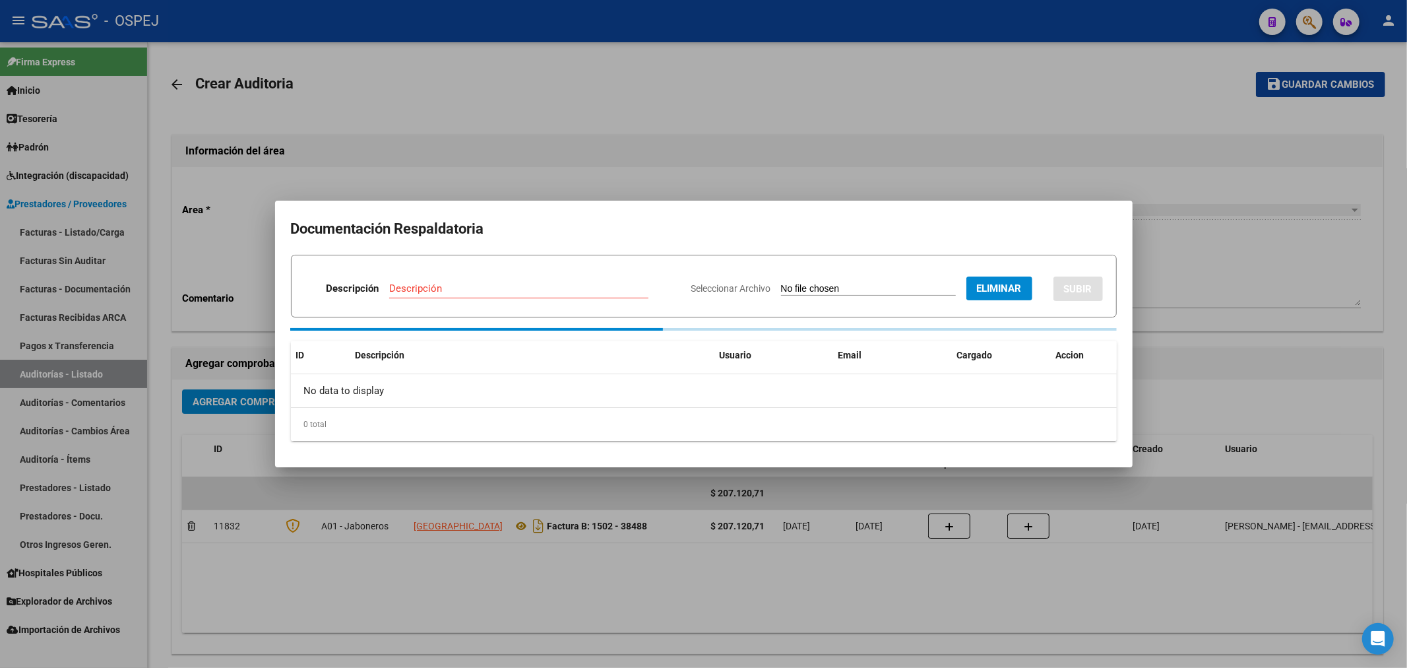
click at [460, 286] on input "Descripción" at bounding box center [518, 288] width 259 height 12
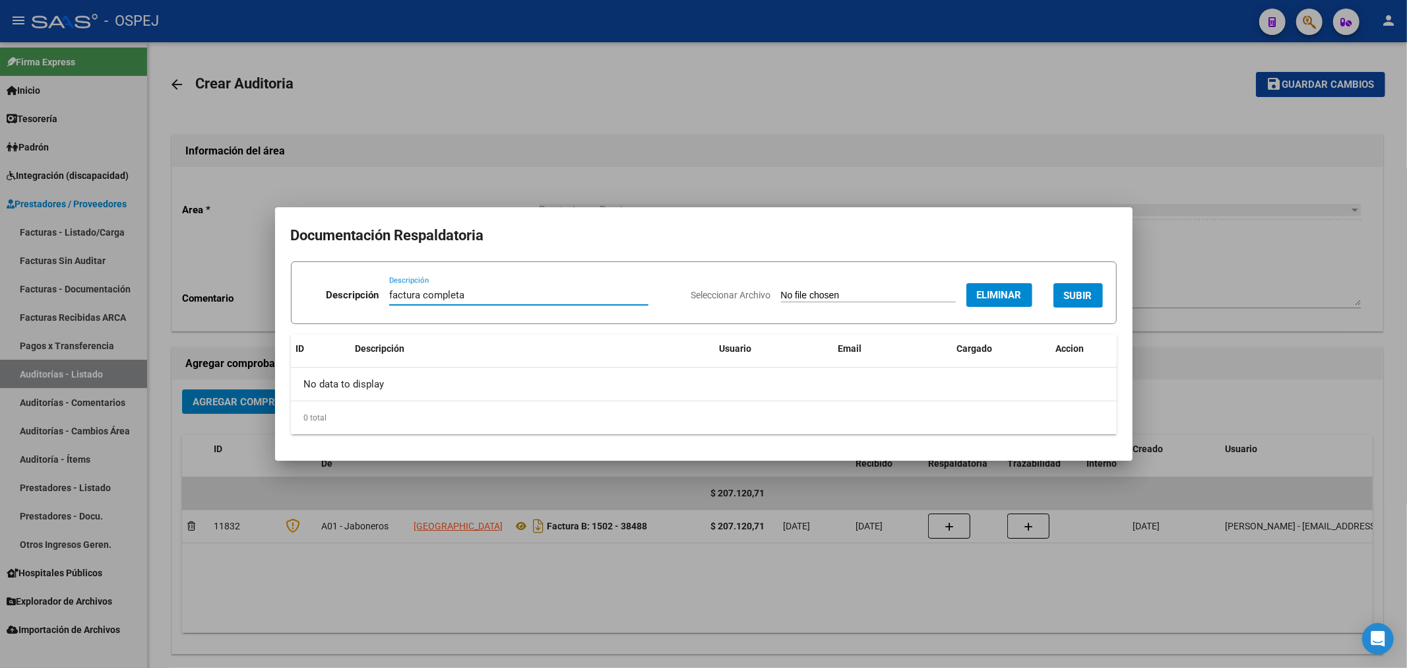
type input "factura completa"
click at [1056, 293] on button "SUBIR" at bounding box center [1078, 295] width 49 height 24
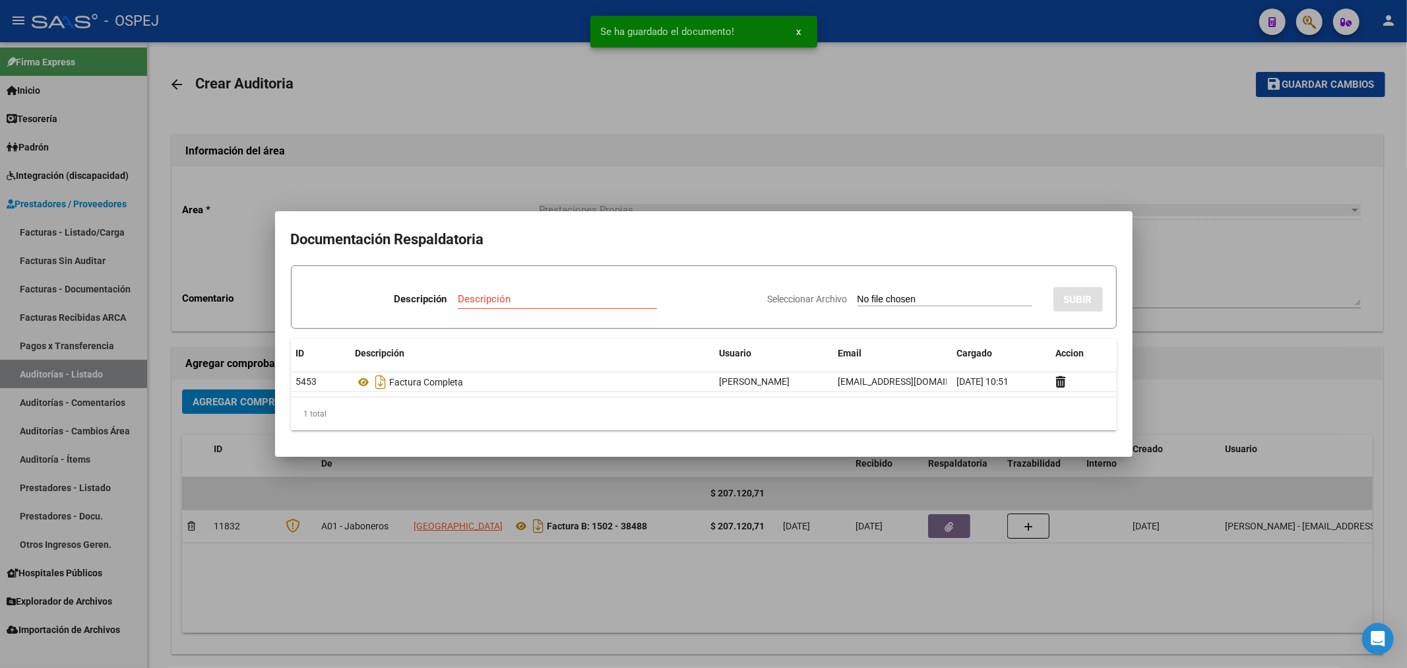
click at [1197, 348] on div at bounding box center [703, 334] width 1407 height 668
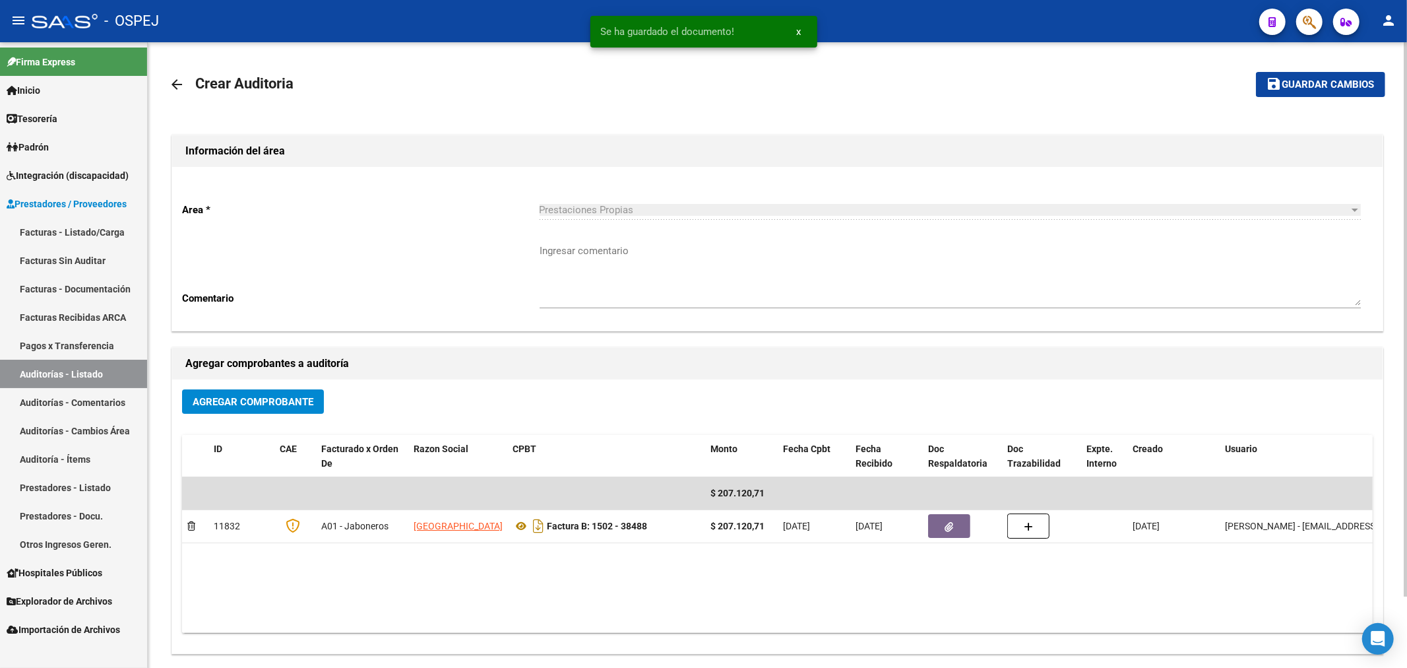
click at [383, 608] on datatable-body "$ 207.120,71 11832 A01 - Jaboneros [GEOGRAPHIC_DATA] Factura B: 1502 - 38488 $ …" at bounding box center [777, 555] width 1191 height 156
click at [183, 88] on mat-icon "arrow_back" at bounding box center [177, 85] width 16 height 16
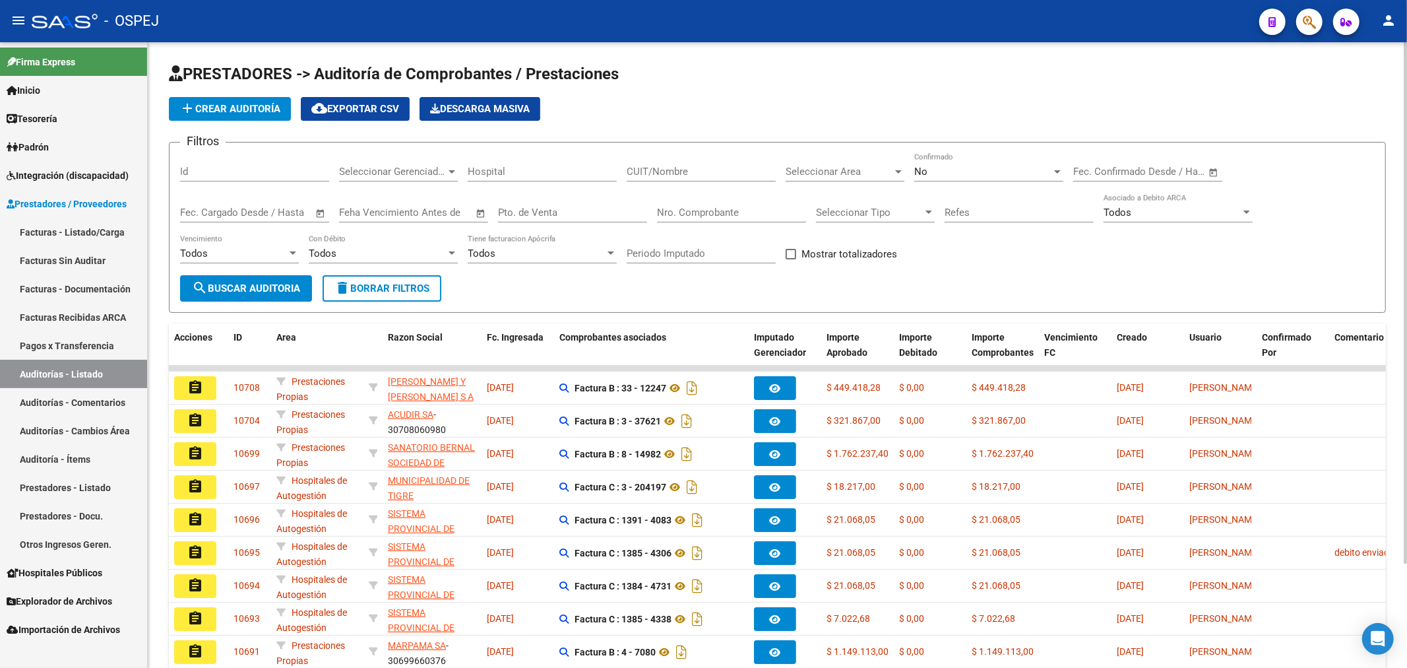
click at [240, 113] on span "add Crear Auditoría" at bounding box center [229, 109] width 101 height 12
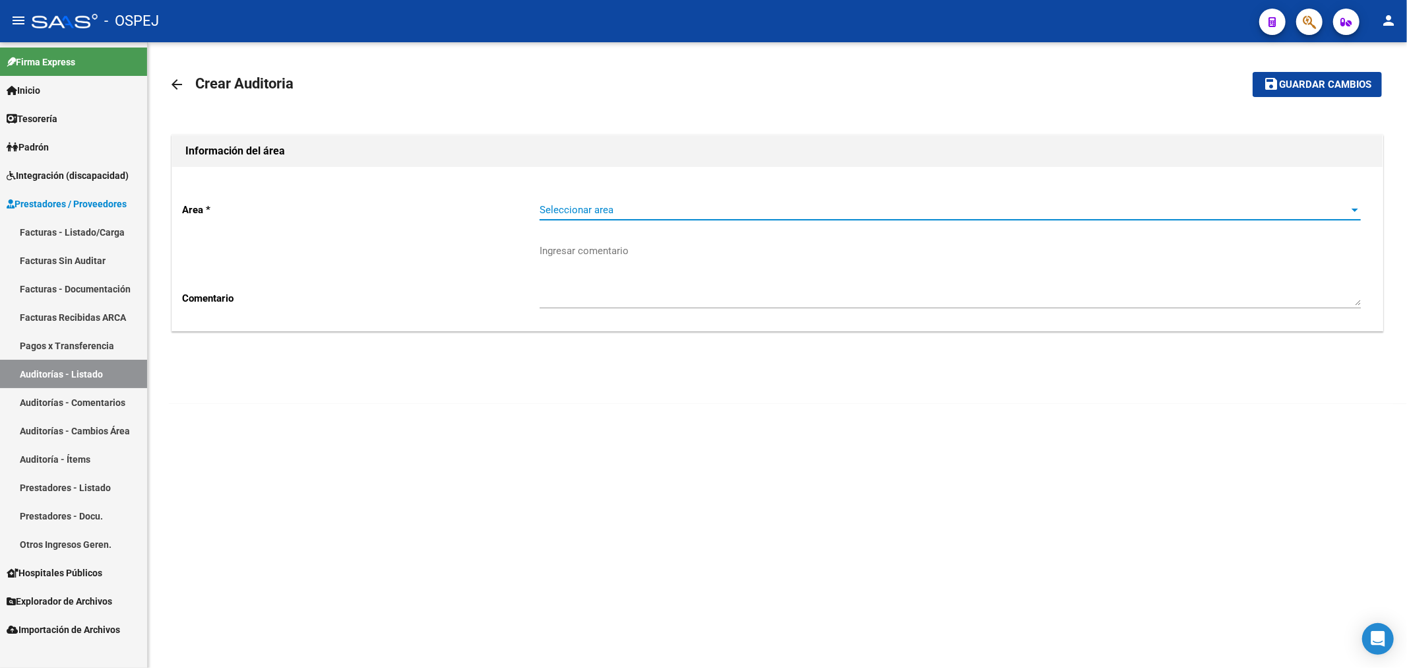
click at [668, 212] on span "Seleccionar area" at bounding box center [945, 210] width 810 height 12
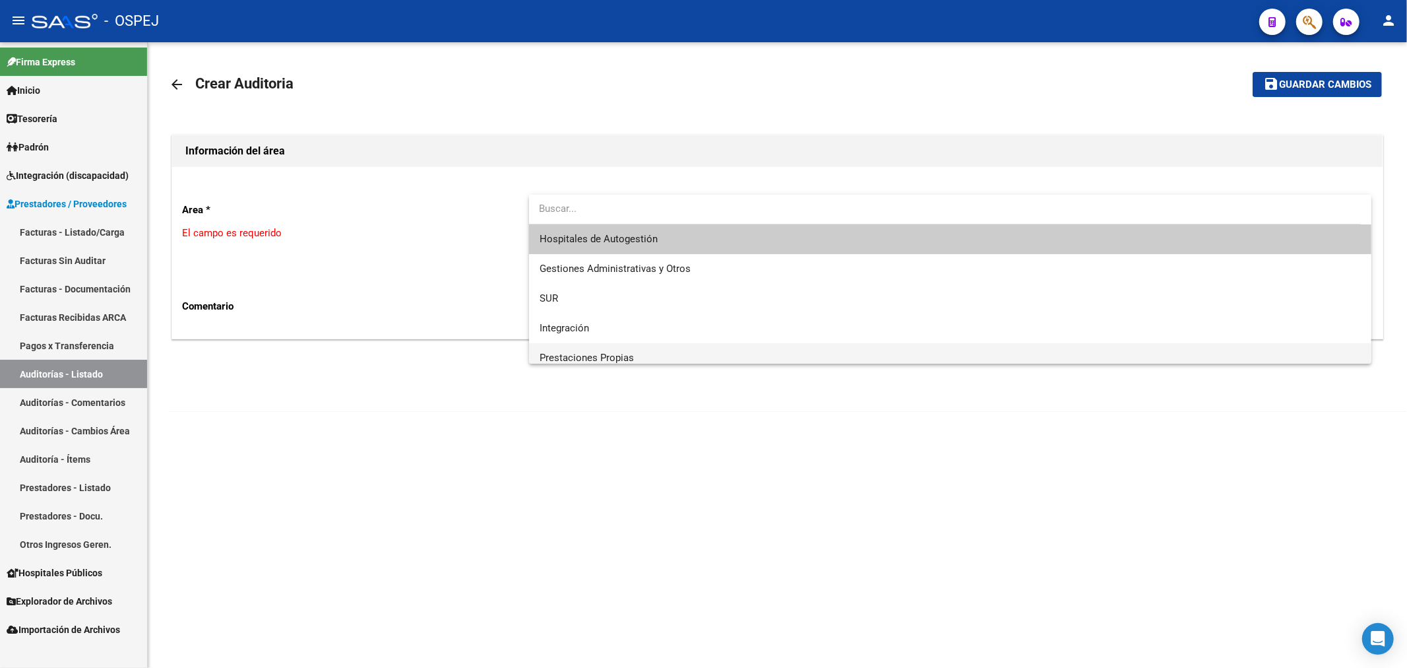
click at [598, 357] on span "Prestaciones Propias" at bounding box center [587, 358] width 94 height 12
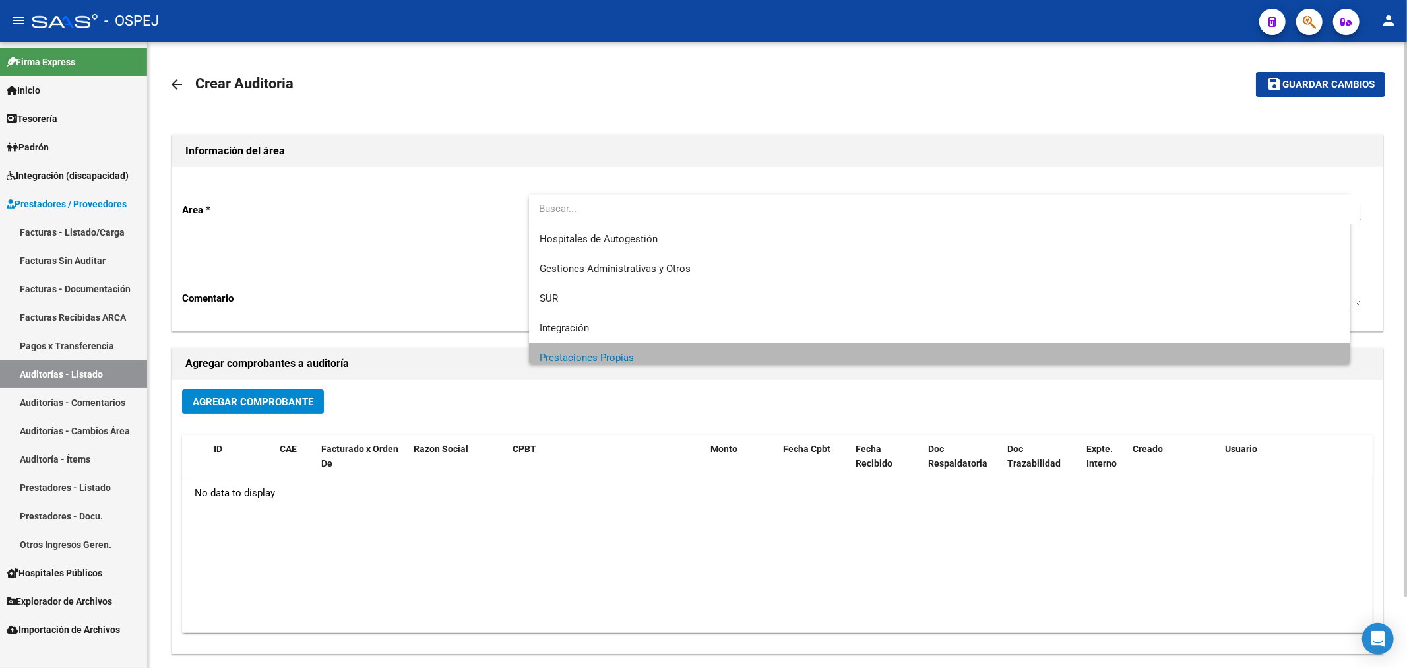
scroll to position [9, 0]
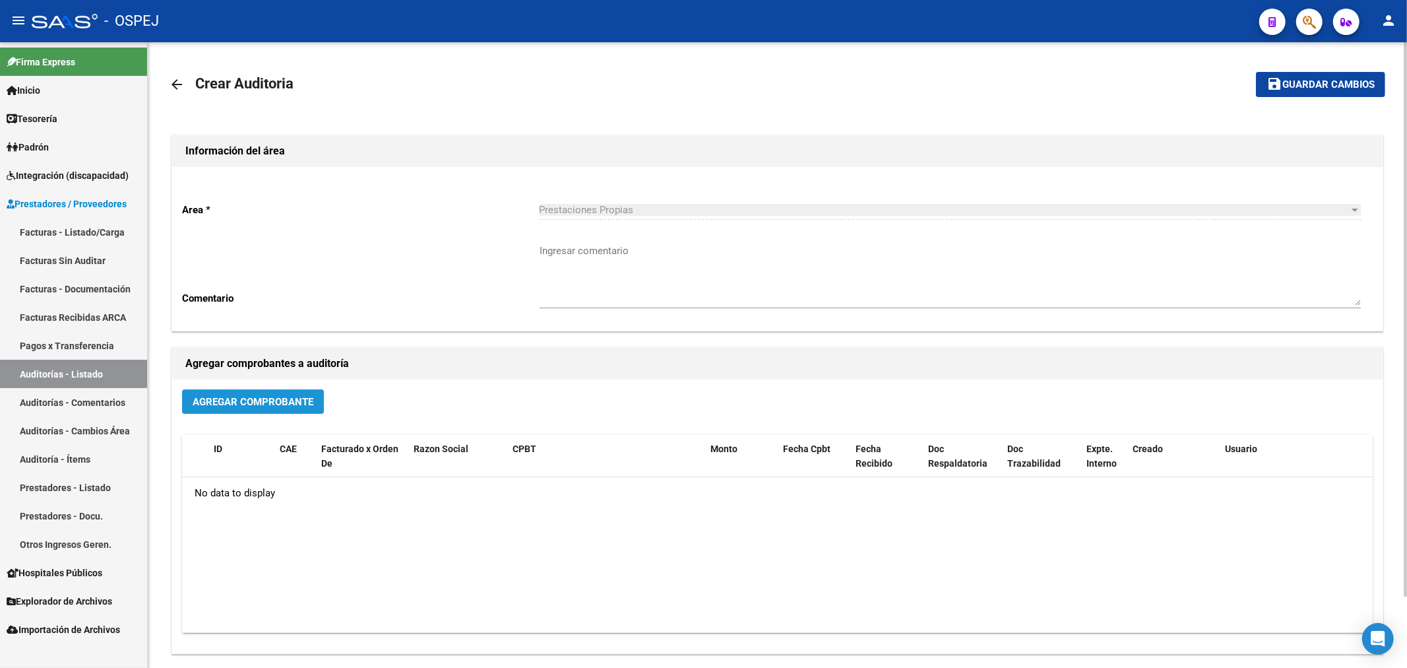
click at [273, 393] on button "Agregar Comprobante" at bounding box center [253, 401] width 142 height 24
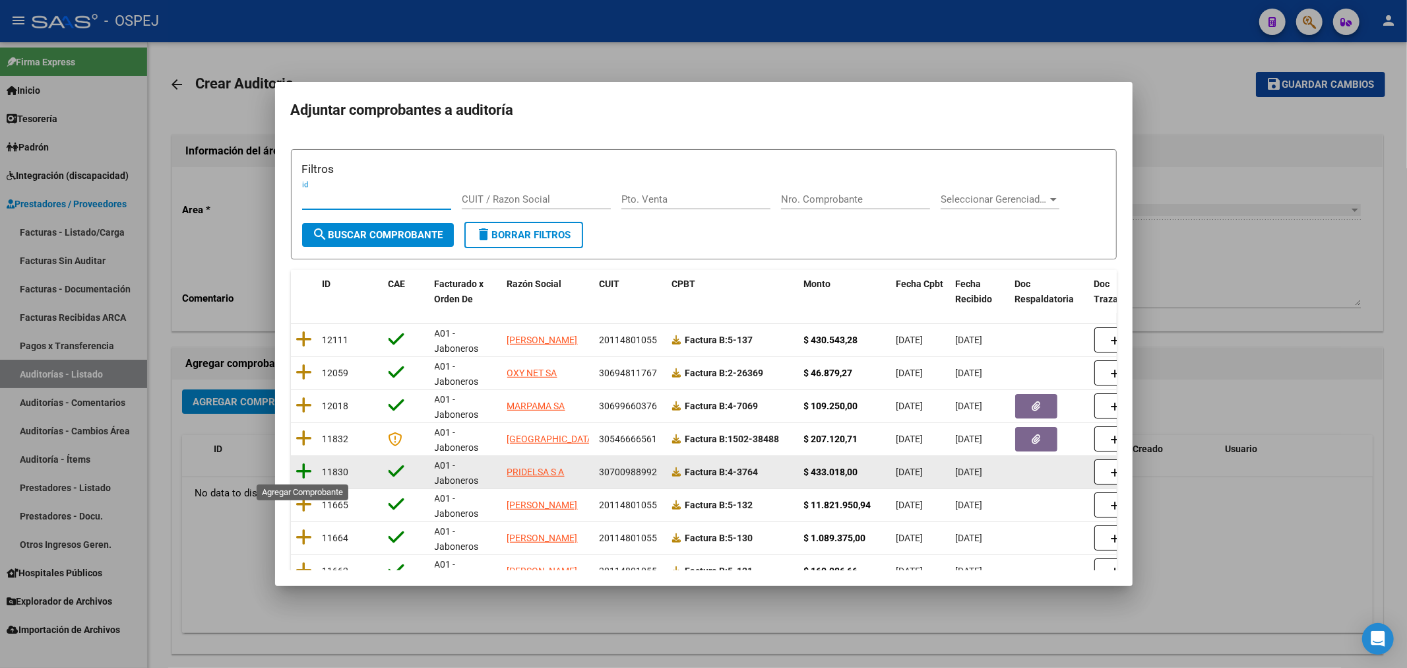
click at [306, 469] on icon at bounding box center [304, 471] width 16 height 18
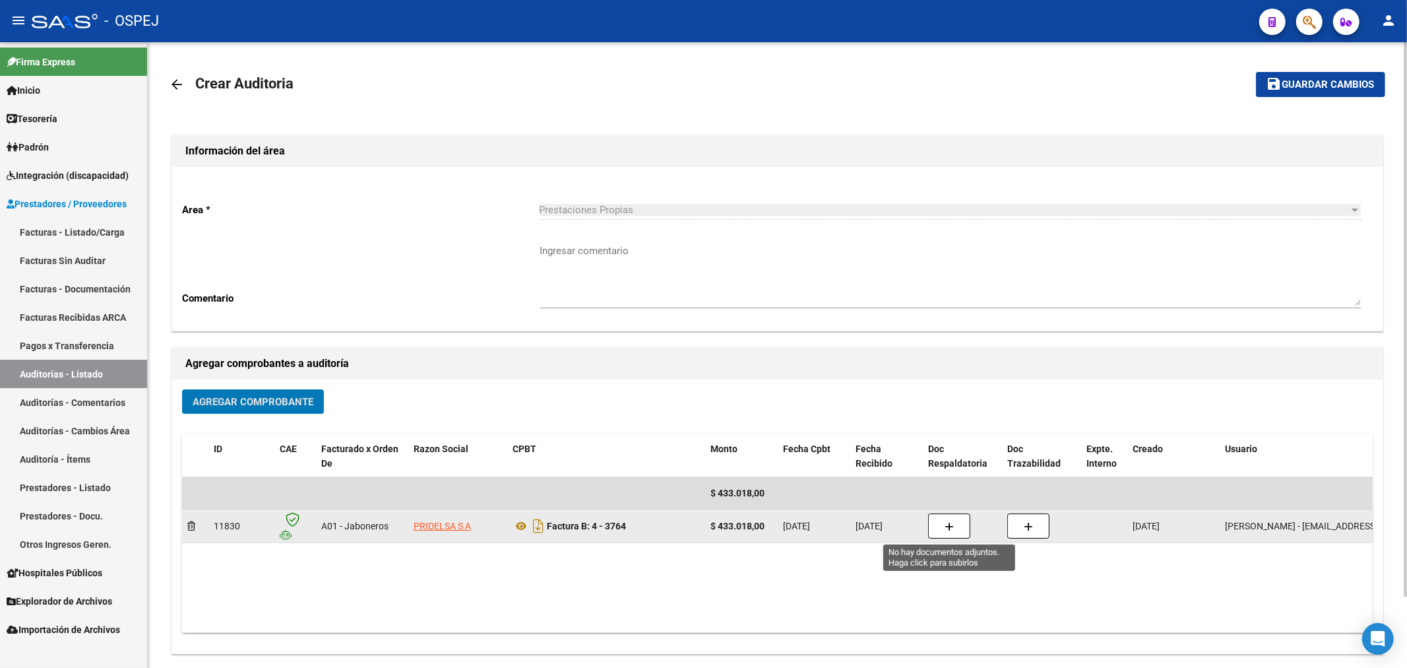
click at [952, 529] on icon "button" at bounding box center [949, 527] width 9 height 10
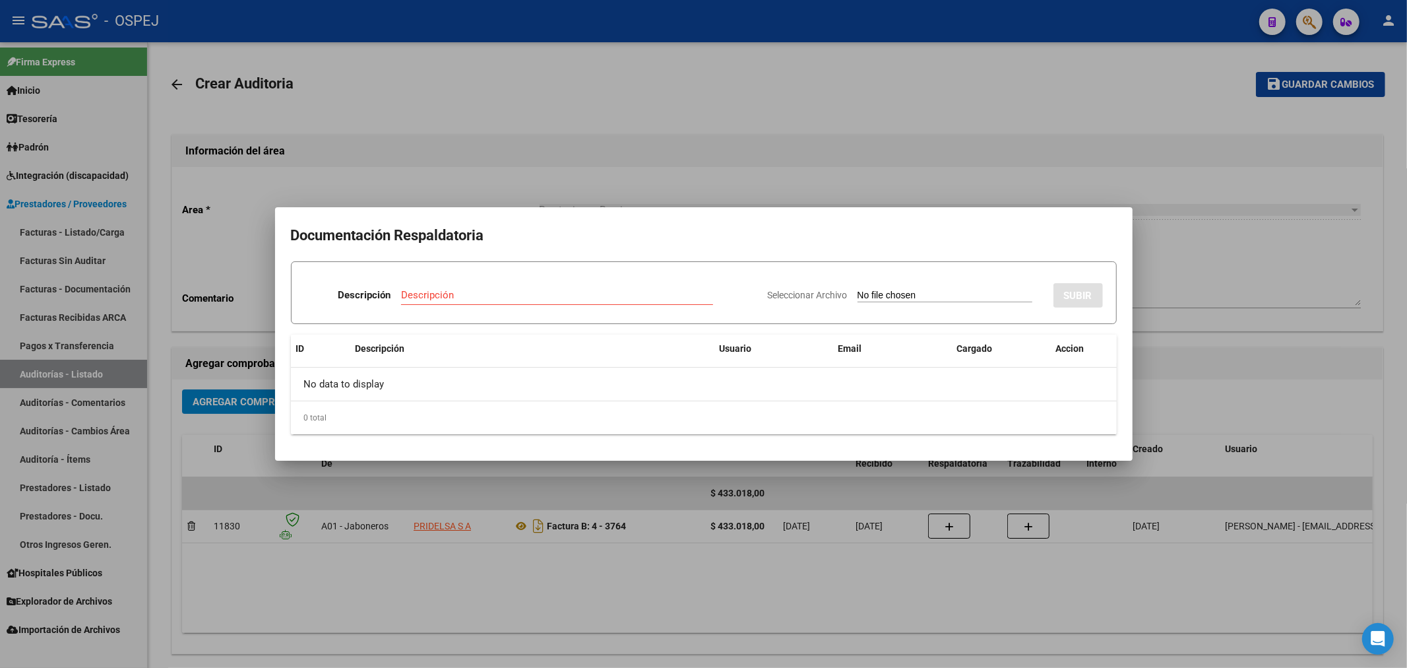
click at [858, 295] on input "Seleccionar Archivo" at bounding box center [945, 296] width 175 height 13
type input "C:\fakepath\pridelsa fecha.pdf"
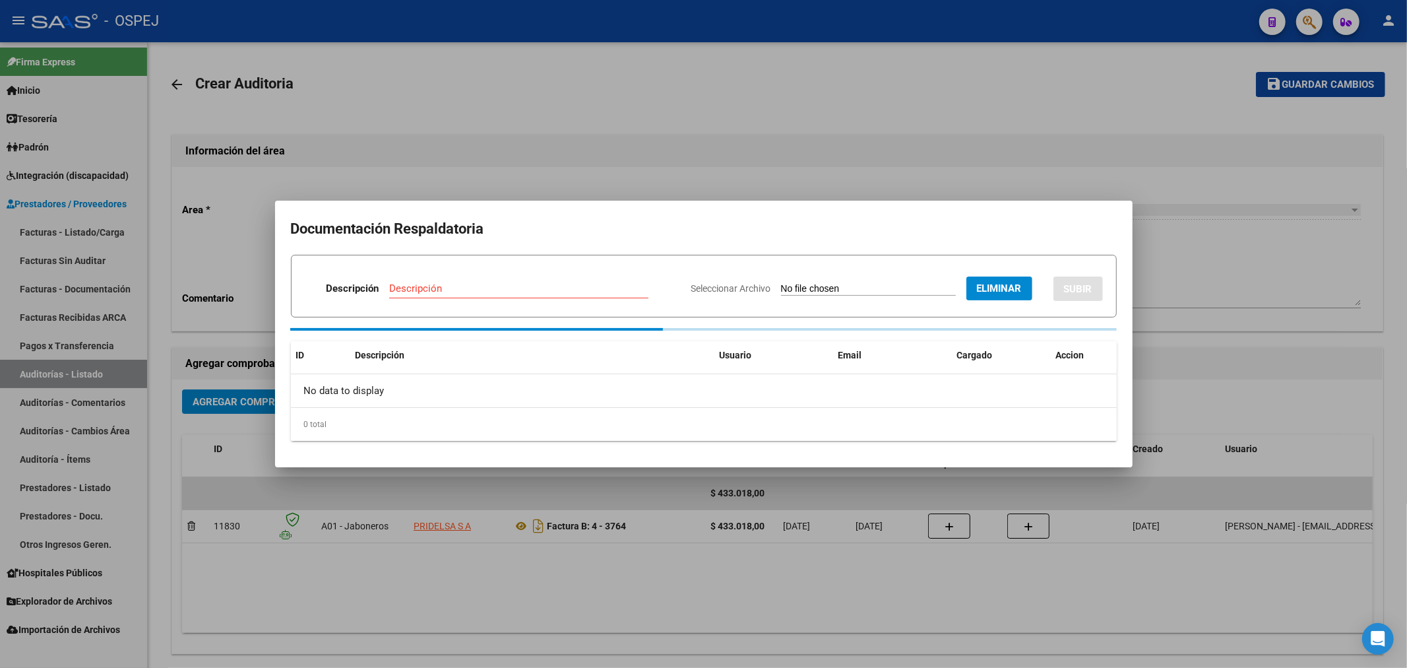
click at [443, 294] on input "Descripción" at bounding box center [518, 288] width 259 height 12
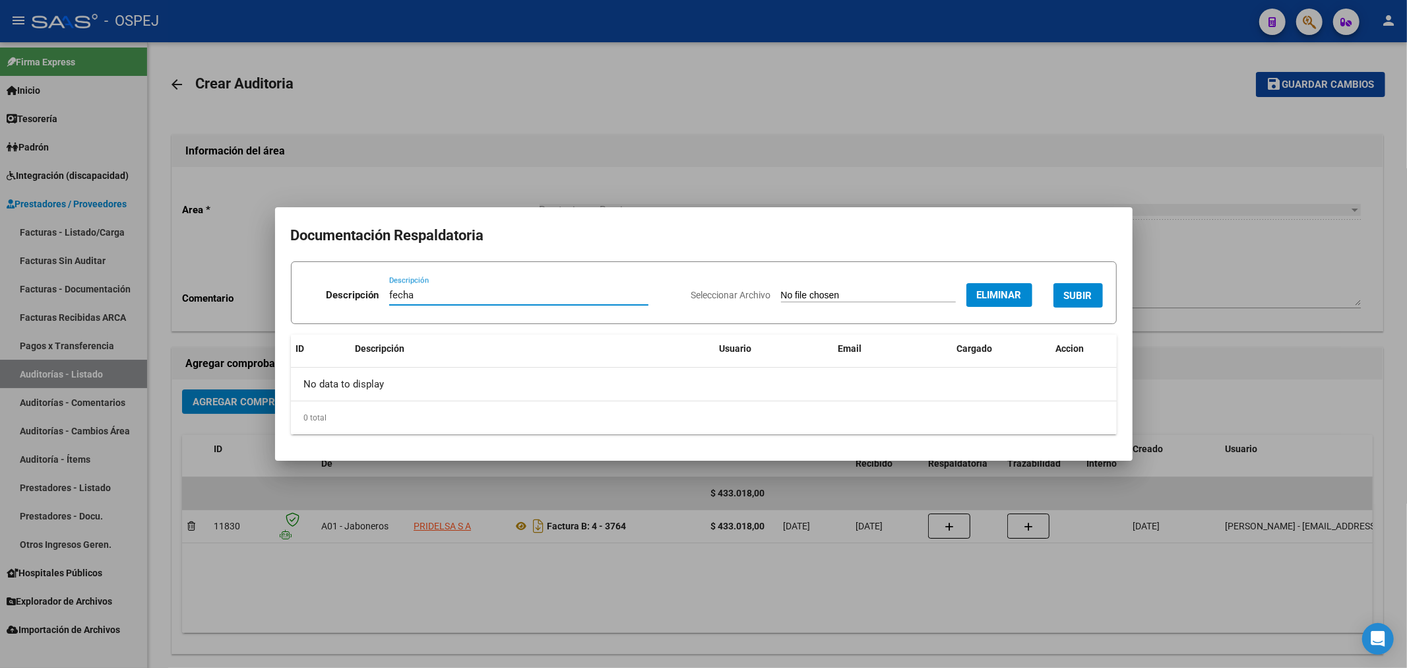
type input "fecha"
click at [1082, 287] on button "SUBIR" at bounding box center [1078, 295] width 49 height 24
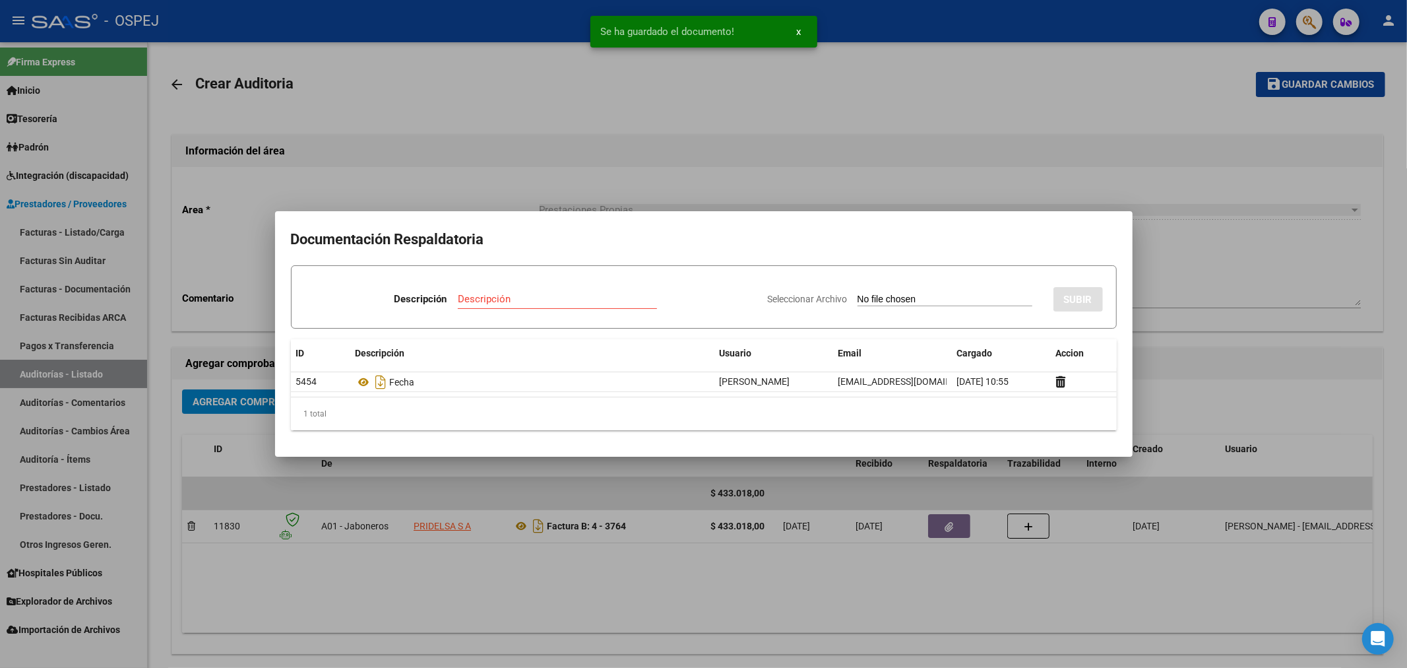
click at [379, 80] on div at bounding box center [703, 334] width 1407 height 668
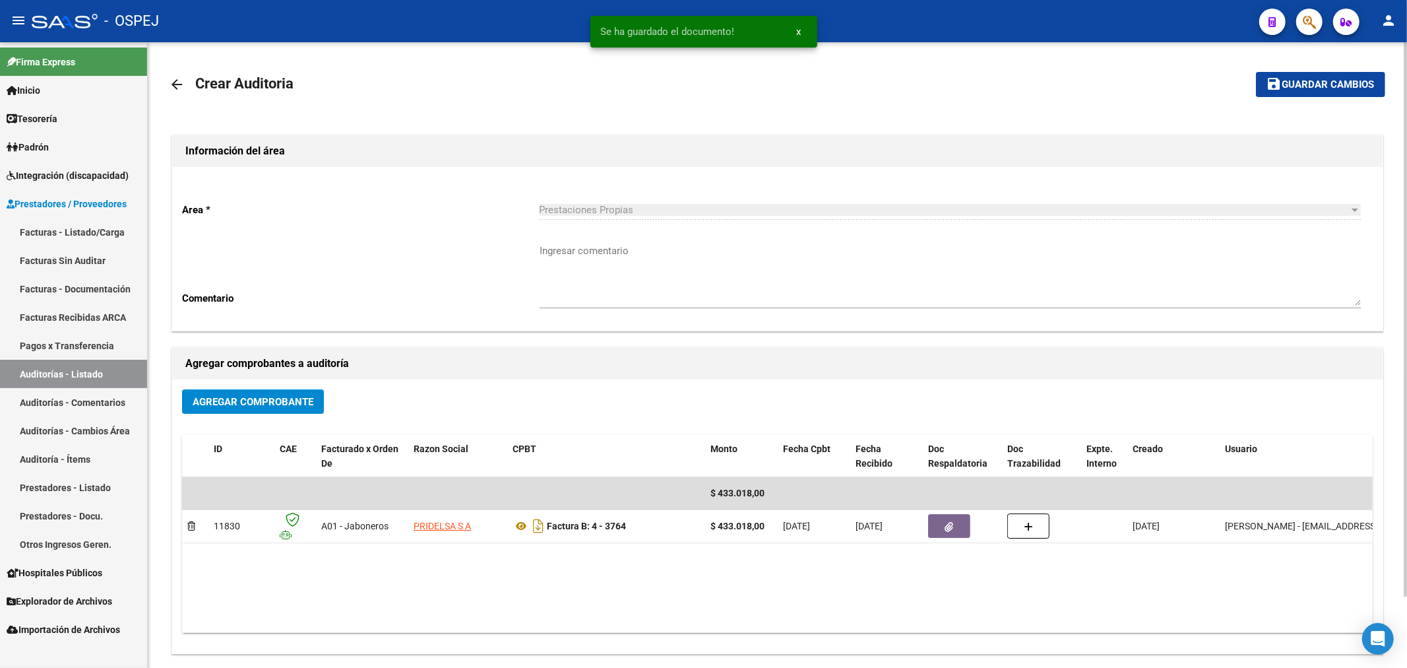
click at [178, 88] on mat-icon "arrow_back" at bounding box center [177, 85] width 16 height 16
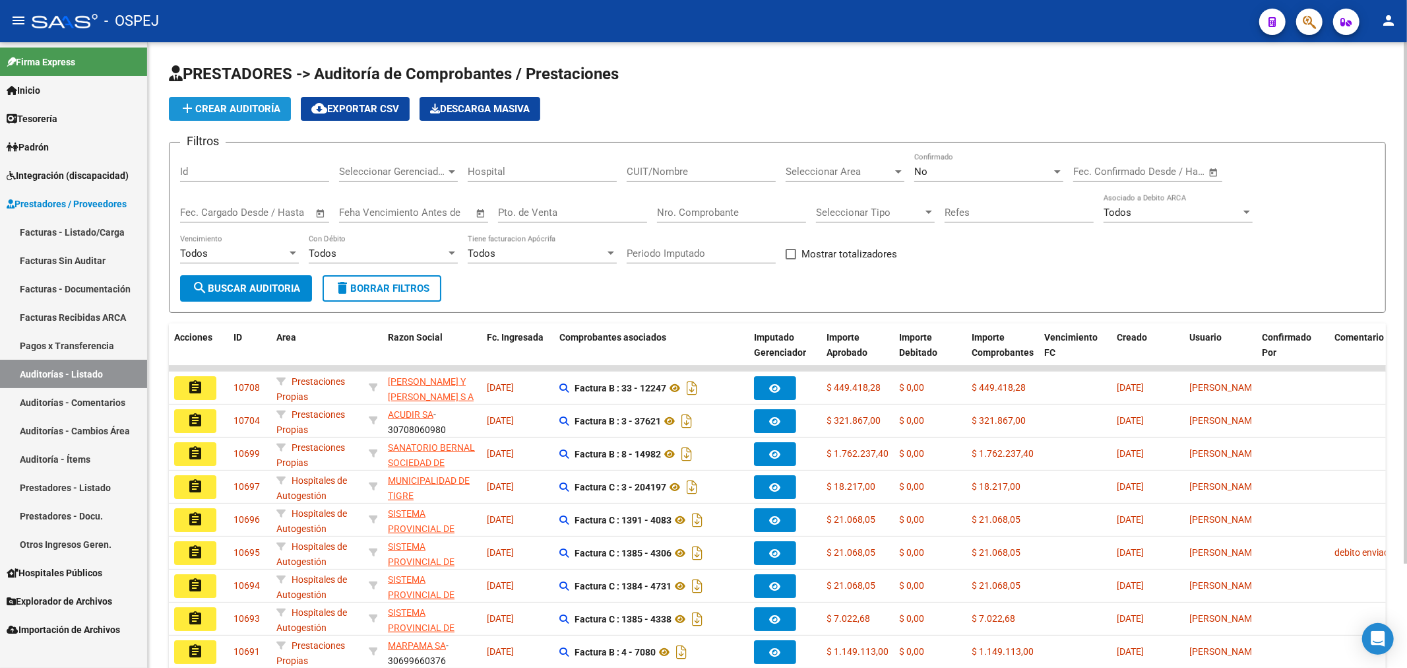
click at [247, 100] on button "add Crear Auditoría" at bounding box center [230, 109] width 122 height 24
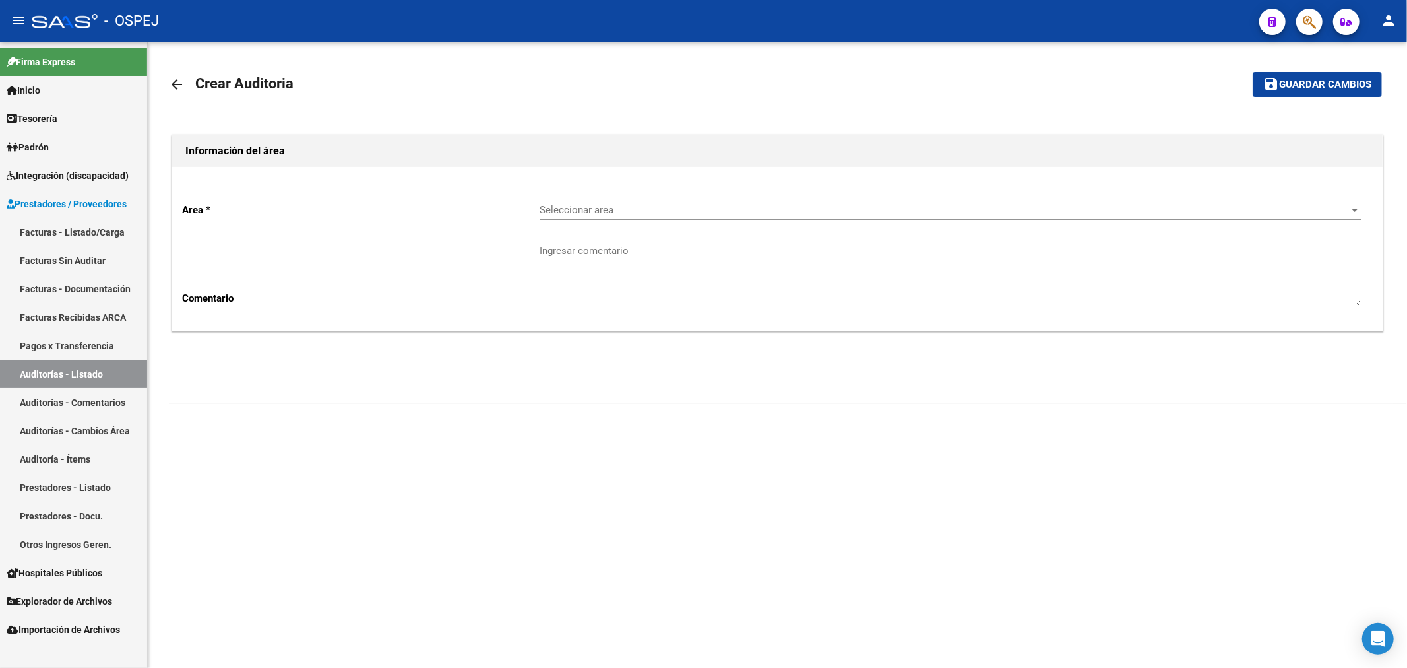
click at [731, 191] on div "Seleccionar area Seleccionar area" at bounding box center [950, 205] width 821 height 28
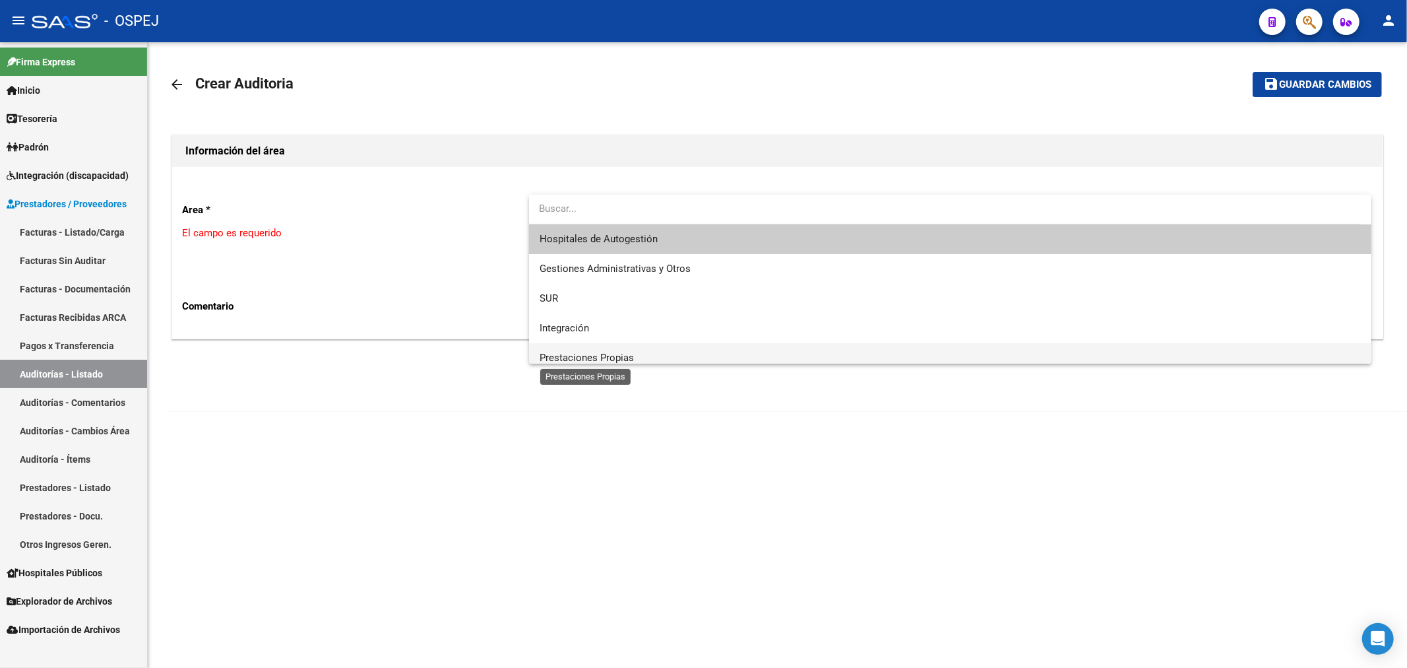
click at [619, 355] on span "Prestaciones Propias" at bounding box center [587, 358] width 94 height 12
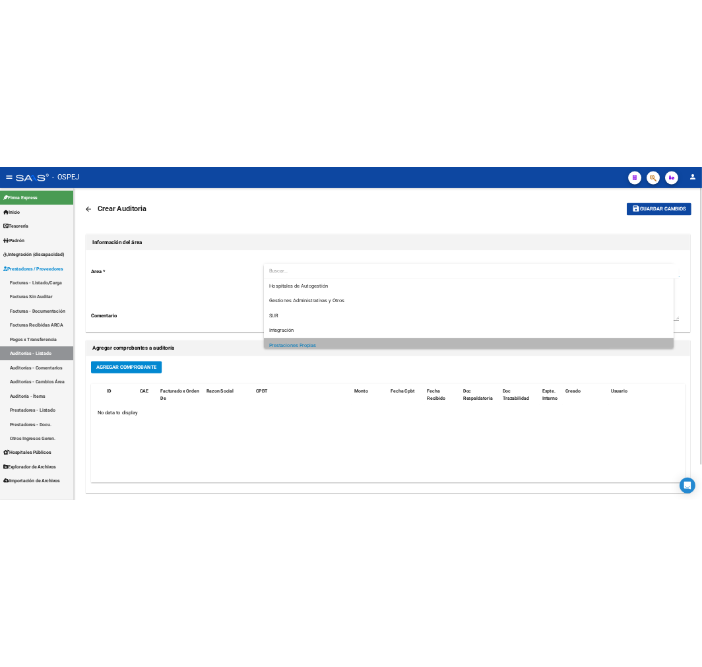
scroll to position [9, 0]
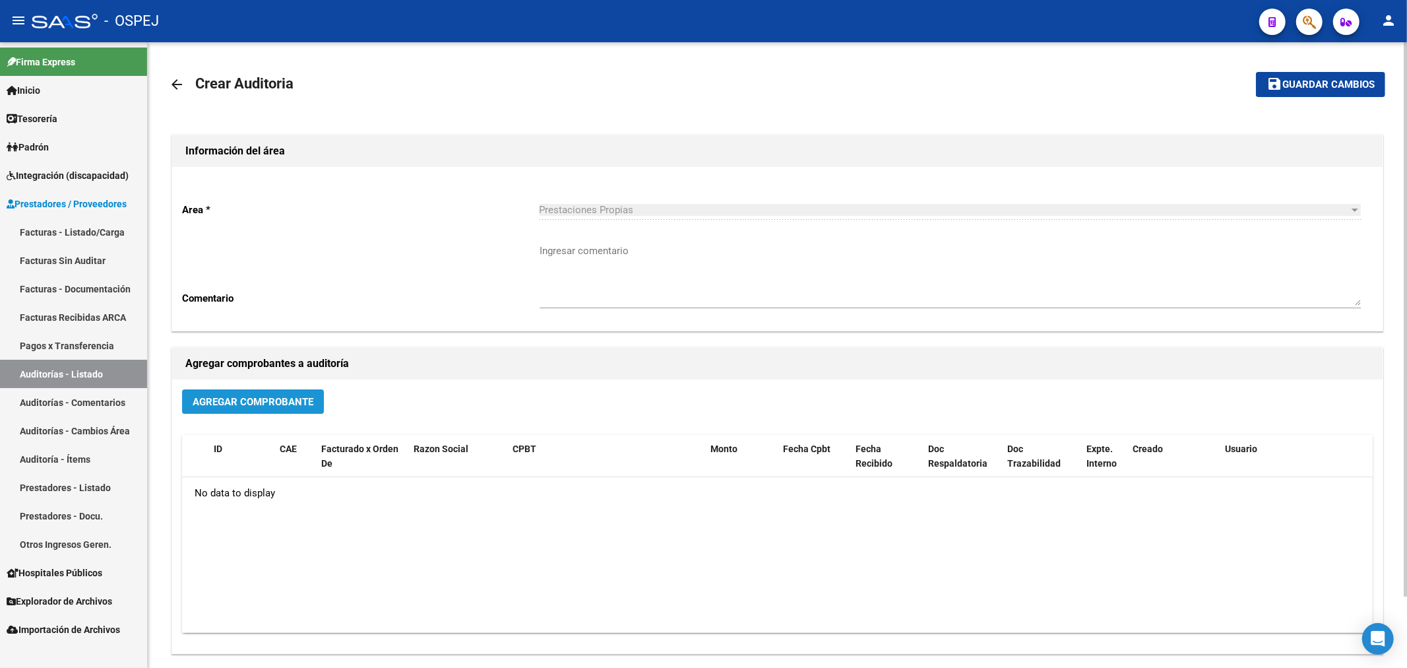
click at [284, 392] on button "Agregar Comprobante" at bounding box center [253, 401] width 142 height 24
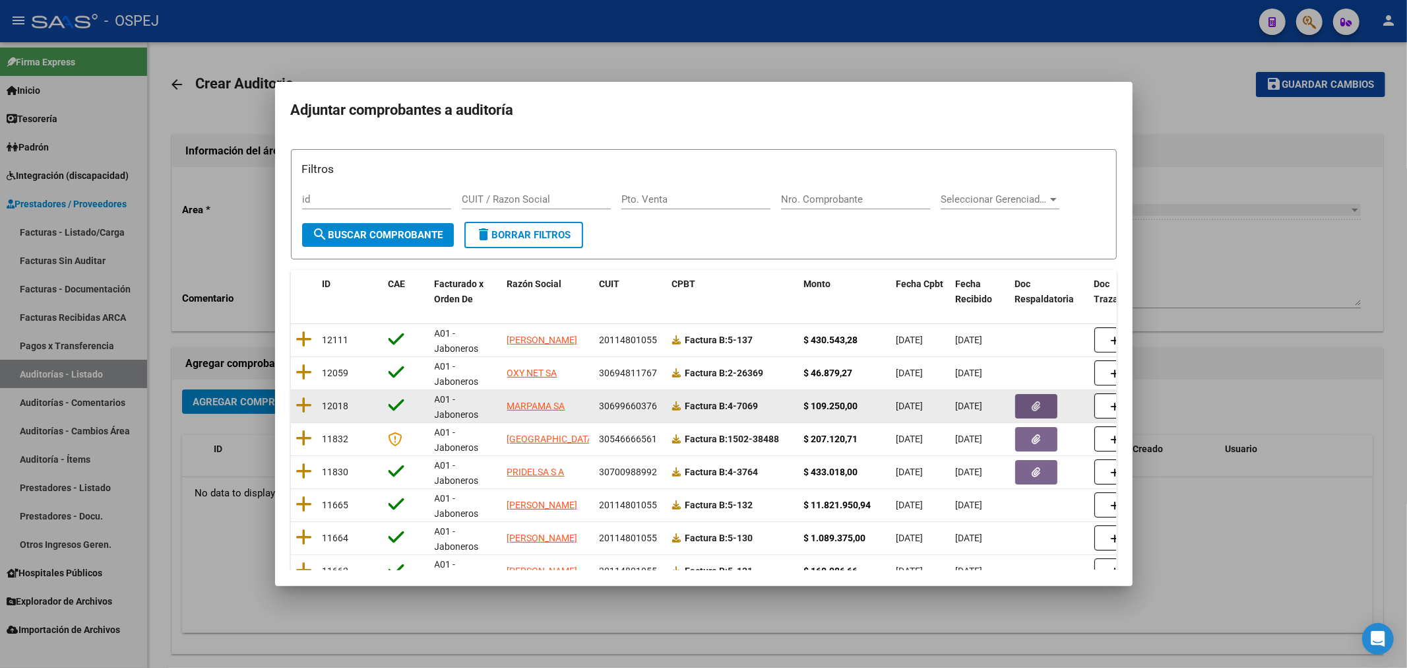
click at [1015, 399] on button "button" at bounding box center [1036, 406] width 42 height 24
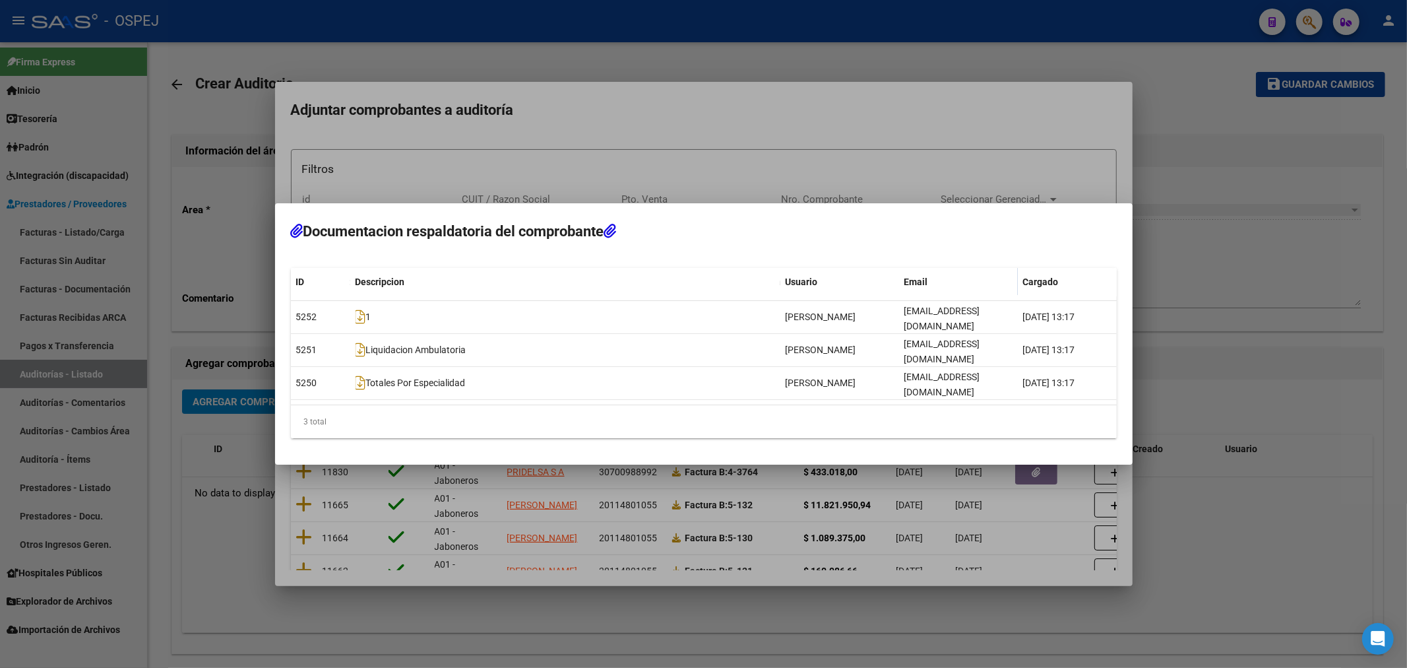
click at [611, 539] on div at bounding box center [703, 334] width 1407 height 668
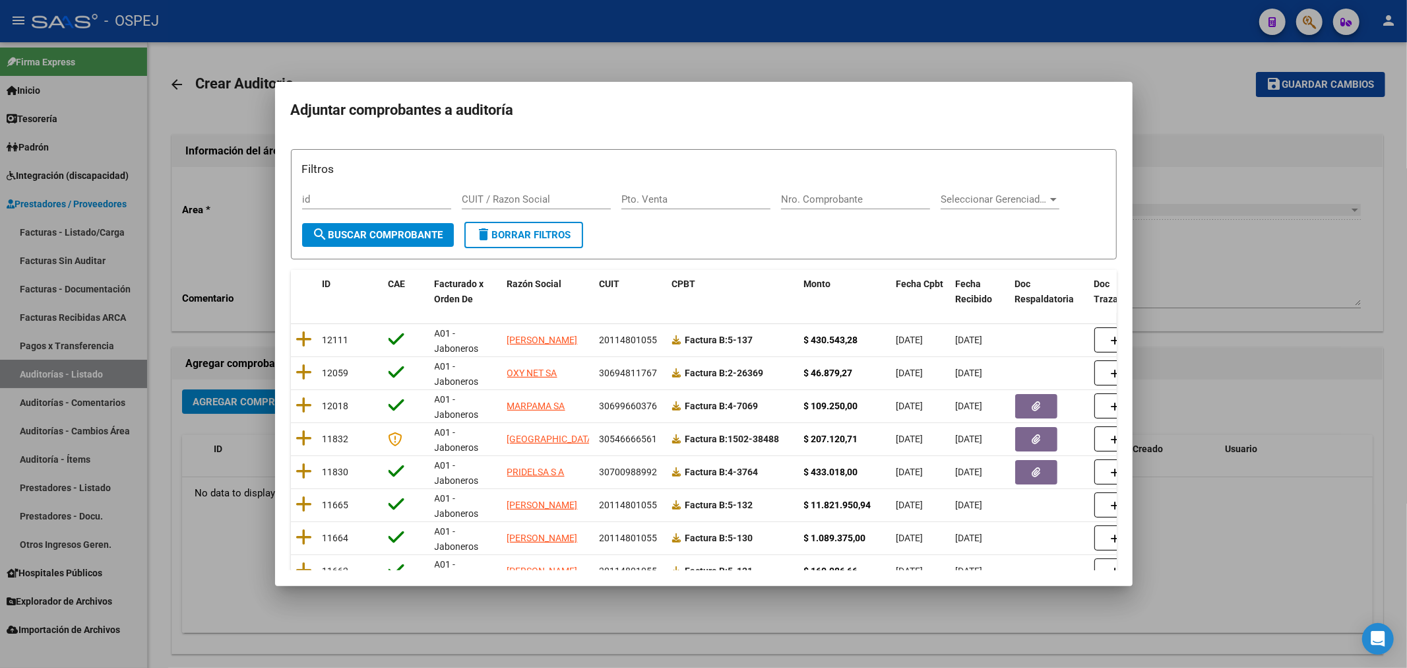
click at [206, 275] on div at bounding box center [703, 334] width 1407 height 668
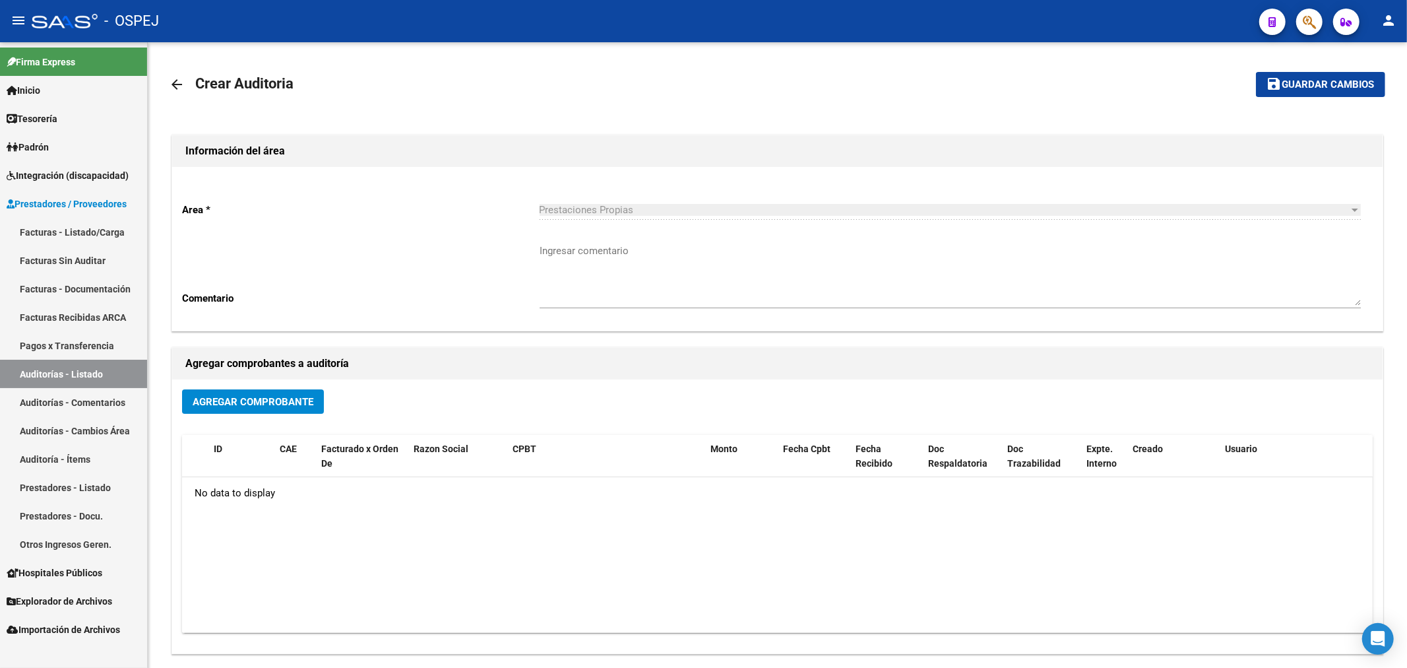
click at [116, 377] on link "Auditorías - Listado" at bounding box center [73, 374] width 147 height 28
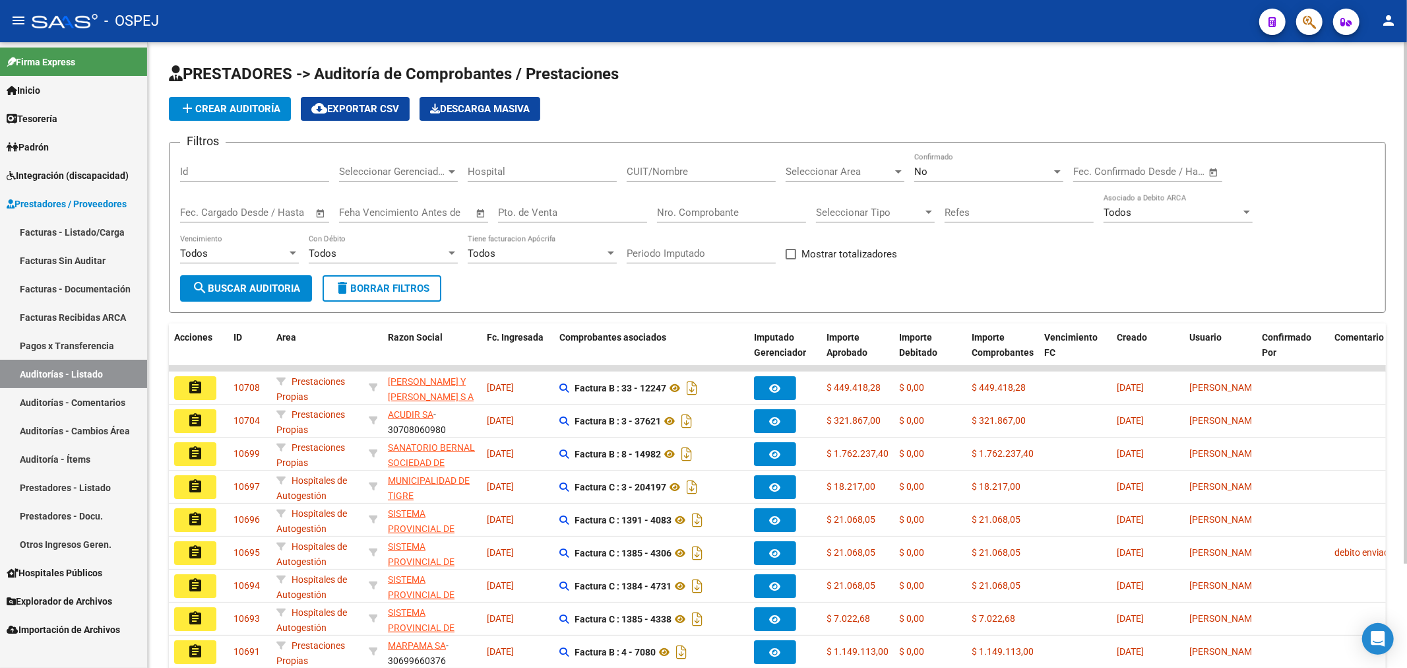
click at [676, 213] on input "Nro. Comprobante" at bounding box center [731, 213] width 149 height 12
click at [990, 170] on div "No" at bounding box center [983, 172] width 137 height 12
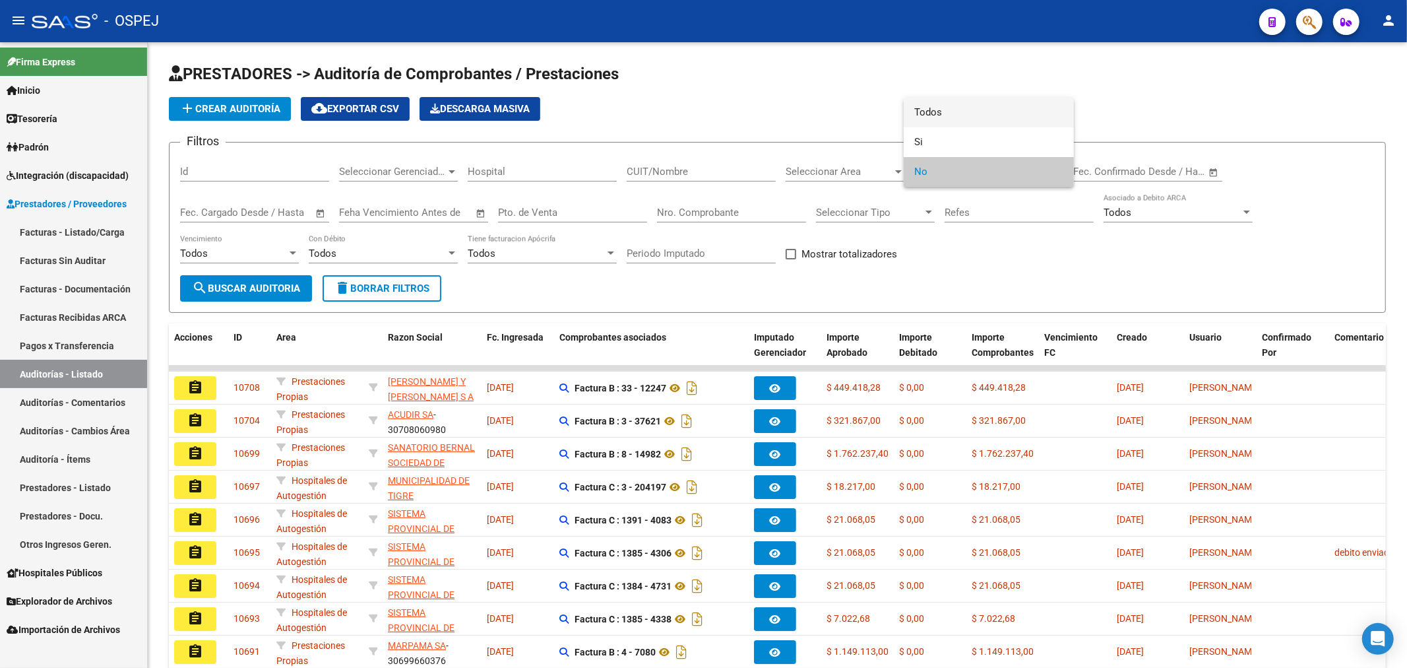
click at [984, 109] on span "Todos" at bounding box center [989, 113] width 149 height 30
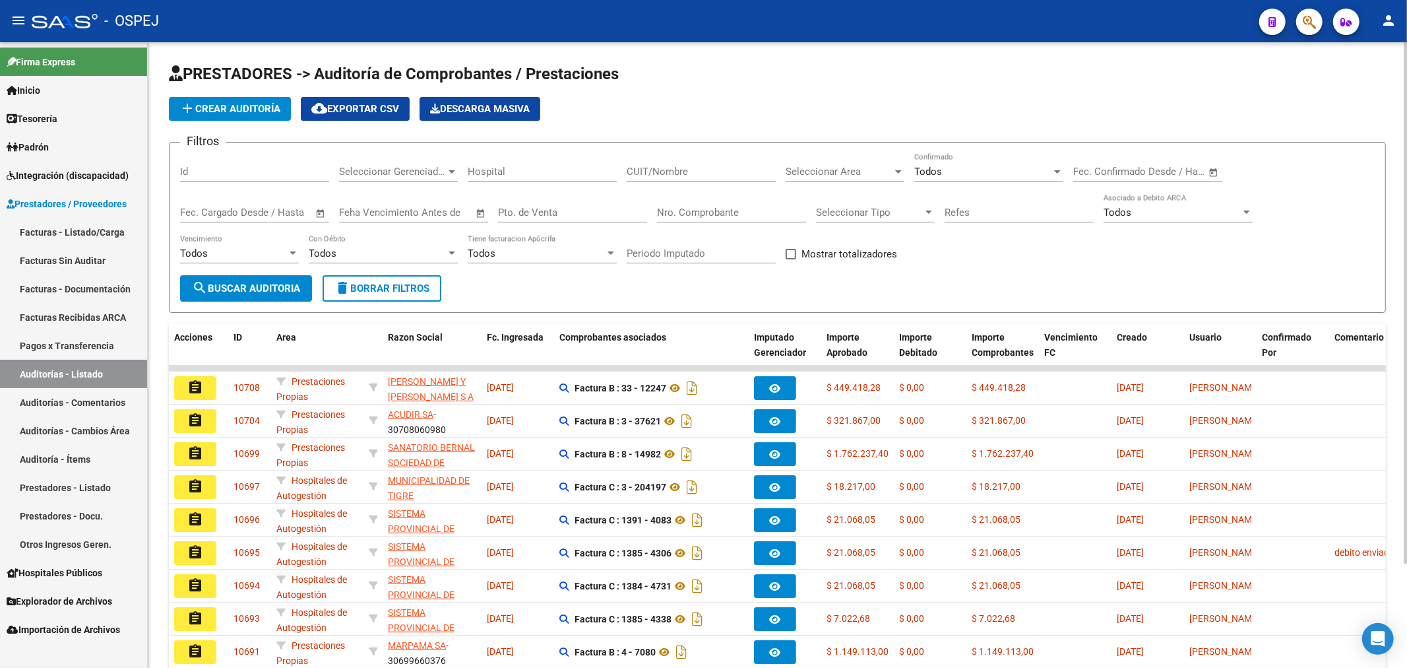
click at [787, 205] on div "Nro. Comprobante" at bounding box center [731, 208] width 149 height 28
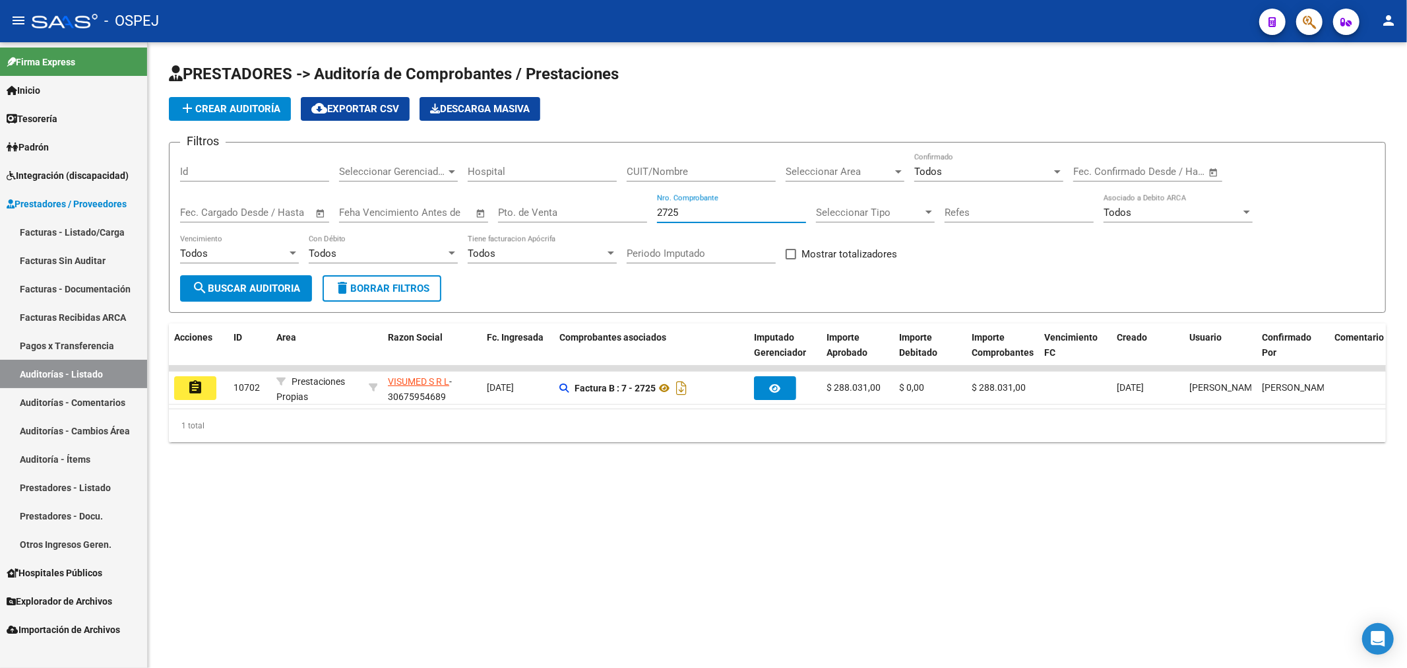
click at [107, 377] on link "Auditorías - Listado" at bounding box center [73, 374] width 147 height 28
click at [744, 206] on div "2725 Nro. Comprobante" at bounding box center [731, 208] width 149 height 28
click at [741, 210] on input "2725" at bounding box center [731, 213] width 149 height 12
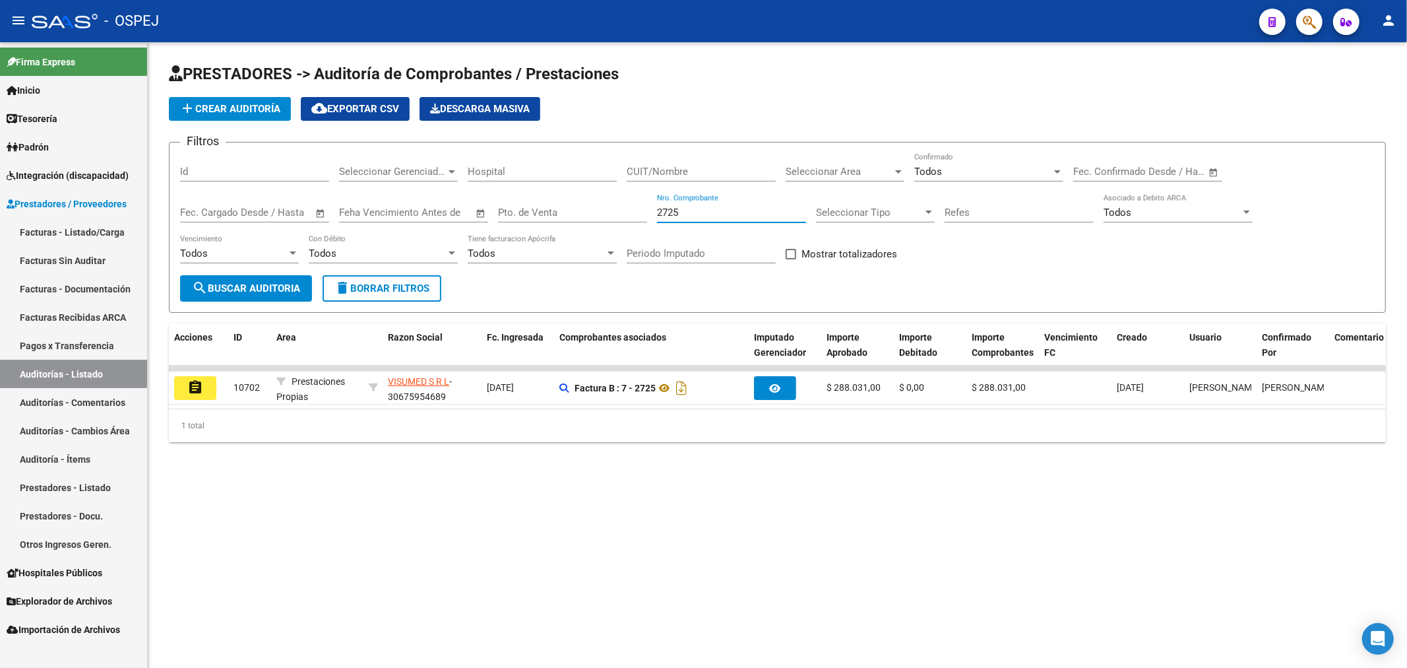
click at [741, 210] on input "2725" at bounding box center [731, 213] width 149 height 12
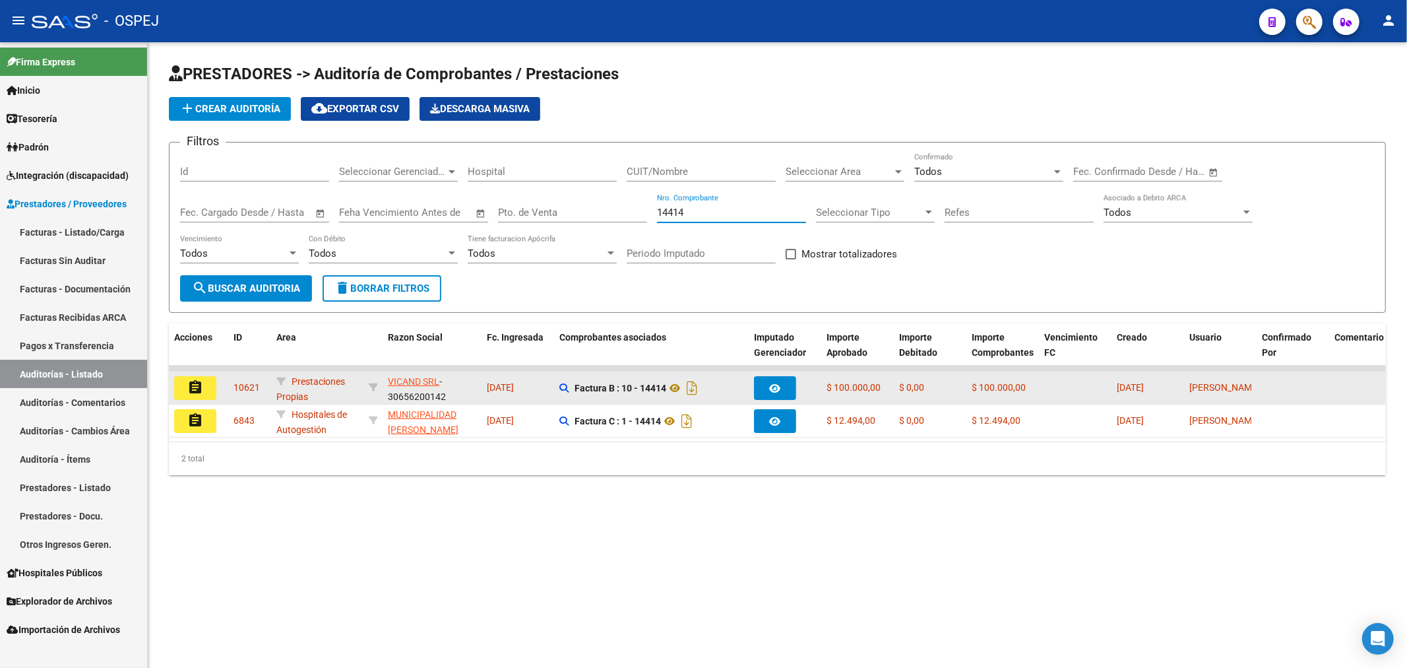
click at [682, 379] on div "Factura B : 10 - 14414" at bounding box center [652, 387] width 184 height 21
click at [684, 395] on icon at bounding box center [674, 388] width 17 height 16
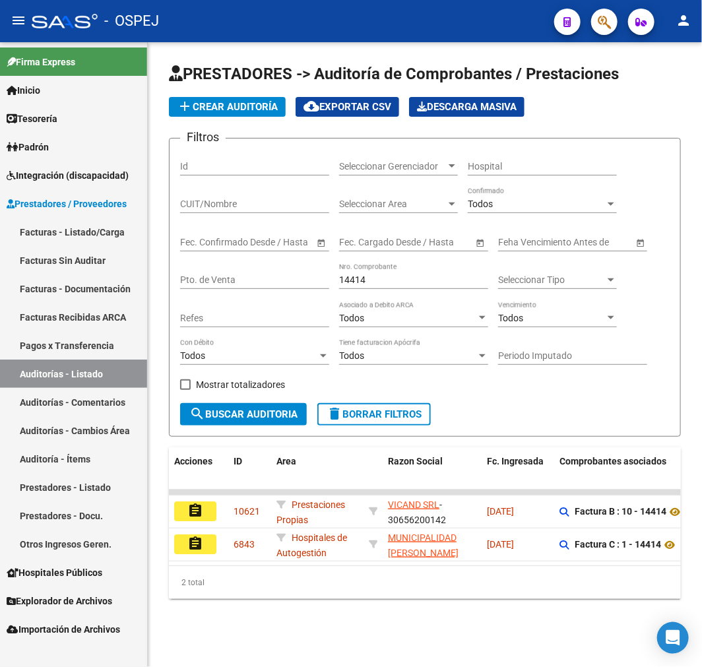
click at [374, 289] on div "14414 Nro. Comprobante" at bounding box center [413, 276] width 149 height 26
click at [381, 280] on input "14414" at bounding box center [413, 279] width 149 height 11
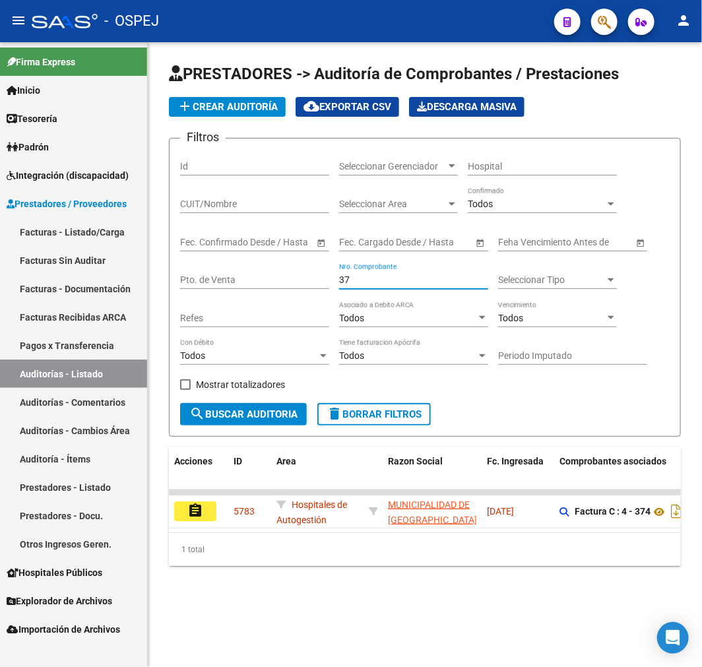
type input "3"
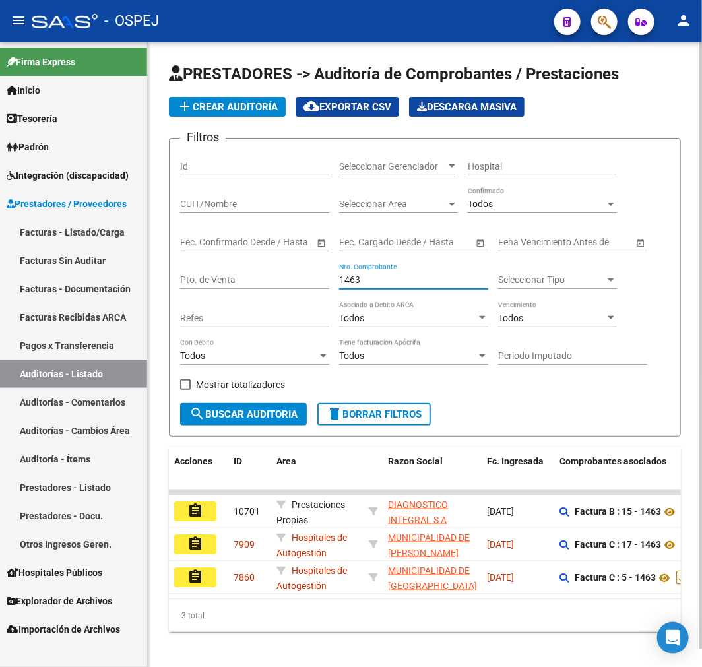
click at [354, 282] on input "1463" at bounding box center [413, 279] width 149 height 11
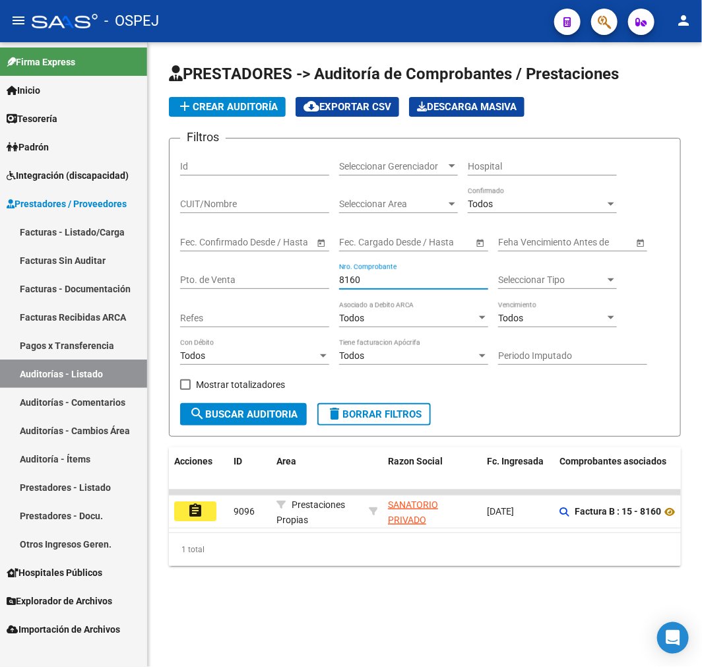
type input "8160"
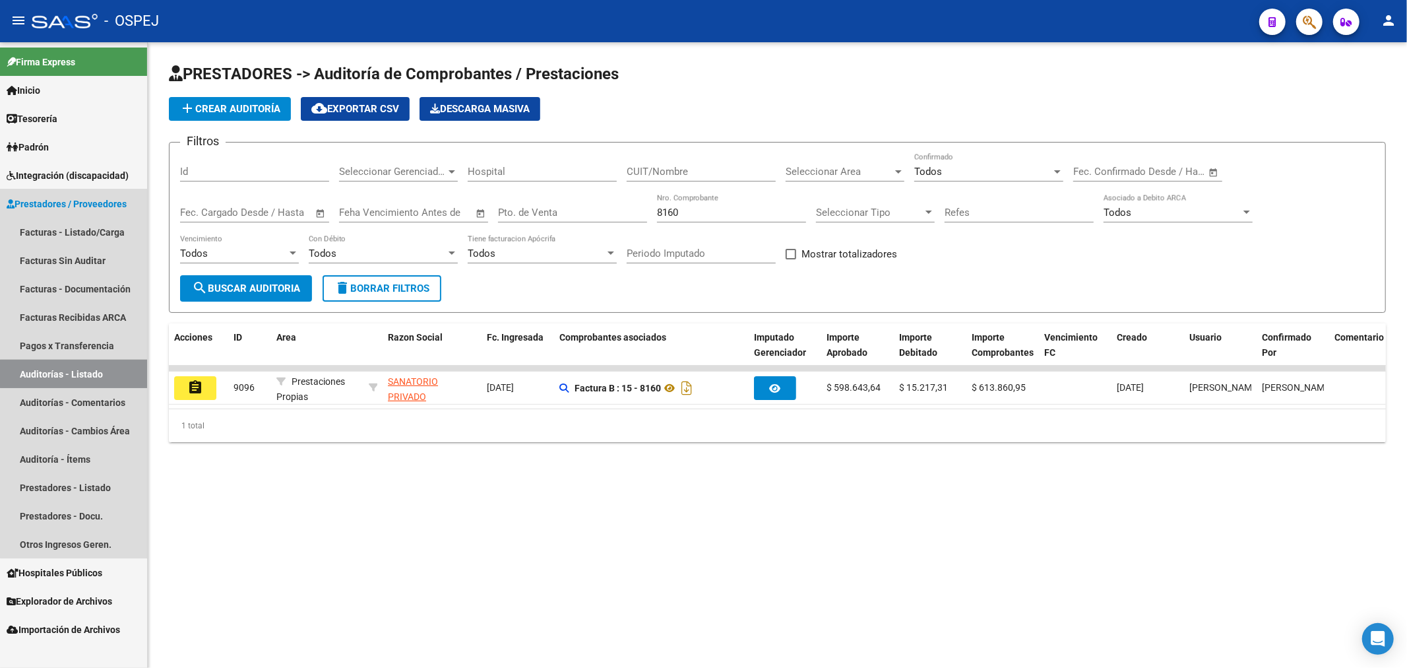
click at [135, 372] on link "Auditorías - Listado" at bounding box center [73, 374] width 147 height 28
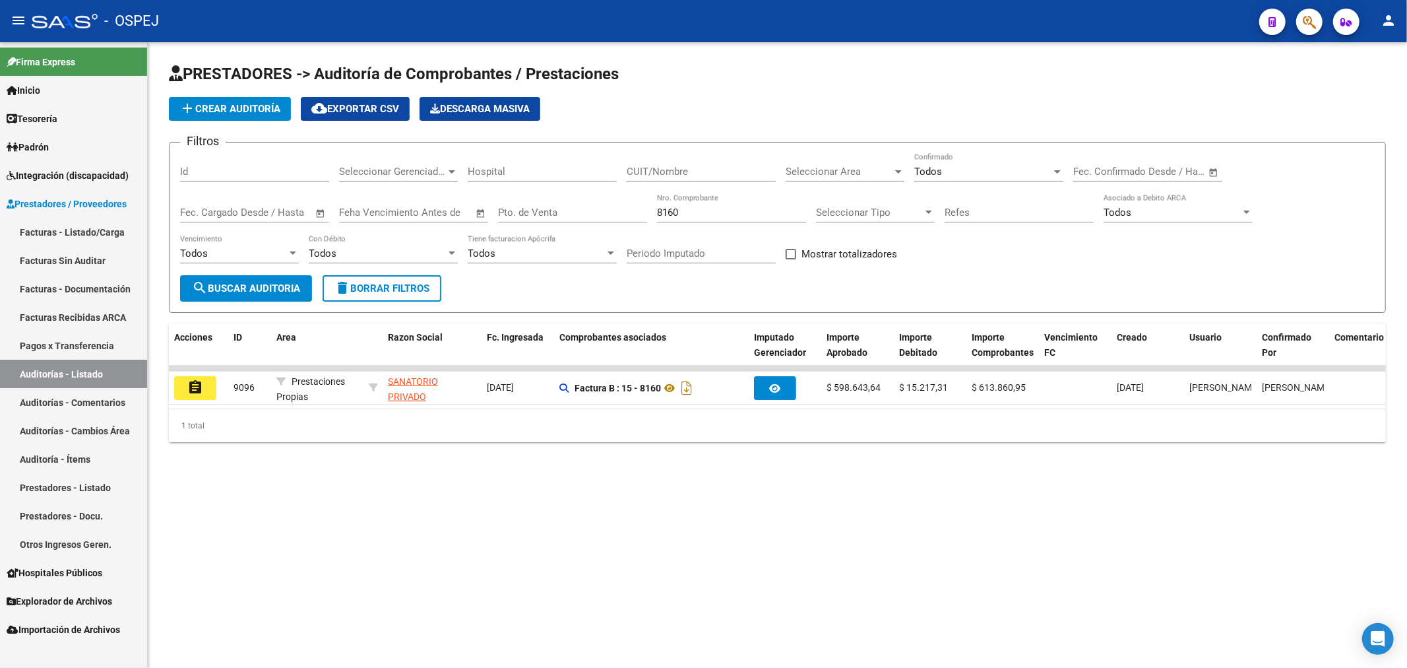
click at [298, 480] on div "PRESTADORES -> Auditoría de Comprobantes / Prestaciones add Crear Auditoría clo…" at bounding box center [778, 263] width 1260 height 442
